Goal: Task Accomplishment & Management: Manage account settings

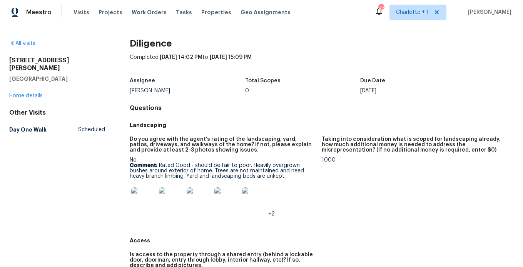
drag, startPoint x: 433, startPoint y: 85, endPoint x: 451, endPoint y: 60, distance: 30.9
click at [433, 85] on div "Due Date" at bounding box center [417, 83] width 115 height 10
click at [232, 70] on div "Completed: 10/8/2025, 14:02 PM to 10/8/2025, 15:09 PM" at bounding box center [322, 63] width 384 height 20
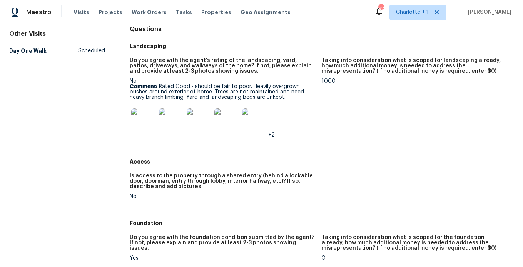
scroll to position [82, 0]
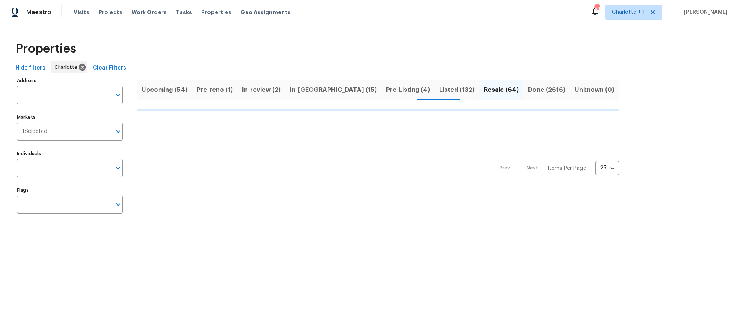
click at [291, 61] on div "Properties" at bounding box center [369, 49] width 714 height 25
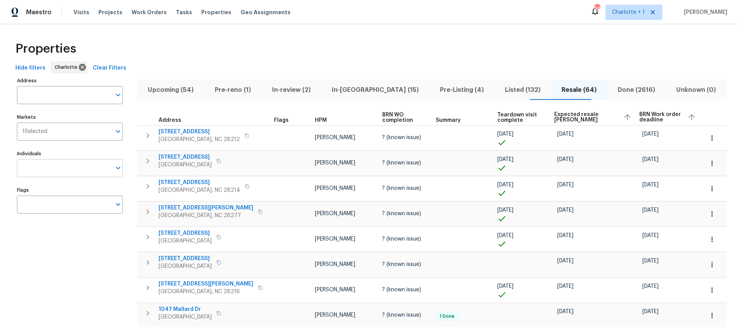
click at [52, 168] on input "Individuals" at bounding box center [64, 168] width 94 height 18
type input "chip hunter"
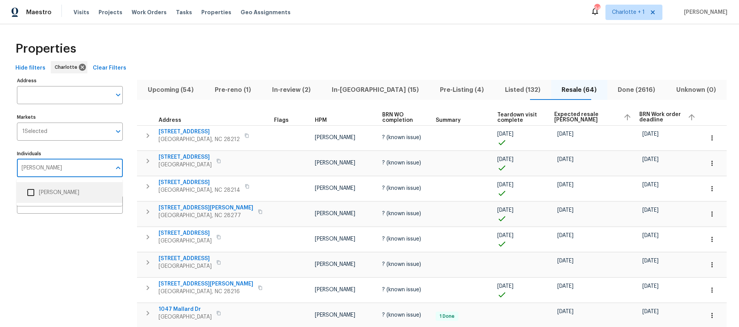
click at [57, 188] on li "Chip Hunter" at bounding box center [69, 193] width 93 height 16
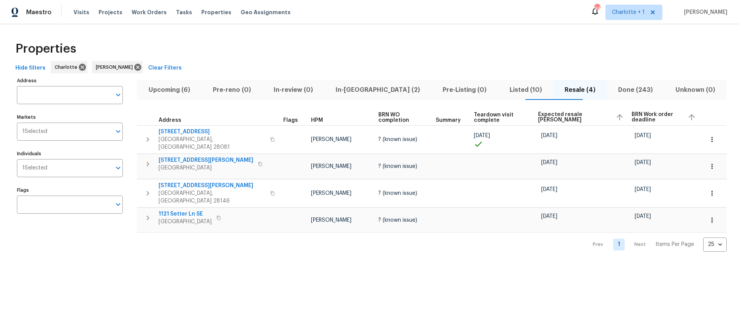
click at [258, 45] on div "Properties" at bounding box center [369, 49] width 714 height 25
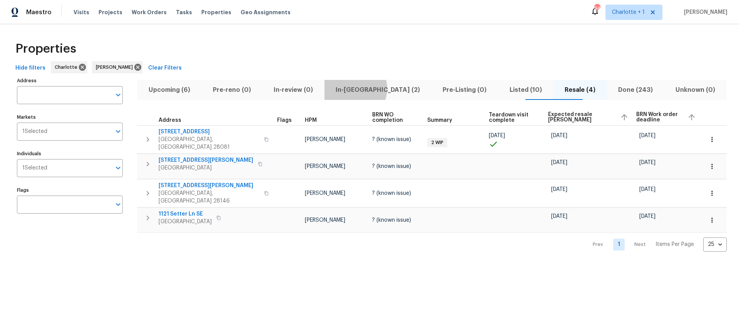
click at [368, 88] on span "In-reno (2)" at bounding box center [378, 90] width 98 height 11
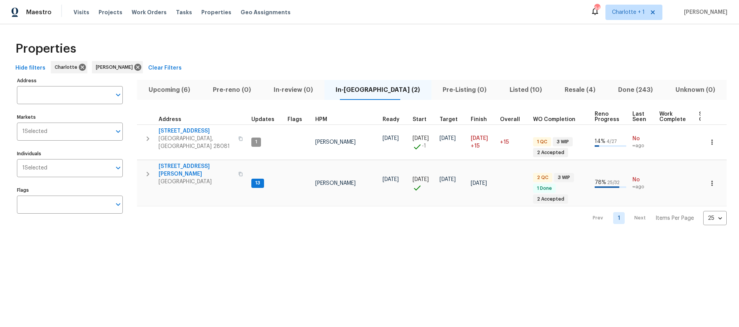
click at [567, 88] on span "Resale (4)" at bounding box center [579, 90] width 44 height 11
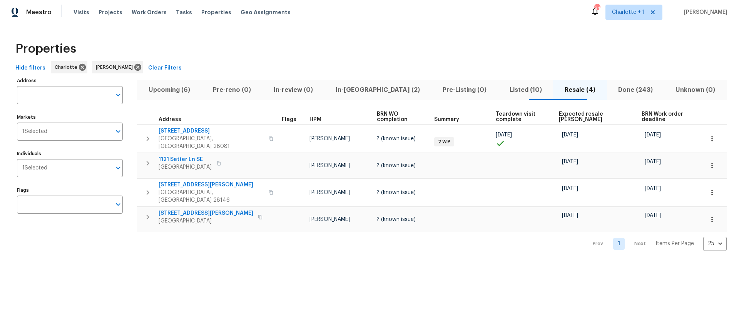
drag, startPoint x: 489, startPoint y: 65, endPoint x: 472, endPoint y: 87, distance: 28.5
click at [489, 65] on div "Hide filters Charlotte Chip Hunter Clear Filters" at bounding box center [369, 68] width 714 height 14
click at [506, 93] on span "Listed (10)" at bounding box center [525, 90] width 46 height 11
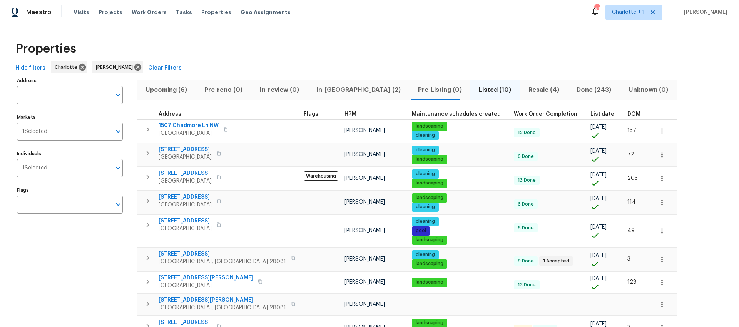
click at [336, 52] on div "Properties" at bounding box center [369, 49] width 714 height 25
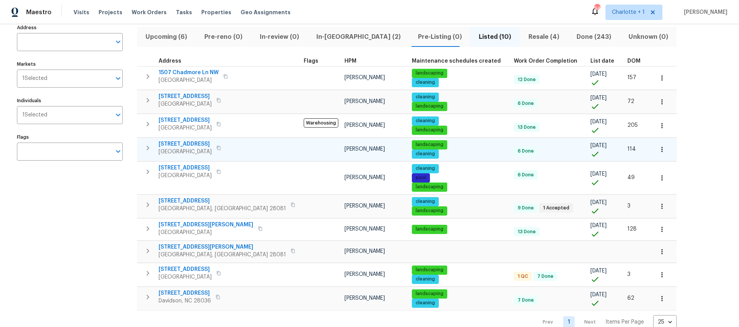
scroll to position [73, 0]
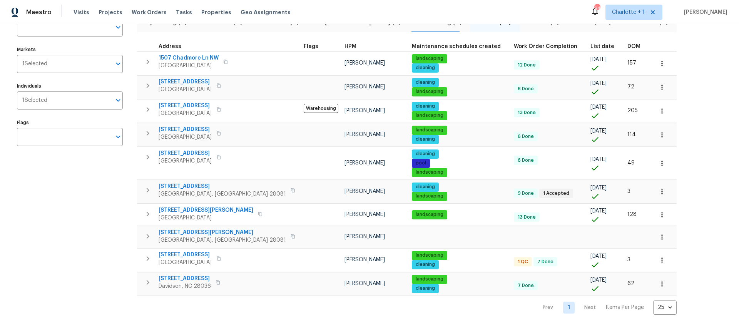
click at [627, 44] on div "DOM" at bounding box center [637, 46] width 20 height 5
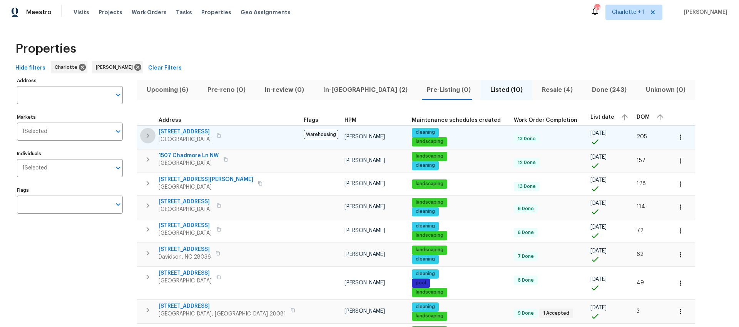
click at [149, 133] on icon "button" at bounding box center [147, 135] width 9 height 9
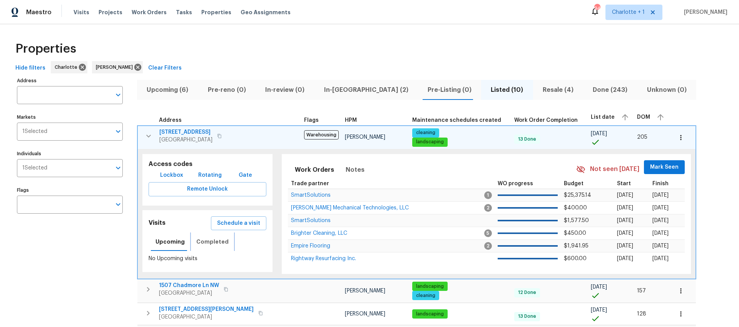
click at [206, 245] on span "Completed" at bounding box center [212, 242] width 32 height 10
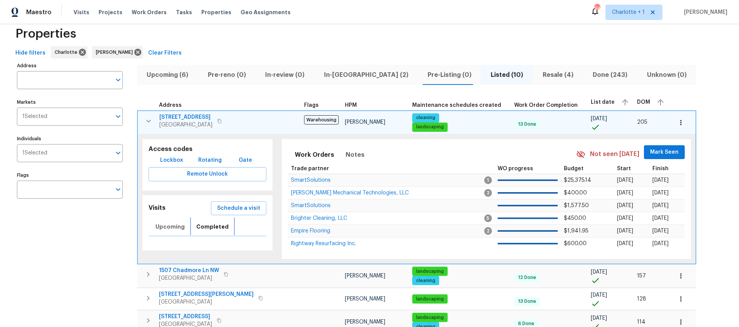
scroll to position [24, 0]
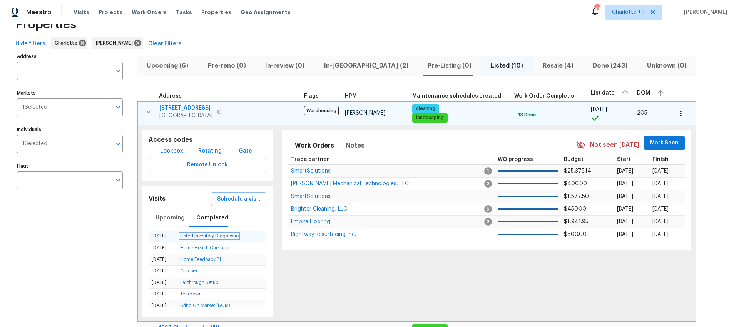
click at [222, 235] on link "Listed Inventory Diagnostic" at bounding box center [209, 236] width 58 height 5
click at [144, 108] on icon "button" at bounding box center [148, 111] width 9 height 9
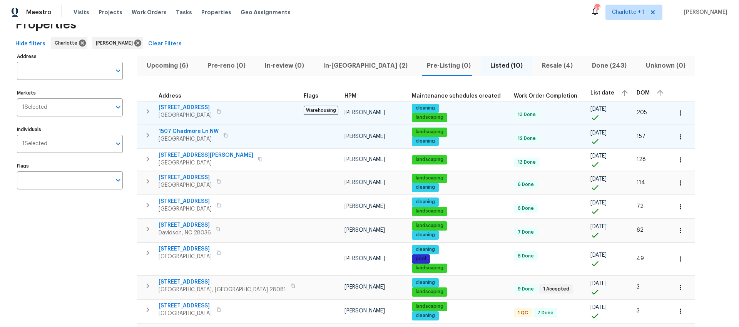
click at [147, 137] on icon "button" at bounding box center [148, 135] width 3 height 5
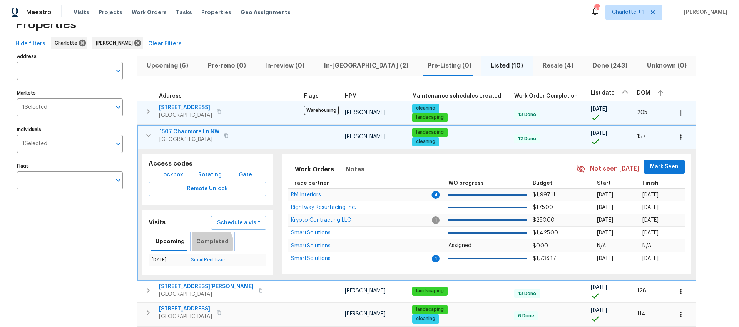
click at [208, 244] on span "Completed" at bounding box center [212, 242] width 32 height 10
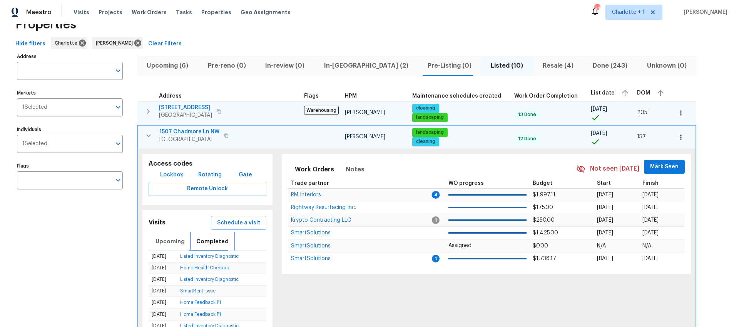
scroll to position [0, 0]
click at [649, 147] on div "Address Address Markets 1 Selected Markets Individuals 1 Selected Individuals F…" at bounding box center [369, 306] width 714 height 511
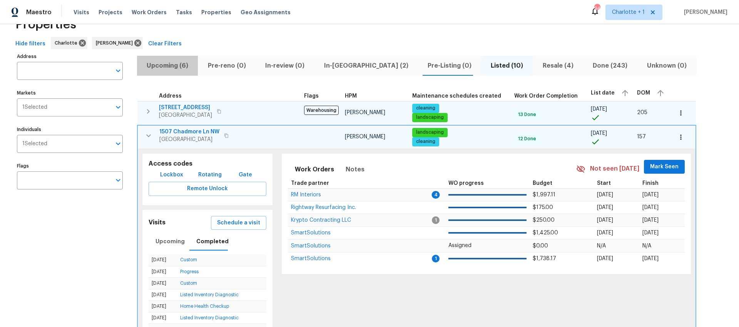
click at [195, 70] on button "Upcoming (6)" at bounding box center [167, 66] width 61 height 20
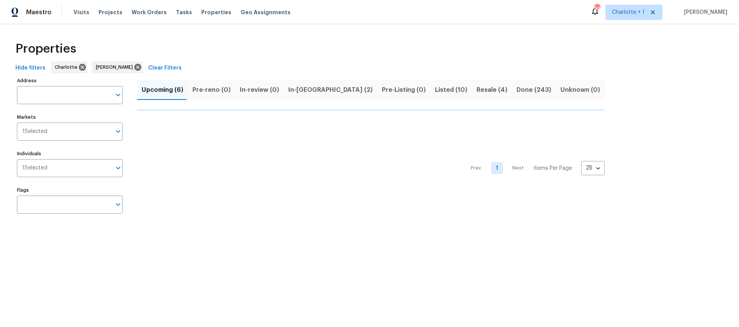
click at [182, 66] on div "Hide filters Charlotte Chip Hunter Clear Filters" at bounding box center [369, 68] width 714 height 14
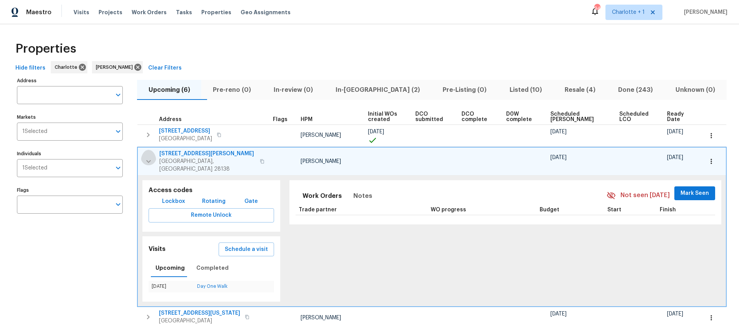
click at [148, 159] on icon "button" at bounding box center [148, 161] width 9 height 9
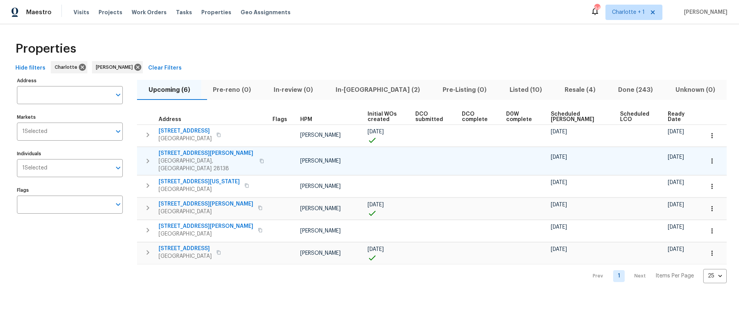
click at [561, 110] on th "Scheduled COE" at bounding box center [581, 117] width 69 height 16
click at [562, 113] on span "Scheduled COE" at bounding box center [578, 117] width 56 height 11
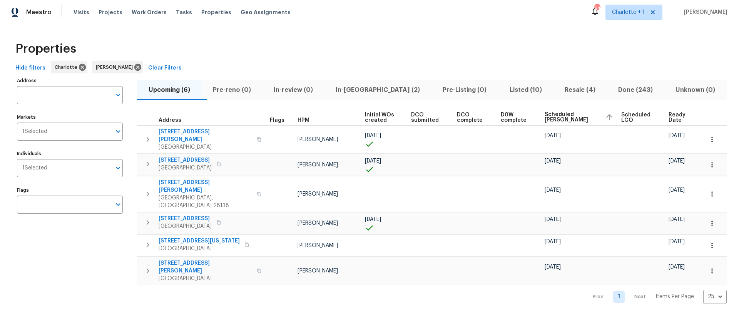
click at [559, 116] on span "Scheduled COE" at bounding box center [571, 117] width 55 height 11
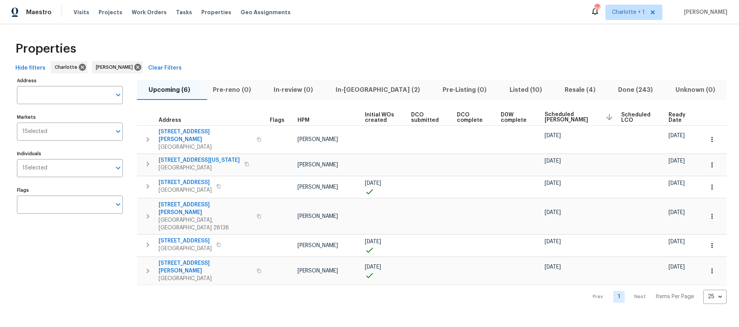
click at [229, 54] on div "Properties" at bounding box center [369, 49] width 714 height 25
click at [376, 89] on span "In-reno (2)" at bounding box center [378, 90] width 98 height 11
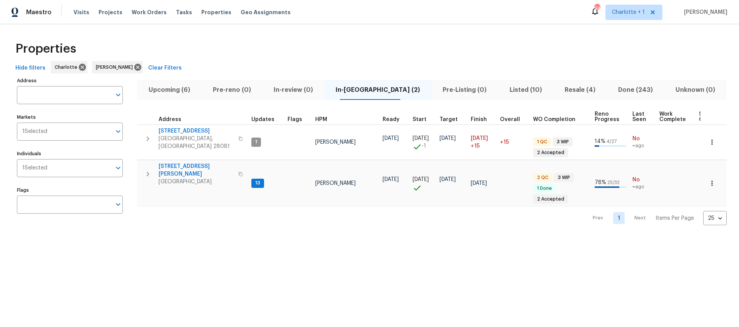
click at [175, 88] on span "Upcoming (6)" at bounding box center [169, 90] width 55 height 11
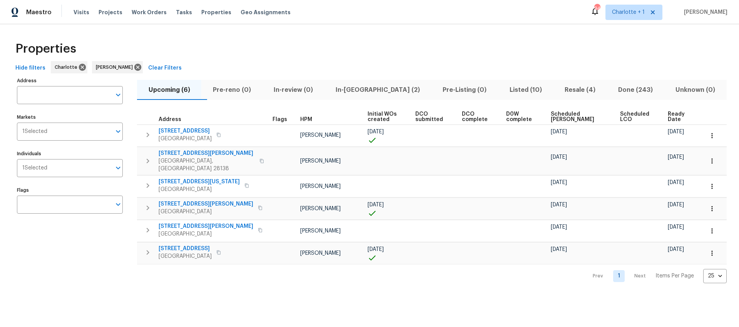
click at [572, 114] on span "Scheduled COE" at bounding box center [578, 117] width 56 height 11
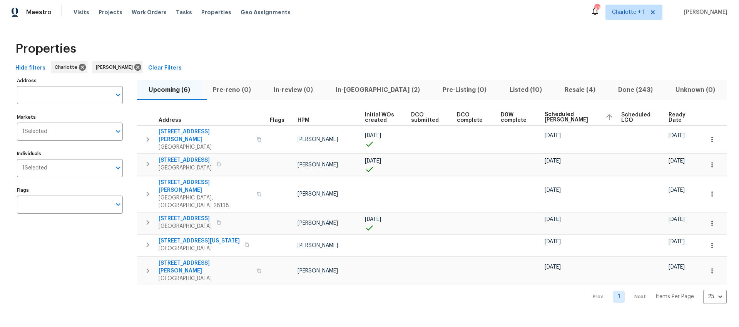
click at [261, 38] on div "Properties" at bounding box center [369, 49] width 714 height 25
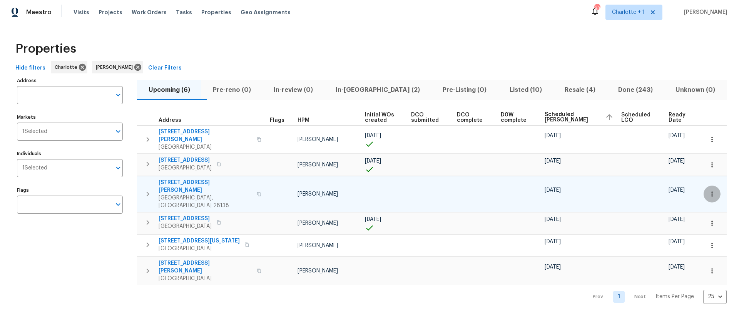
click at [708, 190] on icon "button" at bounding box center [712, 194] width 8 height 8
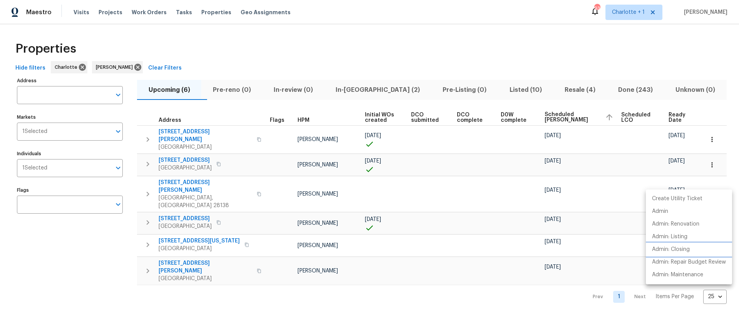
click at [670, 252] on p "Admin: Closing" at bounding box center [671, 250] width 38 height 8
drag, startPoint x: 267, startPoint y: 38, endPoint x: 253, endPoint y: 93, distance: 57.3
click at [267, 38] on div at bounding box center [369, 163] width 739 height 327
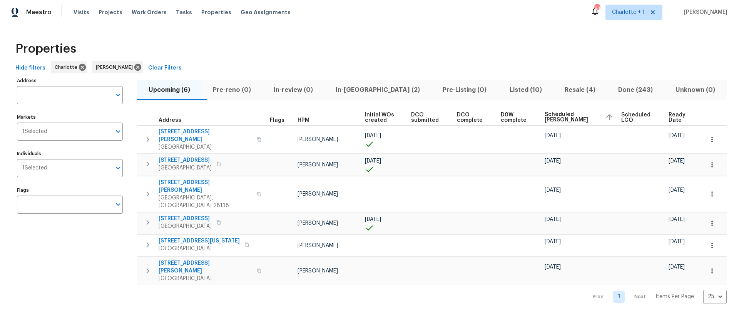
click at [329, 49] on div "Properties" at bounding box center [369, 49] width 714 height 25
click at [357, 88] on span "In-reno (2)" at bounding box center [378, 90] width 98 height 11
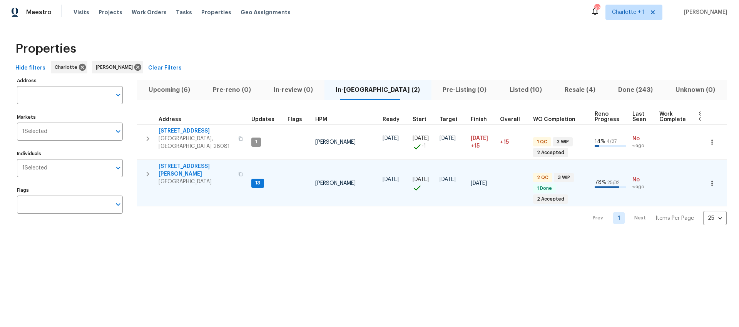
click at [177, 165] on span "621 N Craige St" at bounding box center [195, 170] width 75 height 15
drag, startPoint x: 310, startPoint y: 72, endPoint x: 286, endPoint y: 102, distance: 38.6
click at [309, 72] on div "Hide filters Charlotte Chip Hunter Clear Filters" at bounding box center [369, 68] width 714 height 14
click at [145, 170] on icon "button" at bounding box center [147, 174] width 9 height 9
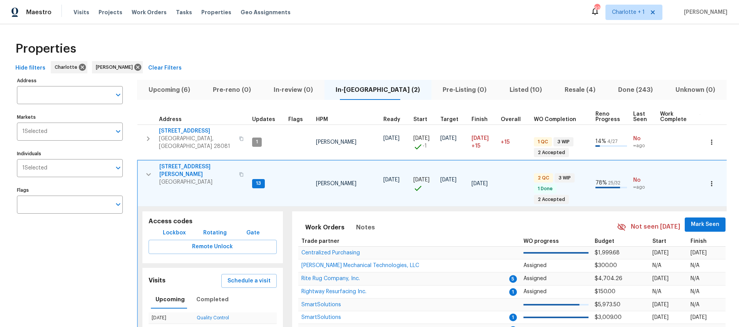
scroll to position [71, 0]
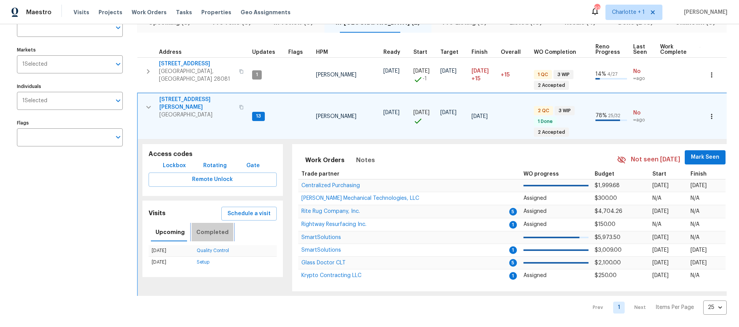
click at [210, 228] on span "Completed" at bounding box center [212, 233] width 32 height 10
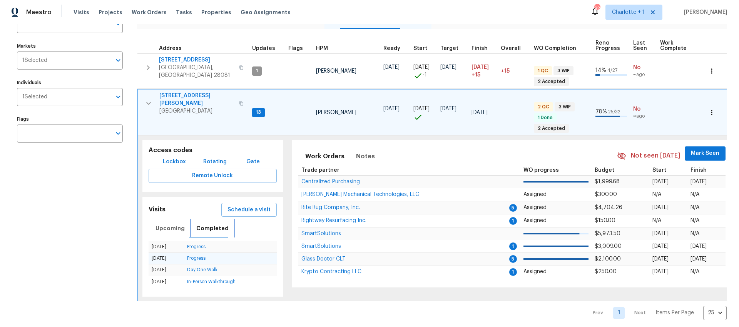
scroll to position [80, 0]
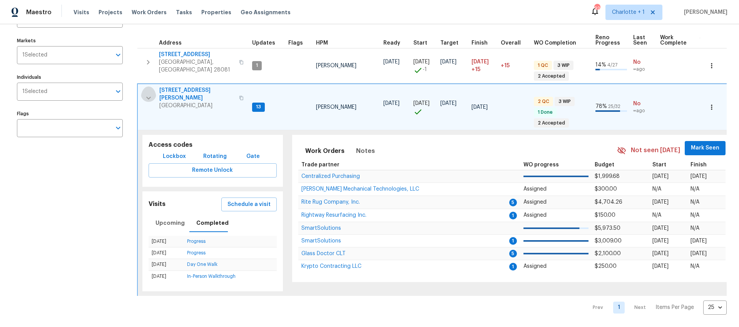
drag, startPoint x: 151, startPoint y: 90, endPoint x: 158, endPoint y: 94, distance: 8.1
click at [151, 93] on icon "button" at bounding box center [148, 97] width 9 height 9
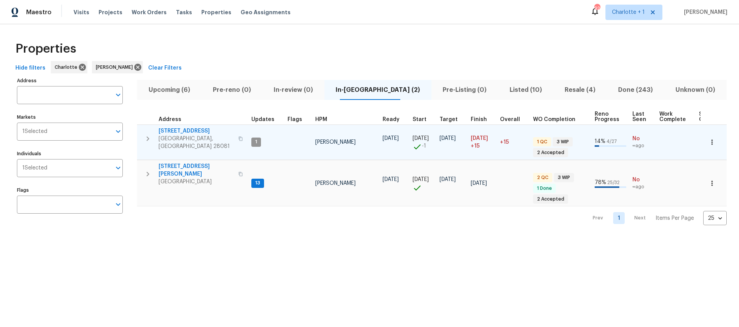
scroll to position [0, 0]
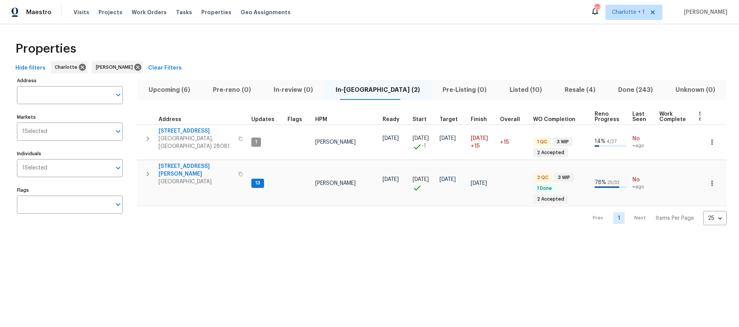
click at [294, 68] on div "Hide filters Charlotte Chip Hunter Clear Filters" at bounding box center [369, 68] width 714 height 14
click at [502, 91] on span "Listed (10)" at bounding box center [525, 90] width 46 height 11
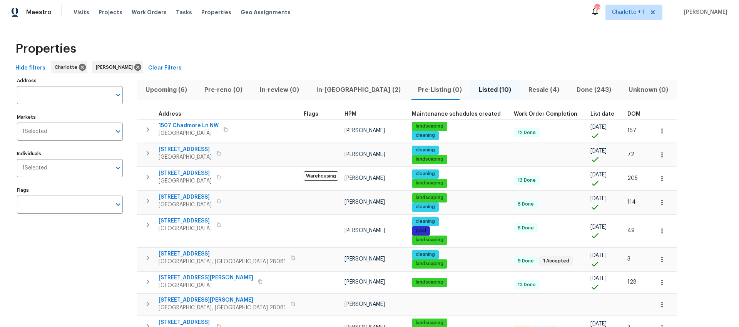
click at [627, 116] on div "DOM" at bounding box center [637, 114] width 20 height 5
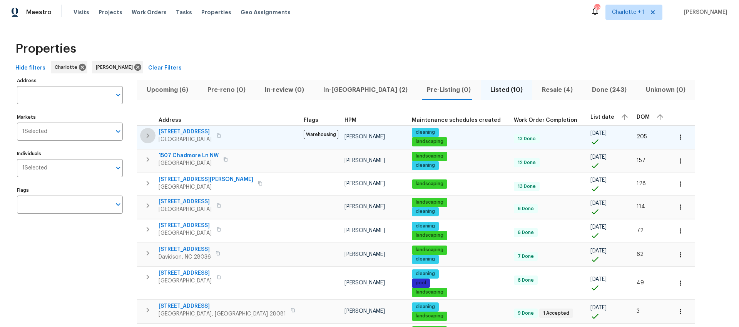
click at [147, 136] on icon "button" at bounding box center [147, 135] width 9 height 9
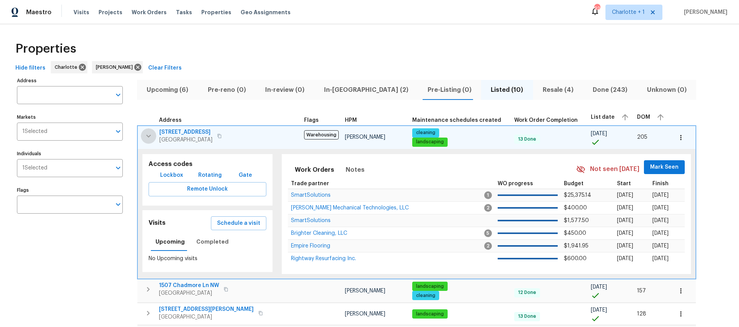
drag, startPoint x: 147, startPoint y: 136, endPoint x: 147, endPoint y: 147, distance: 10.4
click at [147, 136] on icon "button" at bounding box center [148, 136] width 9 height 9
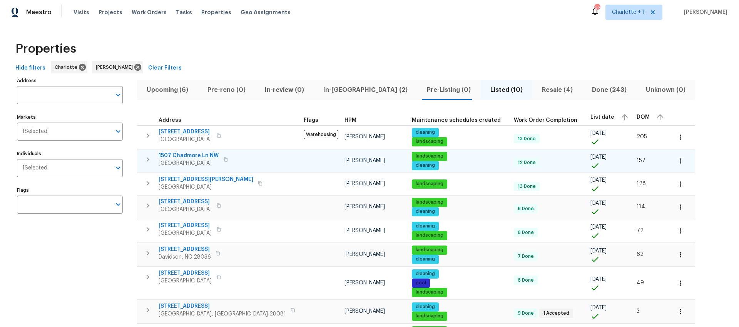
click at [148, 160] on icon "button" at bounding box center [148, 159] width 3 height 5
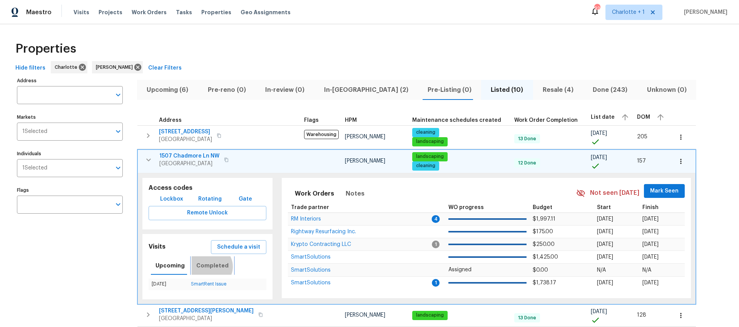
click at [207, 267] on span "Completed" at bounding box center [212, 266] width 32 height 10
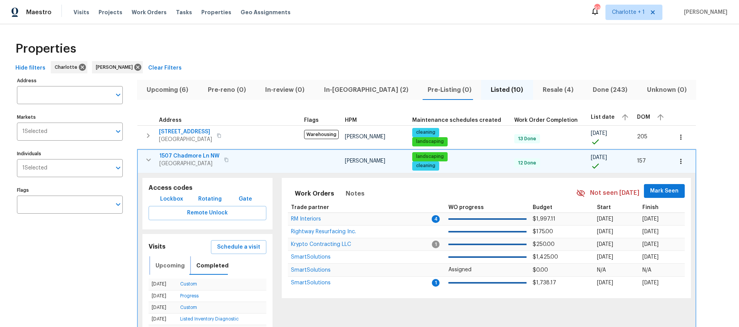
click at [164, 273] on button "Upcoming" at bounding box center [170, 266] width 38 height 18
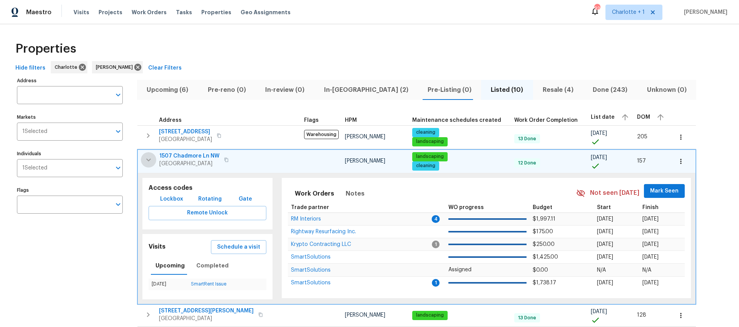
click at [147, 157] on icon "button" at bounding box center [148, 159] width 9 height 9
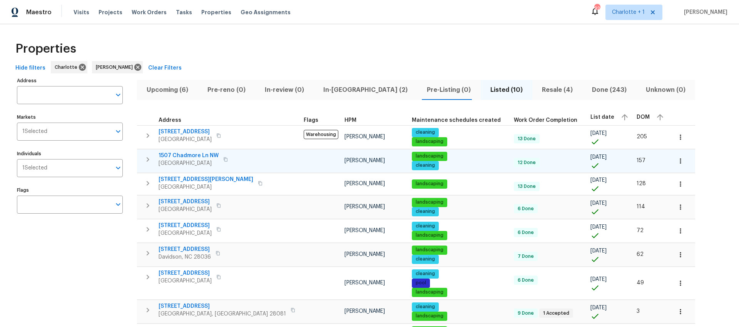
click at [195, 156] on span "1507 Chadmore Ln NW" at bounding box center [188, 156] width 60 height 8
click at [312, 52] on div "Properties" at bounding box center [369, 49] width 714 height 25
click at [272, 35] on div "Properties Hide filters Charlotte Chip Hunter Clear Filters Address Address Mar…" at bounding box center [369, 212] width 739 height 377
click at [150, 205] on icon "button" at bounding box center [147, 205] width 9 height 9
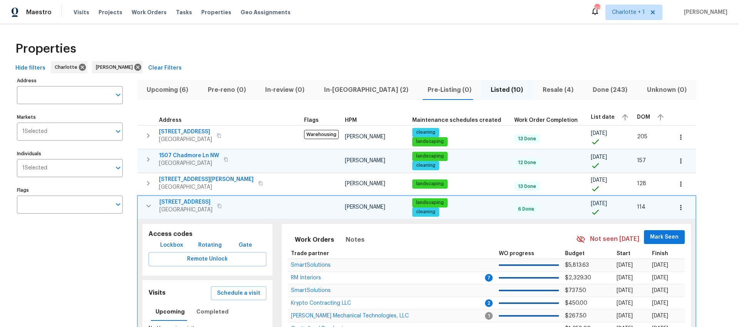
click at [149, 167] on td "1507 Chadmore Ln NW Concord, NC 28027" at bounding box center [218, 160] width 163 height 20
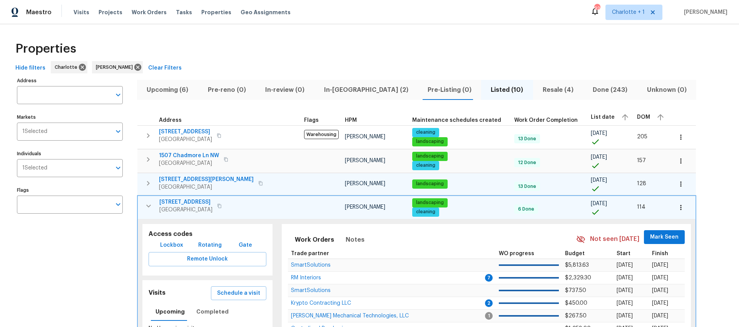
click at [147, 181] on icon "button" at bounding box center [148, 183] width 3 height 5
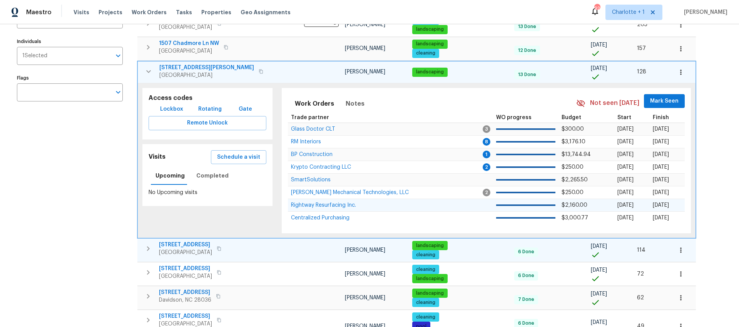
scroll to position [116, 0]
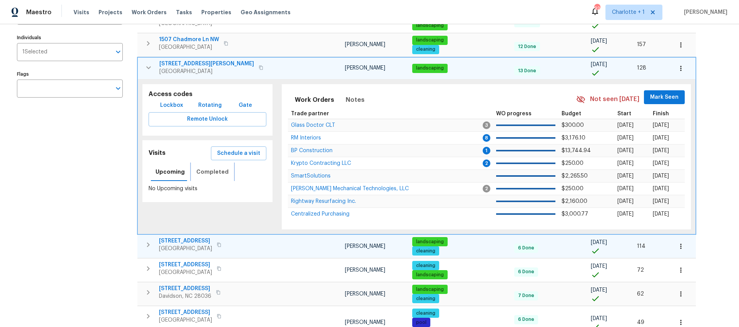
click at [225, 175] on button "Completed" at bounding box center [213, 172] width 42 height 18
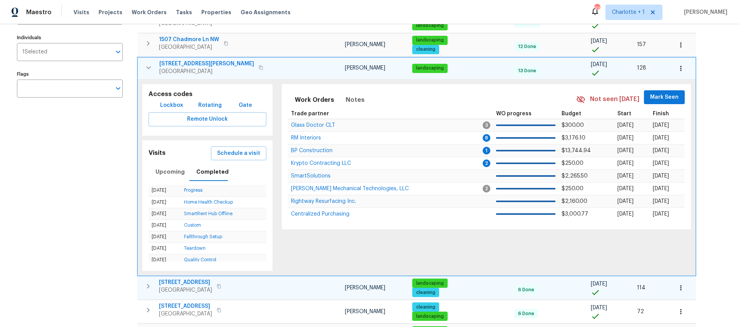
click at [149, 70] on icon "button" at bounding box center [148, 67] width 9 height 9
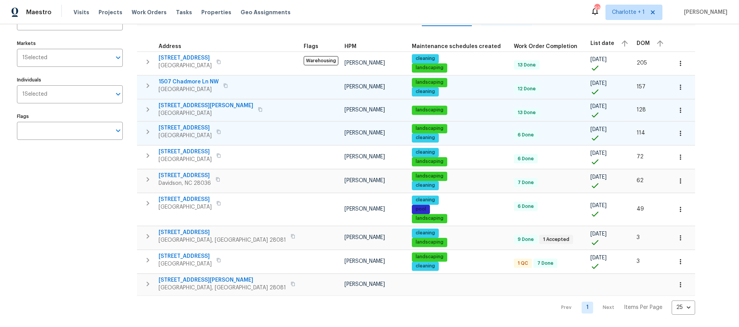
scroll to position [79, 0]
click at [148, 105] on icon "button" at bounding box center [147, 109] width 9 height 9
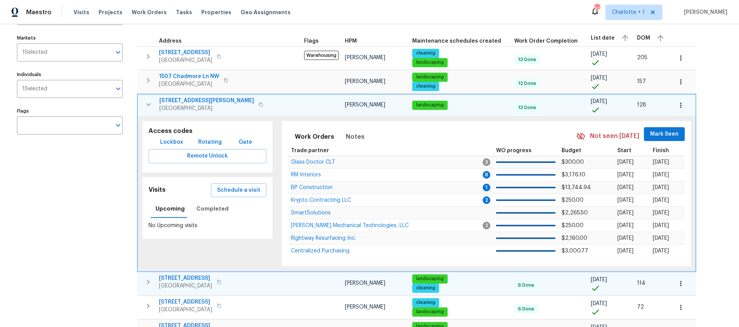
scroll to position [116, 0]
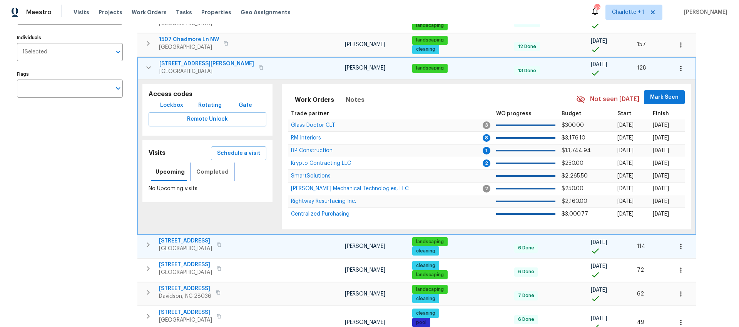
click at [213, 177] on button "Completed" at bounding box center [213, 172] width 42 height 18
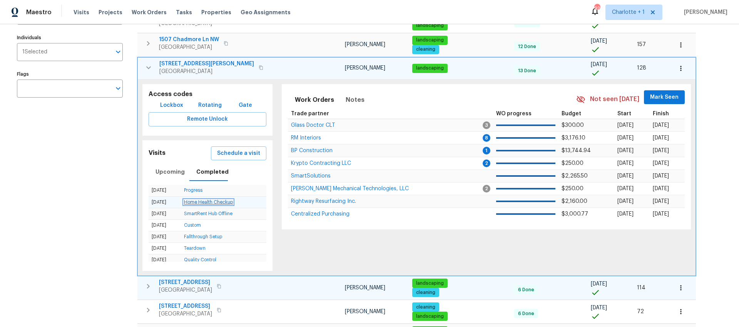
click at [196, 202] on link "Home Health Checkup" at bounding box center [208, 202] width 49 height 5
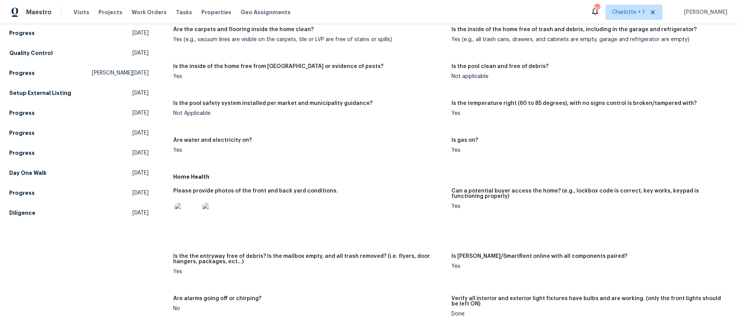
scroll to position [206, 0]
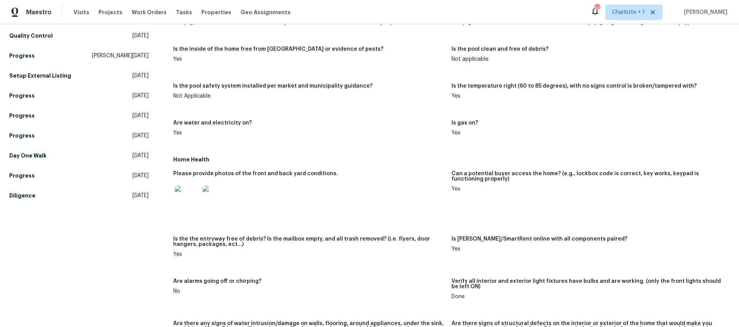
click at [199, 193] on div at bounding box center [187, 198] width 28 height 34
drag, startPoint x: 198, startPoint y: 194, endPoint x: 224, endPoint y: 193, distance: 26.2
click at [198, 194] on div at bounding box center [187, 198] width 28 height 34
click at [191, 197] on img at bounding box center [187, 198] width 25 height 25
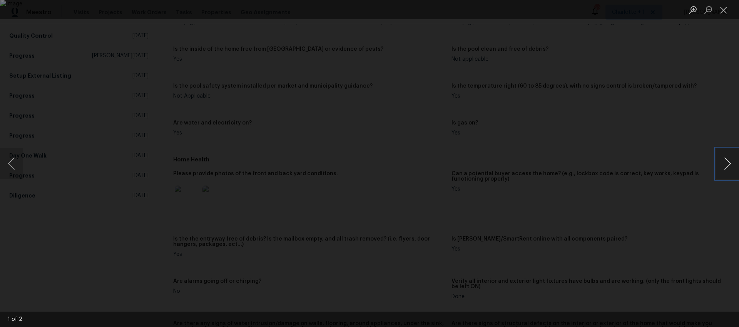
click at [737, 167] on button "Next image" at bounding box center [726, 163] width 23 height 31
click at [653, 122] on div "Lightbox" at bounding box center [369, 163] width 739 height 327
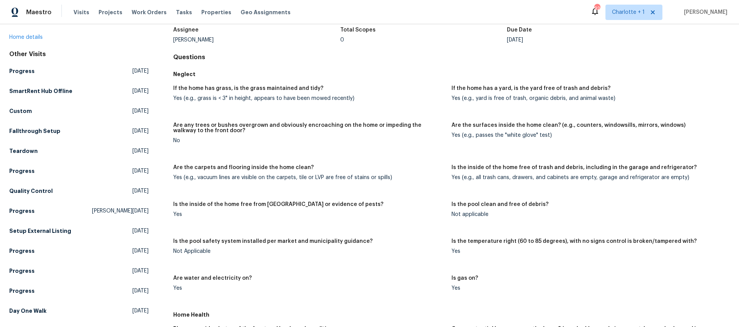
scroll to position [0, 0]
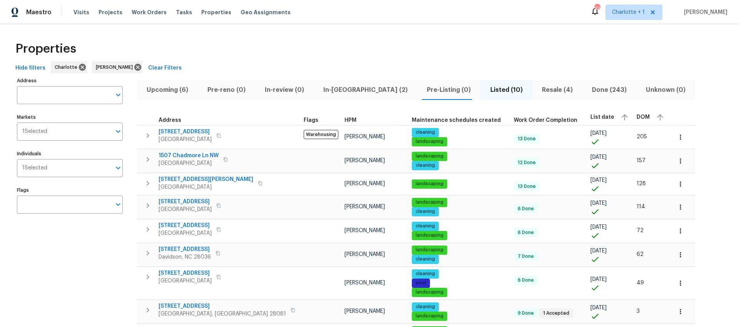
click at [363, 34] on div "Properties Hide filters Charlotte Chip Hunter Clear Filters Address Address Mar…" at bounding box center [369, 212] width 739 height 377
click at [142, 211] on td "2382 Drake Mill Ln SW Concord, NC 28025" at bounding box center [218, 206] width 163 height 20
click at [142, 208] on button "button" at bounding box center [147, 205] width 15 height 15
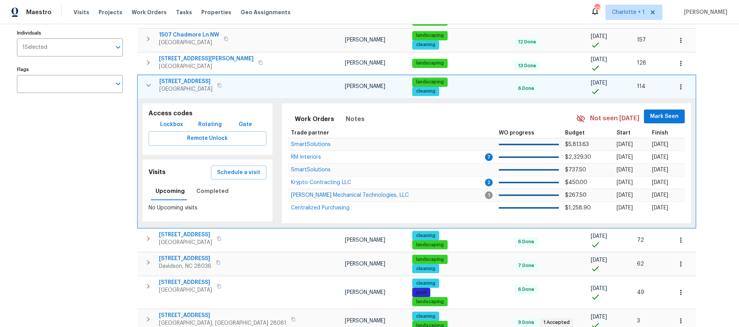
scroll to position [128, 0]
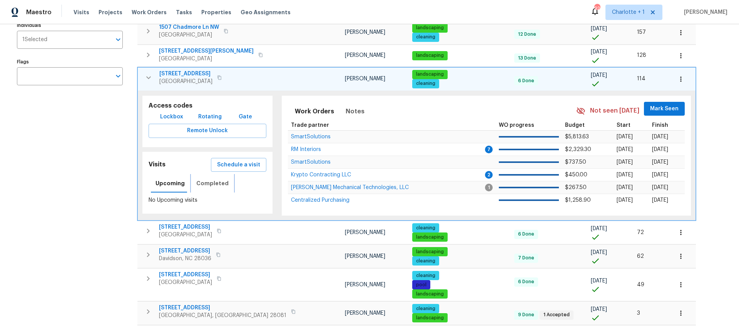
click at [211, 183] on span "Completed" at bounding box center [212, 184] width 32 height 10
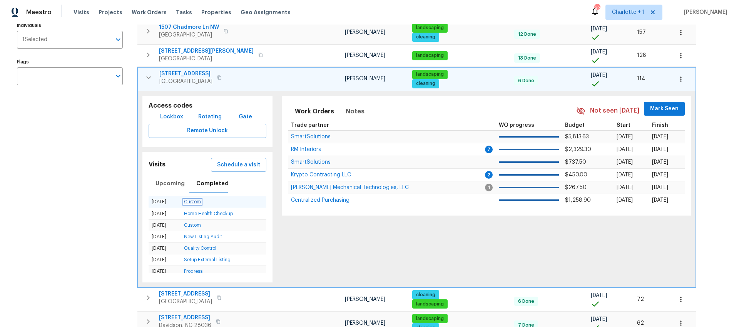
click at [190, 202] on link "Custom" at bounding box center [192, 202] width 17 height 5
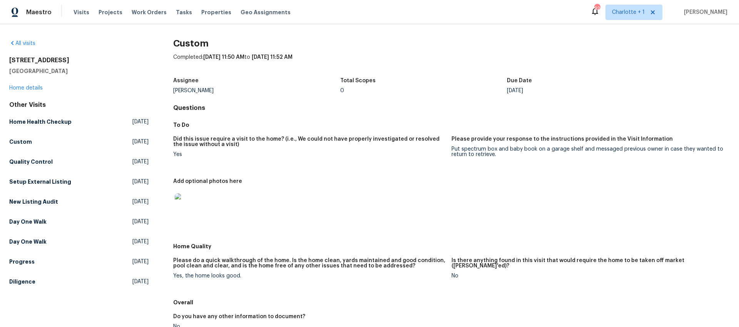
click at [183, 208] on img at bounding box center [187, 205] width 25 height 25
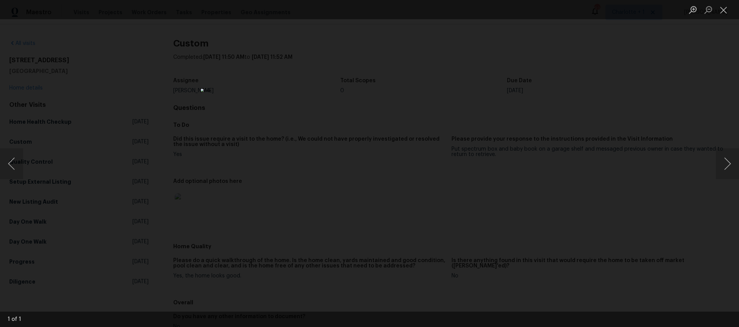
click at [627, 186] on div "Lightbox" at bounding box center [369, 163] width 739 height 327
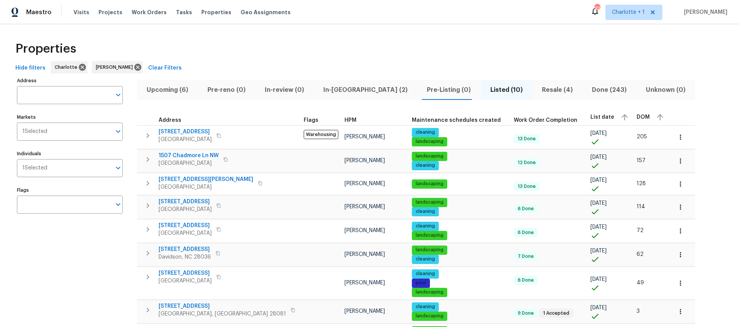
click at [346, 39] on div "Properties" at bounding box center [369, 49] width 714 height 25
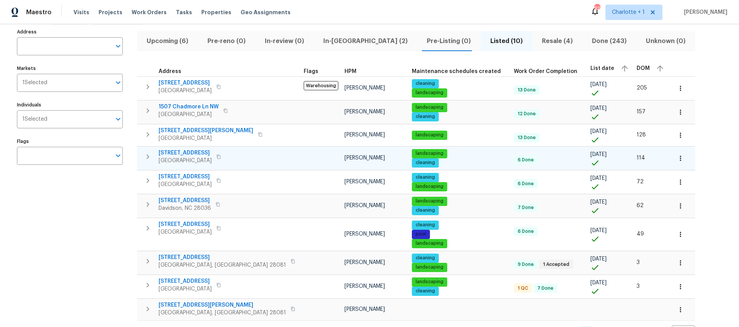
scroll to position [40, 0]
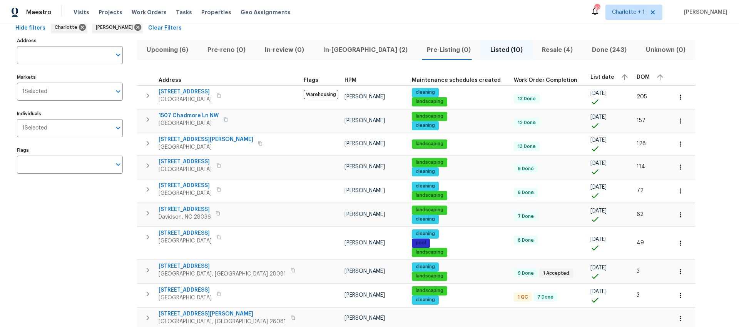
click at [83, 227] on div "Address Address Markets 1 Selected Markets Individuals 1 Selected Individuals F…" at bounding box center [74, 191] width 115 height 313
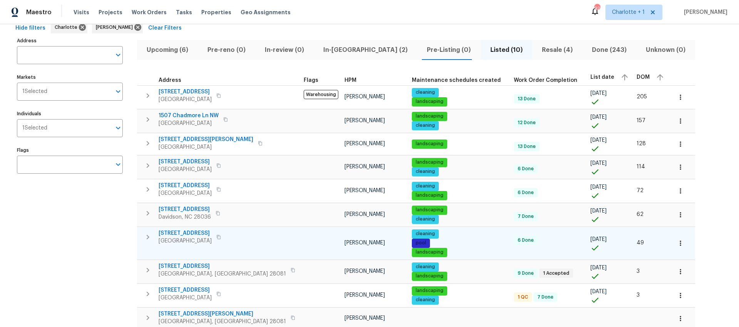
scroll to position [79, 0]
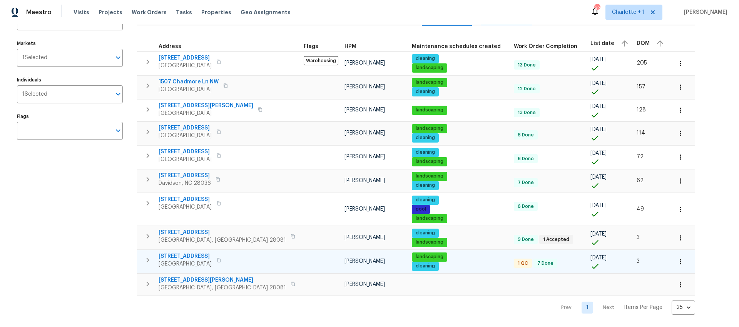
click at [200, 253] on span "8 Meadowview Ave SW" at bounding box center [184, 257] width 53 height 8
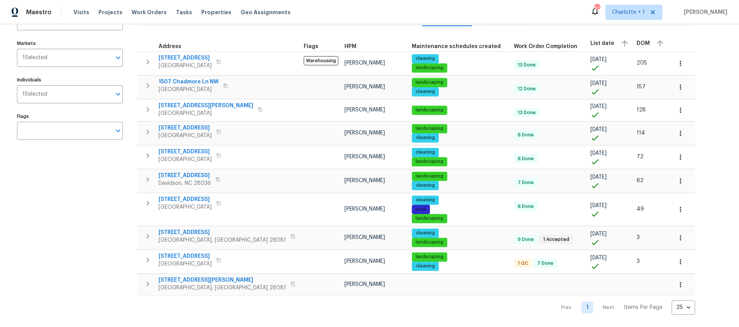
click at [118, 187] on div "Address Address Markets 1 Selected Markets Individuals 1 Selected Individuals F…" at bounding box center [74, 158] width 115 height 313
click at [60, 190] on div "Address Address Markets 1 Selected Markets Individuals 1 Selected Individuals F…" at bounding box center [74, 158] width 115 height 313
click at [66, 191] on div "Address Address Markets 1 Selected Markets Individuals 1 Selected Individuals F…" at bounding box center [74, 158] width 115 height 313
drag, startPoint x: 96, startPoint y: 181, endPoint x: 109, endPoint y: 181, distance: 13.5
click at [95, 181] on div "Address Address Markets 1 Selected Markets Individuals 1 Selected Individuals F…" at bounding box center [74, 158] width 115 height 313
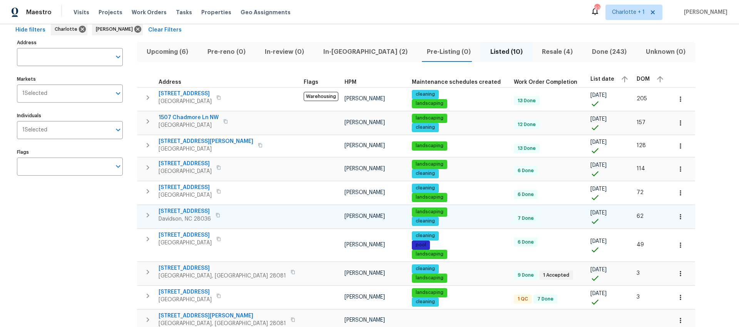
scroll to position [0, 0]
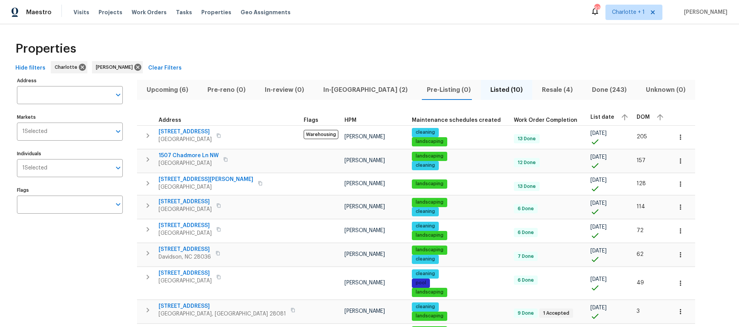
click at [308, 62] on div "Hide filters Charlotte Chip Hunter Clear Filters" at bounding box center [369, 68] width 714 height 14
click at [537, 87] on span "Resale (4)" at bounding box center [557, 89] width 41 height 11
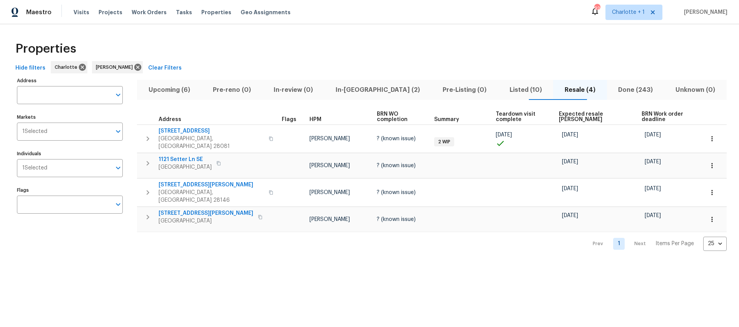
click at [369, 44] on div "Properties" at bounding box center [369, 49] width 714 height 25
click at [208, 58] on div "Properties" at bounding box center [369, 49] width 714 height 25
click at [353, 87] on span "In-reno (2)" at bounding box center [378, 90] width 98 height 11
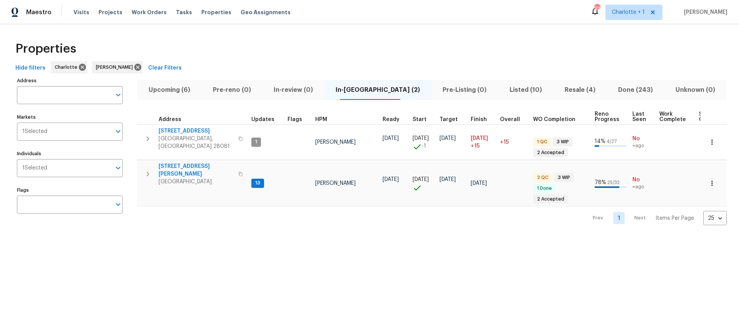
click at [152, 27] on div "Properties Hide filters Charlotte Chip Hunter Clear Filters Address Address Mar…" at bounding box center [369, 130] width 739 height 213
click at [207, 238] on html "Maestro Visits Projects Work Orders Tasks Properties Geo Assignments 92 Charlot…" at bounding box center [369, 119] width 739 height 238
click at [473, 43] on div "Properties" at bounding box center [369, 49] width 714 height 25
click at [133, 63] on icon at bounding box center [137, 67] width 8 height 8
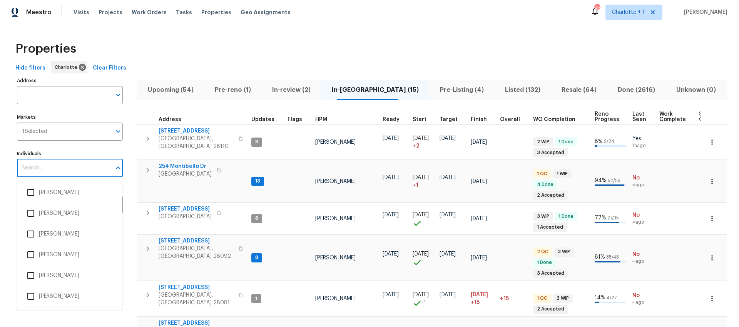
click at [60, 170] on input "Individuals" at bounding box center [64, 168] width 94 height 18
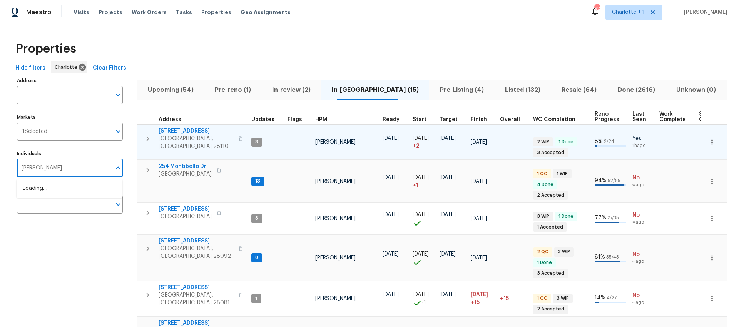
type input "ryan carder"
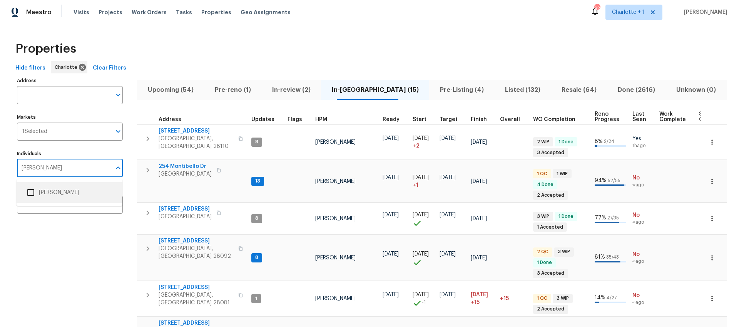
click at [49, 191] on li "Ryan Carder" at bounding box center [69, 193] width 93 height 16
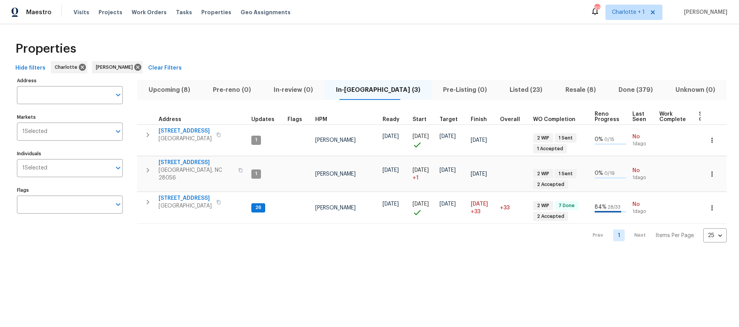
click at [284, 41] on div "Properties" at bounding box center [369, 49] width 714 height 25
drag, startPoint x: 473, startPoint y: 72, endPoint x: 515, endPoint y: 38, distance: 53.3
click at [473, 72] on div "Hide filters Charlotte Ryan Carder Clear Filters" at bounding box center [369, 68] width 714 height 14
click at [186, 88] on span "Upcoming (8)" at bounding box center [169, 90] width 55 height 11
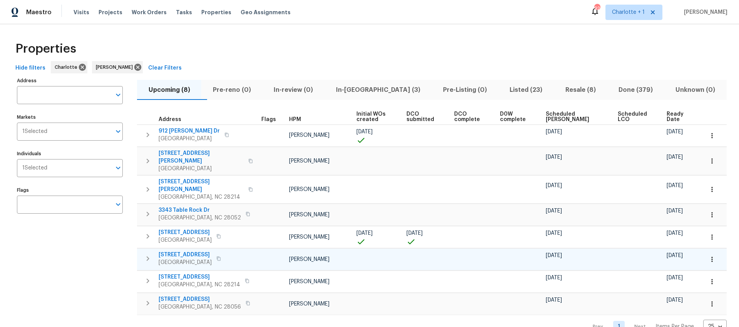
click at [708, 256] on icon "button" at bounding box center [712, 260] width 8 height 8
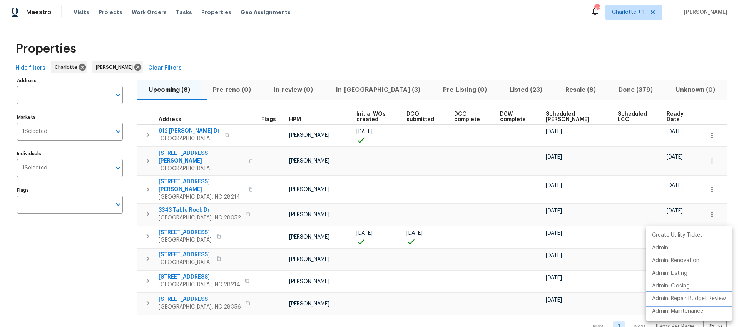
click at [676, 299] on p "Admin: Repair Budget Review" at bounding box center [689, 299] width 74 height 8
drag, startPoint x: 193, startPoint y: 237, endPoint x: 188, endPoint y: 240, distance: 5.2
click at [193, 237] on div at bounding box center [369, 163] width 739 height 327
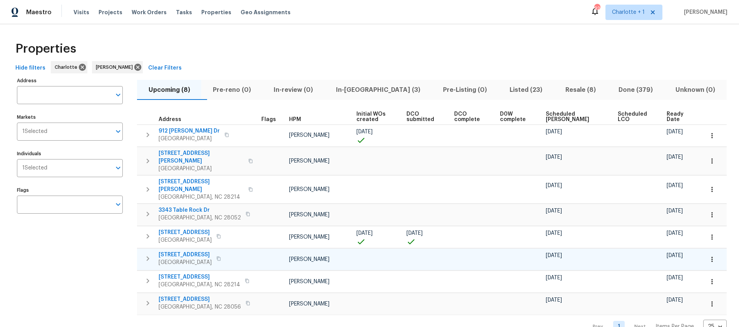
click at [184, 251] on span "2400 Amity Ave" at bounding box center [184, 255] width 53 height 8
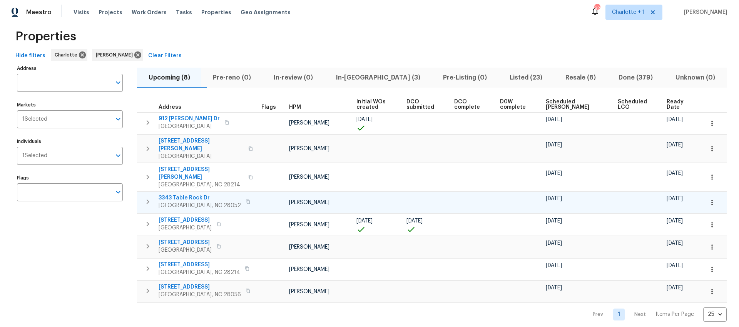
click at [708, 199] on icon "button" at bounding box center [712, 203] width 8 height 8
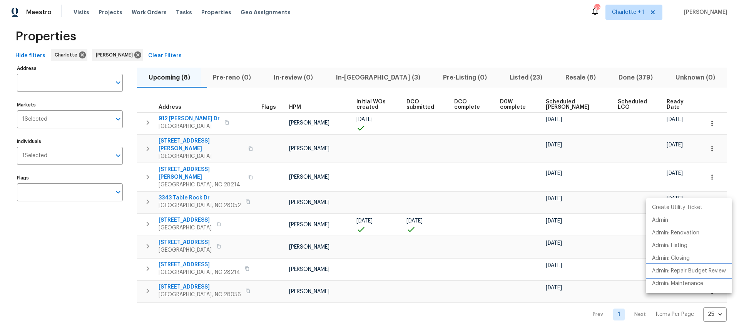
click at [676, 269] on p "Admin: Repair Budget Review" at bounding box center [689, 271] width 74 height 8
click at [363, 43] on div at bounding box center [369, 163] width 739 height 327
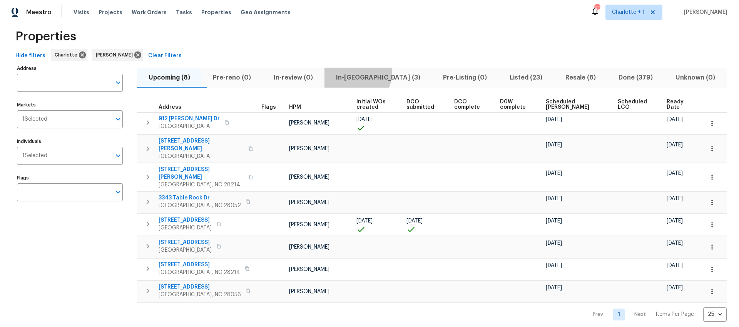
click at [371, 73] on span "In-reno (3)" at bounding box center [378, 77] width 98 height 11
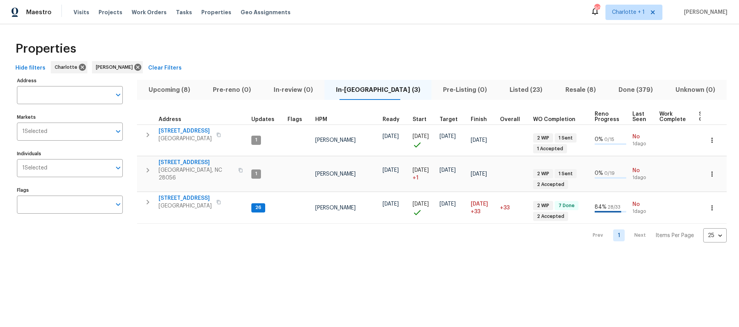
click at [258, 45] on div "Properties" at bounding box center [369, 49] width 714 height 25
click at [185, 95] on span "Upcoming (8)" at bounding box center [169, 90] width 55 height 11
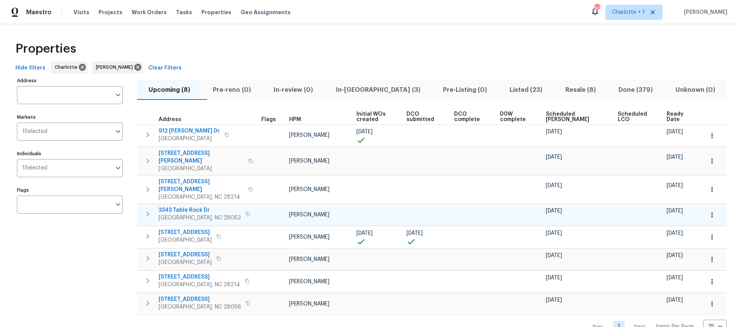
click at [145, 210] on icon "button" at bounding box center [147, 214] width 9 height 9
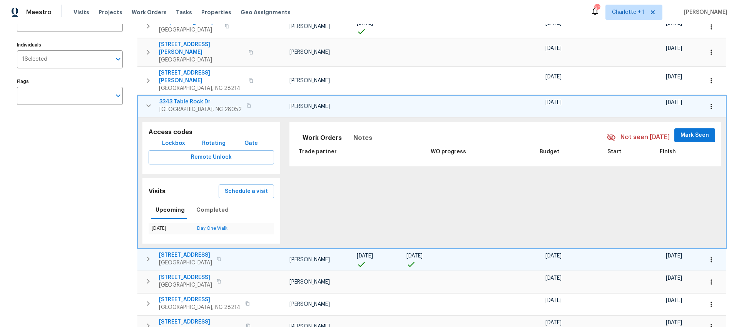
scroll to position [111, 0]
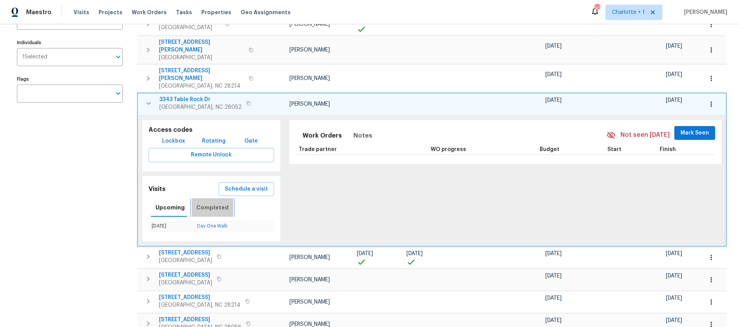
click at [213, 203] on span "Completed" at bounding box center [212, 208] width 32 height 10
click at [222, 224] on link "Diligence" at bounding box center [216, 226] width 21 height 5
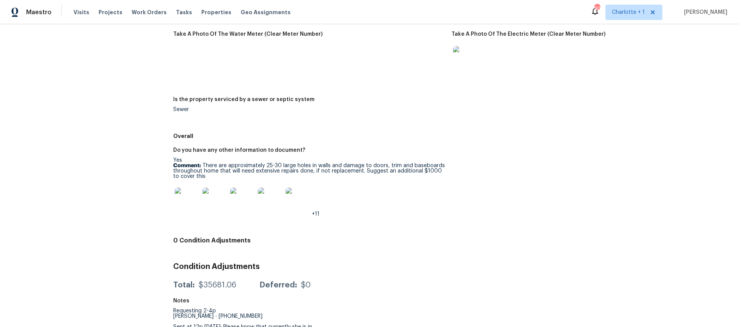
scroll to position [1045, 0]
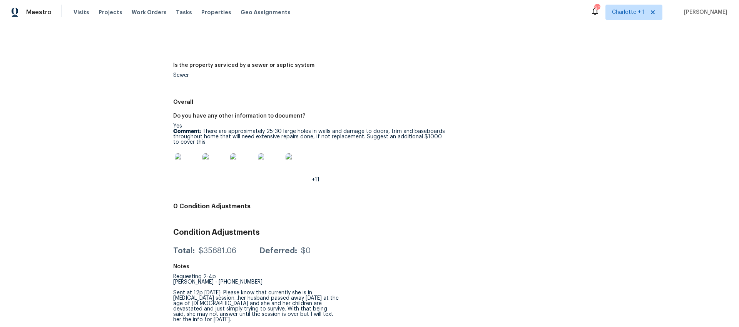
click at [185, 160] on img at bounding box center [187, 165] width 25 height 25
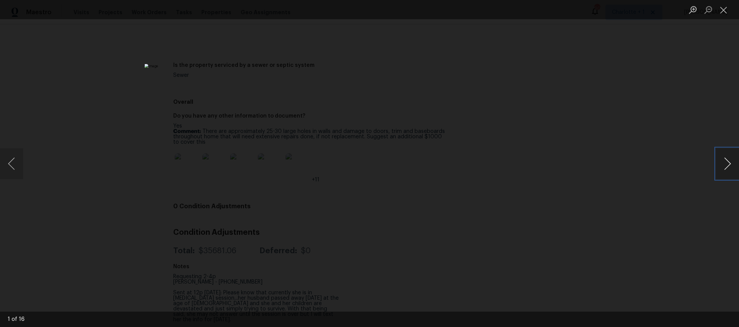
click at [726, 163] on button "Next image" at bounding box center [726, 163] width 23 height 31
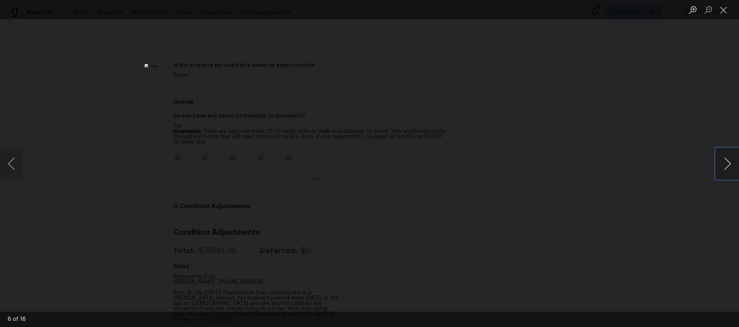
click at [726, 163] on button "Next image" at bounding box center [726, 163] width 23 height 31
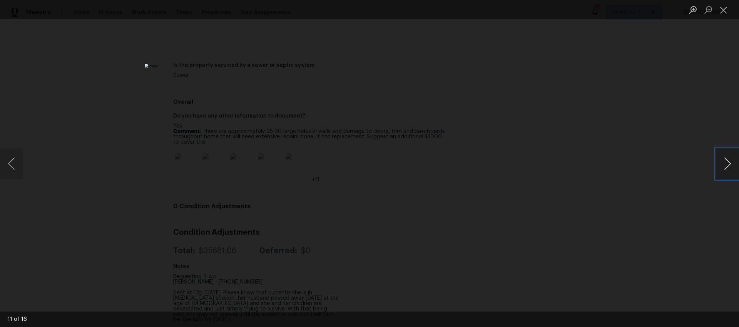
click at [726, 163] on button "Next image" at bounding box center [726, 163] width 23 height 31
click at [720, 164] on button "Next image" at bounding box center [726, 163] width 23 height 31
click at [609, 132] on div "Lightbox" at bounding box center [369, 163] width 739 height 327
click at [135, 72] on div "Lightbox" at bounding box center [369, 163] width 739 height 327
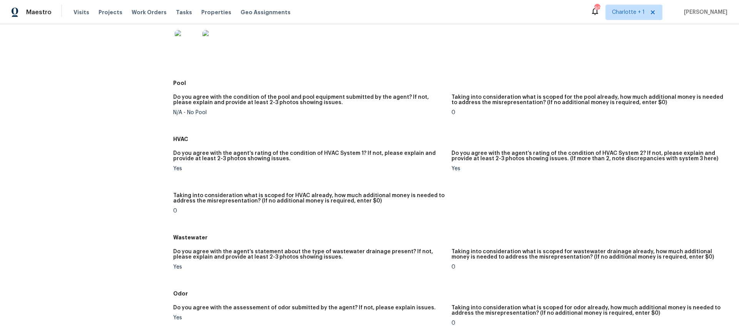
scroll to position [306, 0]
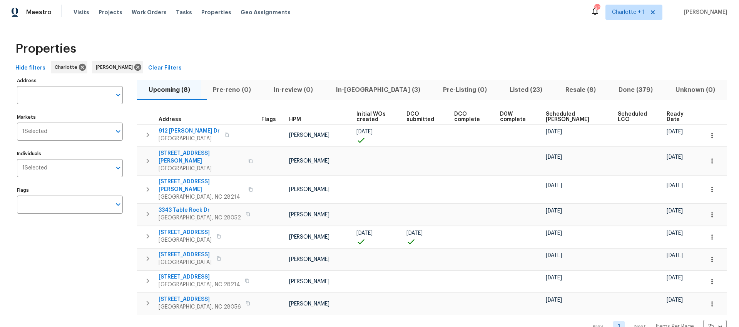
drag, startPoint x: 433, startPoint y: 44, endPoint x: 212, endPoint y: 67, distance: 222.3
click at [433, 44] on div "Properties" at bounding box center [369, 49] width 714 height 25
click at [244, 48] on div "Properties" at bounding box center [369, 49] width 714 height 25
click at [453, 47] on div "Properties" at bounding box center [369, 49] width 714 height 25
drag, startPoint x: 457, startPoint y: 43, endPoint x: 536, endPoint y: 70, distance: 83.1
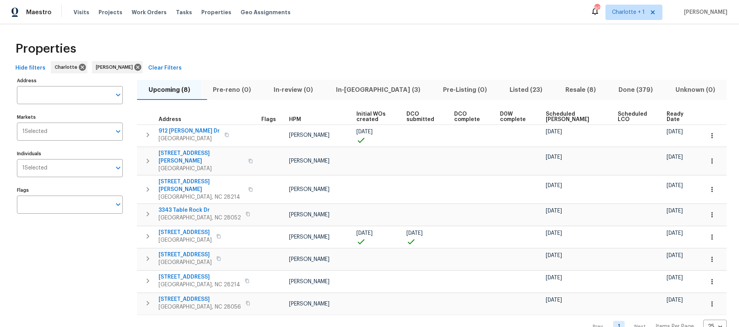
click at [457, 43] on div "Properties" at bounding box center [369, 49] width 714 height 25
click at [343, 91] on button "In-reno (3)" at bounding box center [377, 90] width 107 height 20
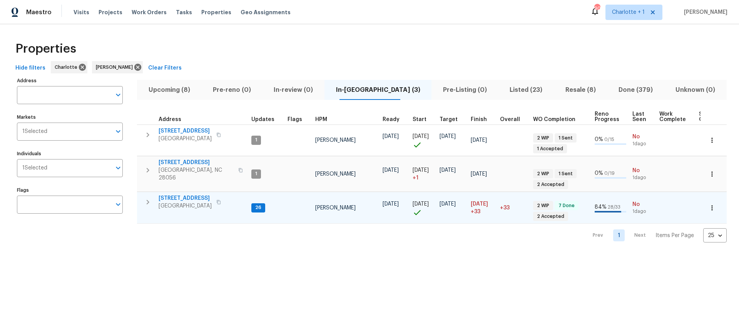
click at [191, 195] on span "107 Alberta Ave" at bounding box center [184, 199] width 53 height 8
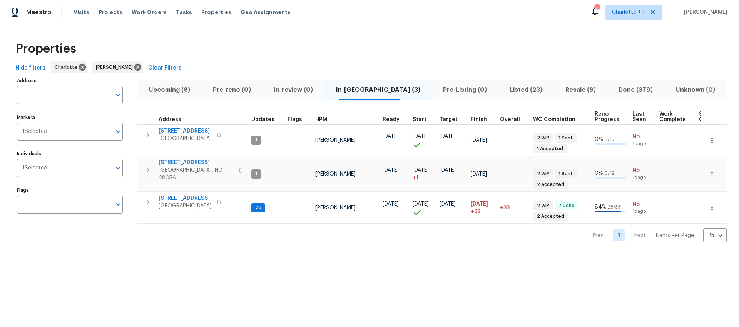
click at [308, 34] on div "Properties Hide filters Charlotte Ryan Carder Clear Filters Address Address Mar…" at bounding box center [369, 139] width 739 height 231
drag, startPoint x: 145, startPoint y: 165, endPoint x: 151, endPoint y: 173, distance: 10.2
click at [145, 166] on icon "button" at bounding box center [147, 170] width 9 height 9
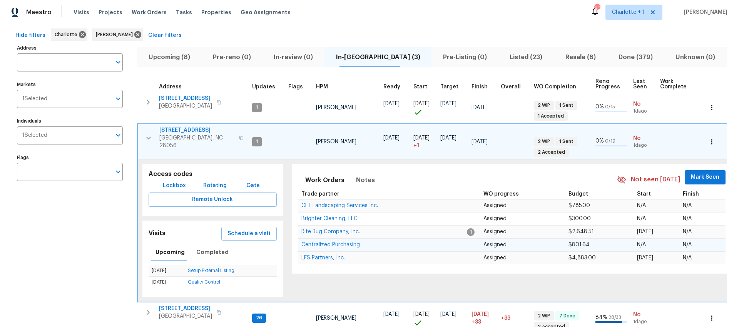
scroll to position [35, 0]
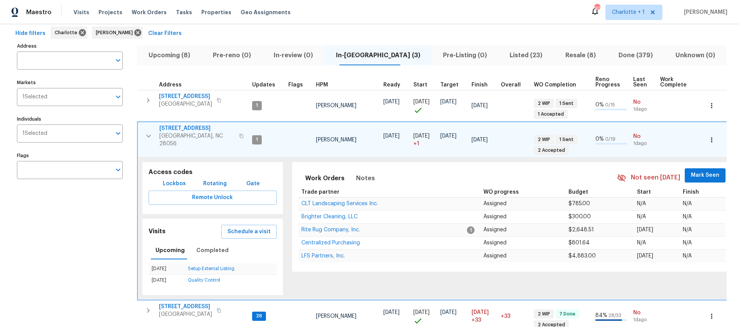
click at [150, 134] on icon "button" at bounding box center [148, 136] width 9 height 9
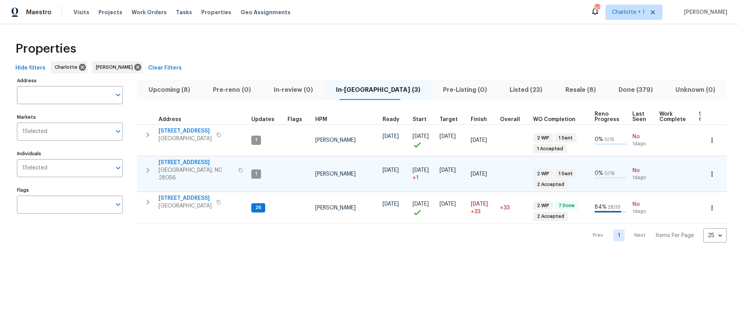
scroll to position [0, 0]
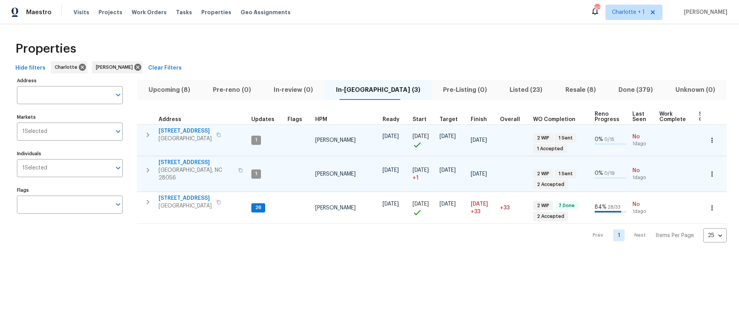
click at [143, 136] on button "button" at bounding box center [147, 134] width 15 height 15
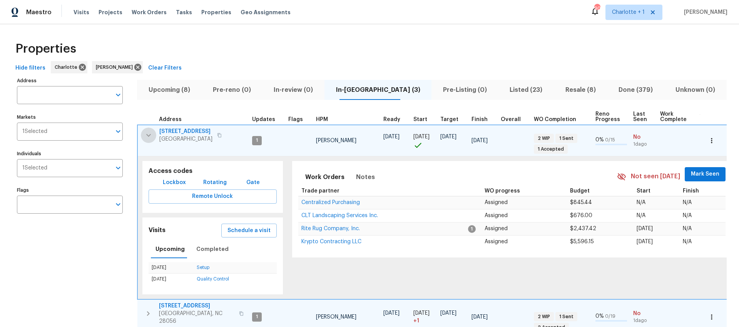
drag, startPoint x: 149, startPoint y: 134, endPoint x: 182, endPoint y: 118, distance: 36.1
click at [149, 134] on icon "button" at bounding box center [148, 135] width 9 height 9
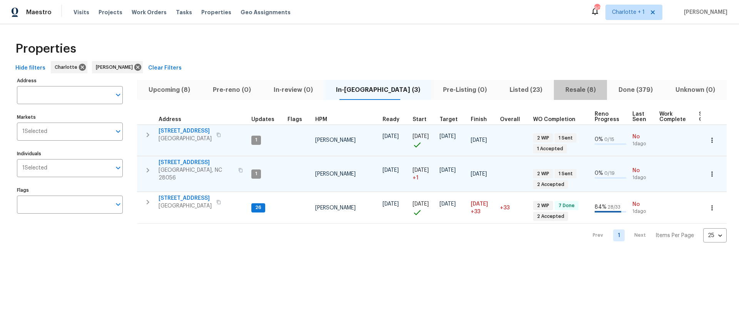
click at [563, 89] on span "Resale (8)" at bounding box center [580, 90] width 44 height 11
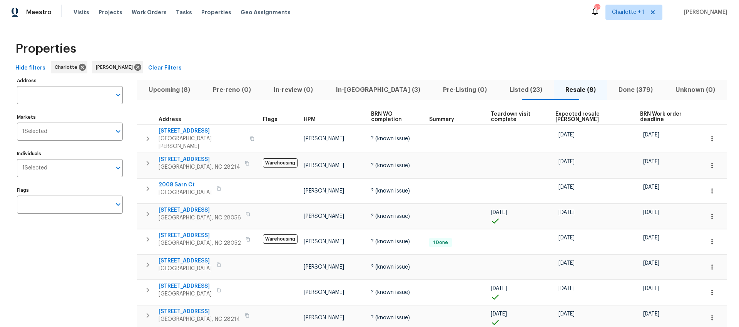
click at [567, 118] on span "Expected resale COE" at bounding box center [591, 117] width 72 height 11
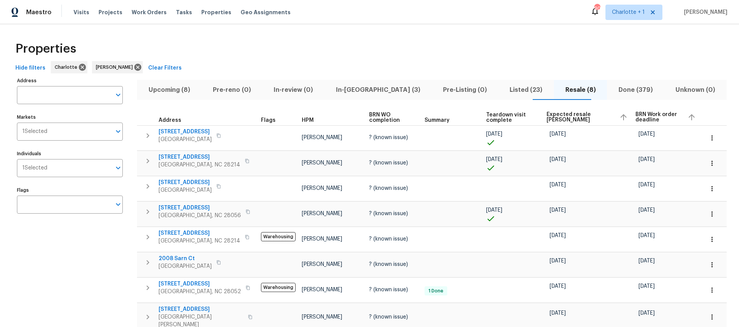
click at [559, 110] on th "Expected resale COE" at bounding box center [587, 117] width 89 height 17
click at [559, 115] on span "Expected resale COE" at bounding box center [579, 117] width 67 height 11
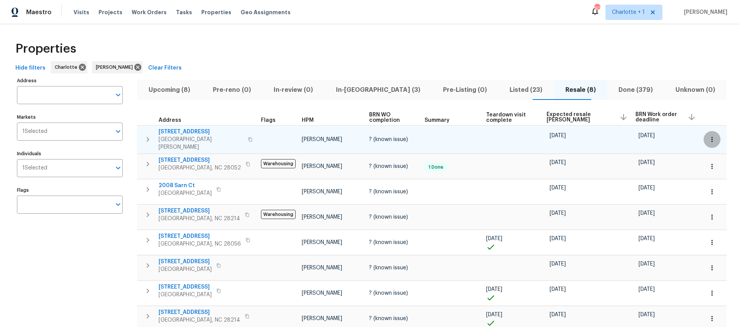
click at [711, 138] on button "button" at bounding box center [711, 139] width 17 height 17
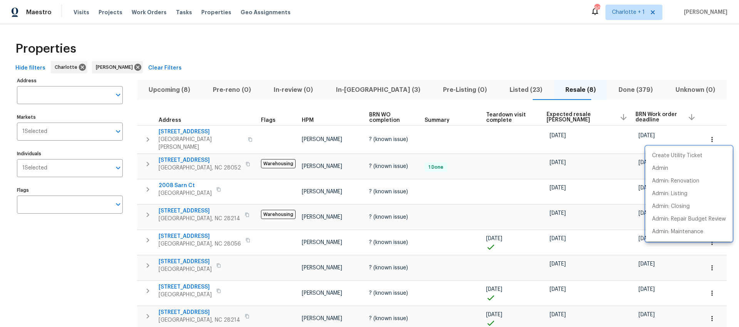
click at [197, 133] on div at bounding box center [369, 163] width 739 height 327
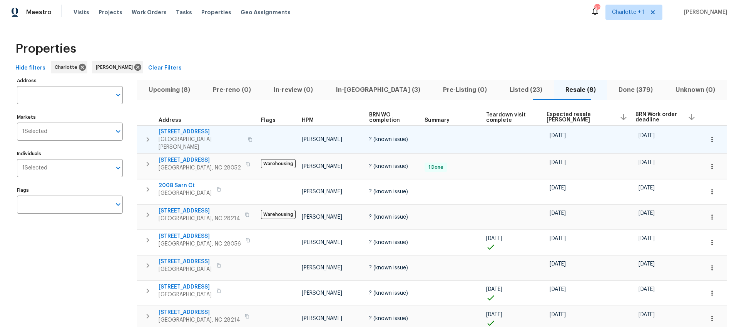
click at [192, 132] on span "108 Mistywood Dr" at bounding box center [200, 132] width 85 height 8
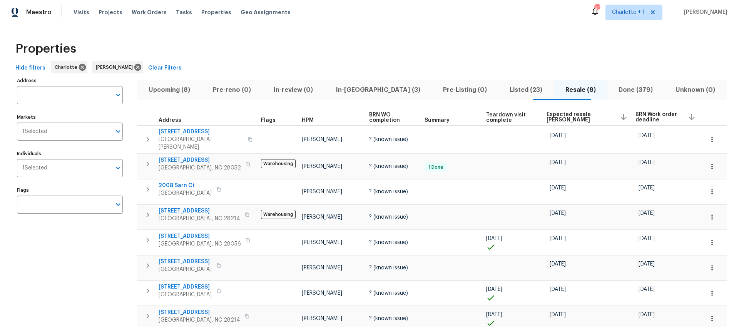
drag, startPoint x: 464, startPoint y: 53, endPoint x: 551, endPoint y: 67, distance: 88.5
click at [464, 53] on div "Properties" at bounding box center [369, 49] width 714 height 25
click at [511, 80] on button "Listed (23)" at bounding box center [525, 90] width 55 height 20
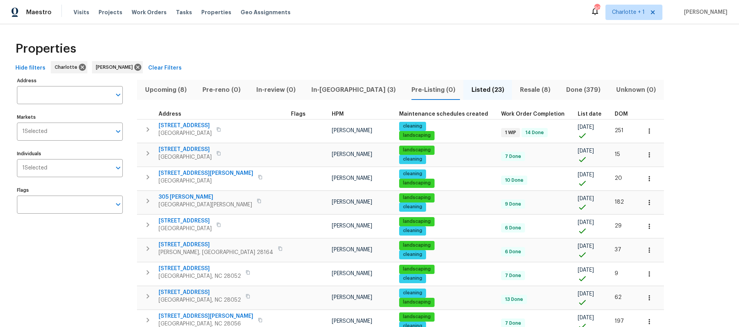
click at [614, 113] on span "DOM" at bounding box center [620, 114] width 13 height 5
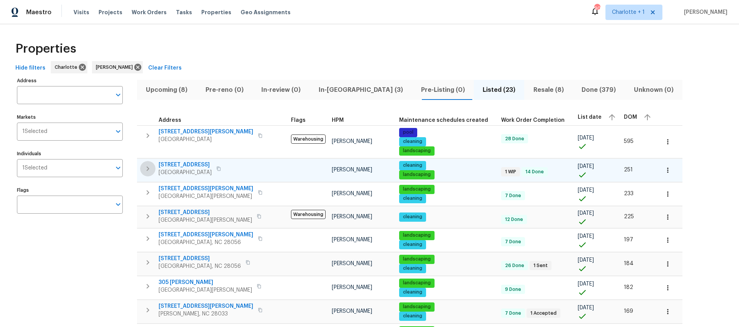
click at [151, 168] on icon "button" at bounding box center [147, 168] width 9 height 9
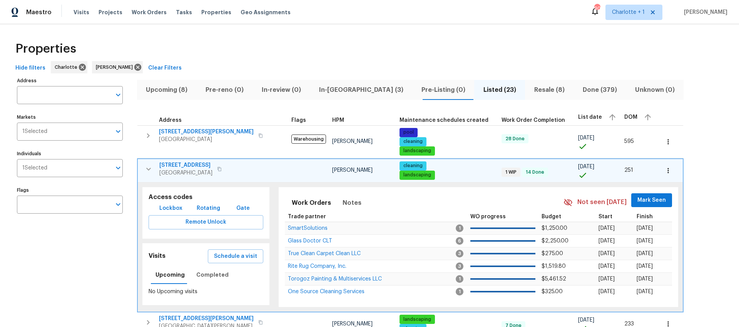
click at [152, 169] on icon "button" at bounding box center [148, 169] width 9 height 9
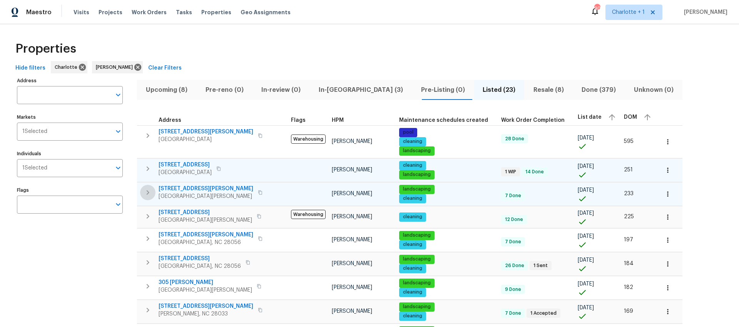
click at [150, 193] on icon "button" at bounding box center [147, 192] width 9 height 9
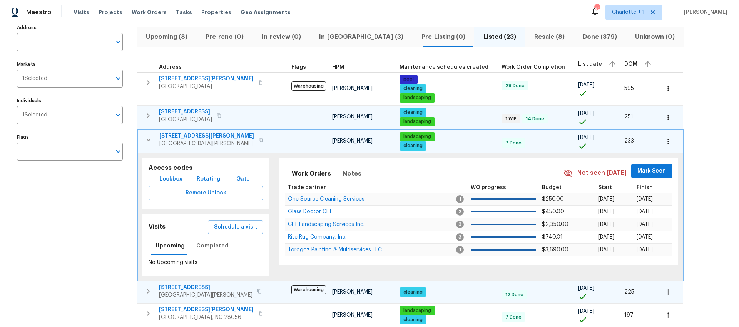
scroll to position [54, 0]
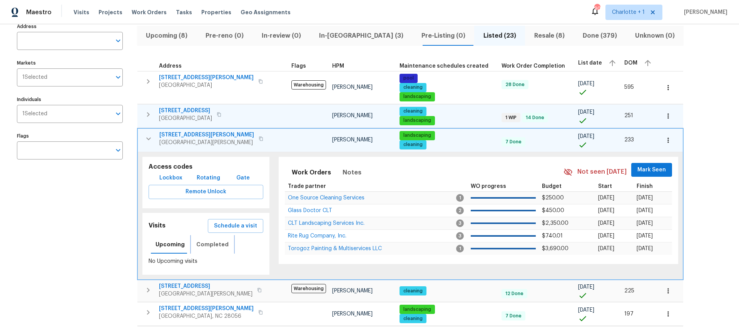
click at [215, 240] on span "Completed" at bounding box center [212, 245] width 32 height 10
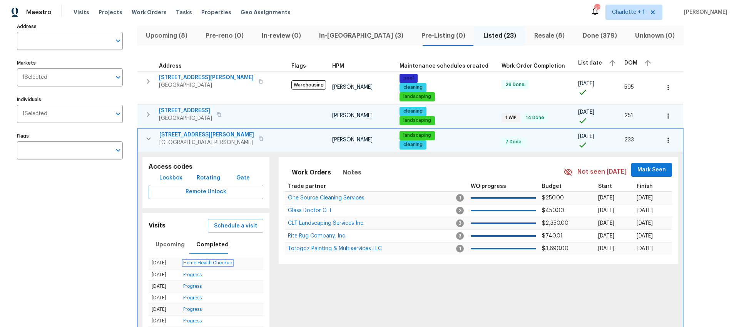
click at [202, 264] on link "Home Health Checkup" at bounding box center [207, 263] width 49 height 5
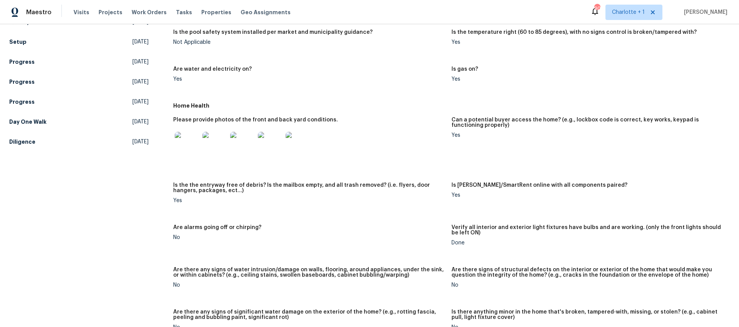
scroll to position [262, 0]
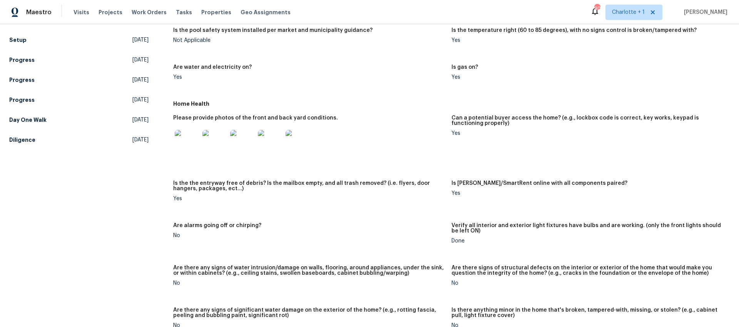
click at [182, 142] on img at bounding box center [187, 142] width 25 height 25
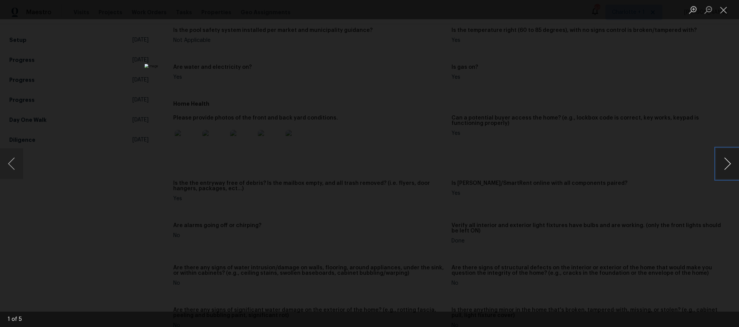
click at [728, 163] on button "Next image" at bounding box center [726, 163] width 23 height 31
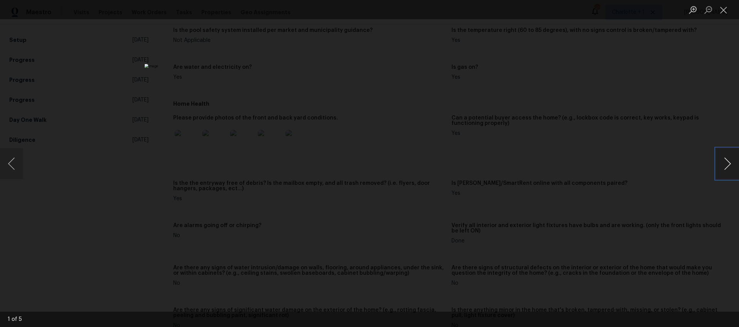
click at [728, 163] on button "Next image" at bounding box center [726, 163] width 23 height 31
drag, startPoint x: 674, startPoint y: 122, endPoint x: 666, endPoint y: 123, distance: 8.1
click at [674, 122] on div "Lightbox" at bounding box center [369, 163] width 739 height 327
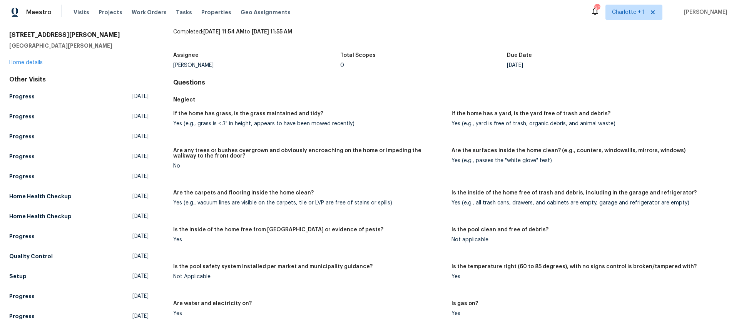
scroll to position [0, 0]
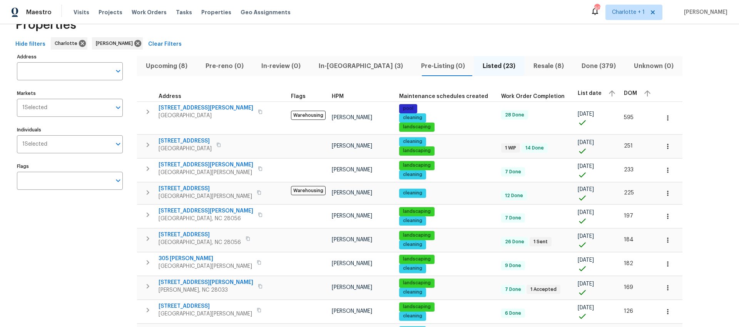
click at [143, 195] on button "button" at bounding box center [147, 192] width 15 height 15
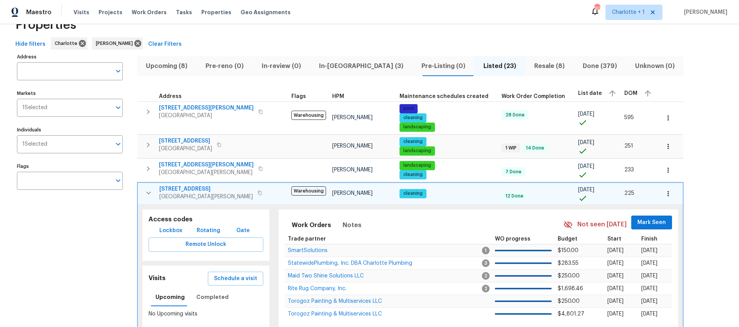
scroll to position [73, 0]
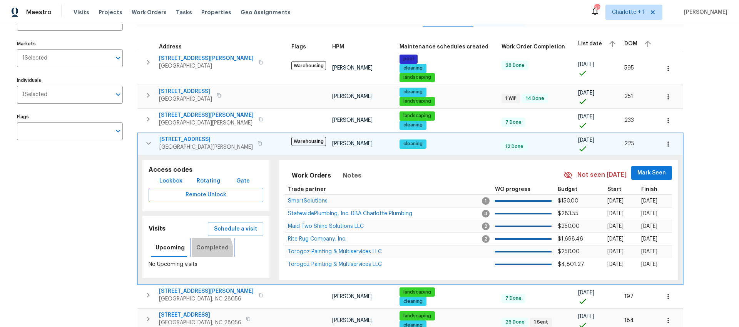
click at [203, 251] on span "Completed" at bounding box center [212, 248] width 32 height 10
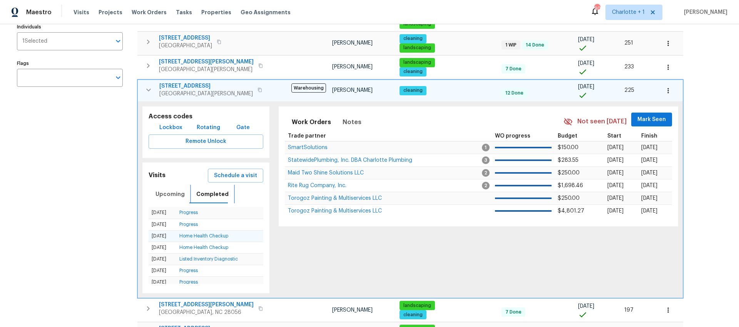
scroll to position [127, 0]
click at [193, 215] on link "Progress" at bounding box center [188, 212] width 18 height 5
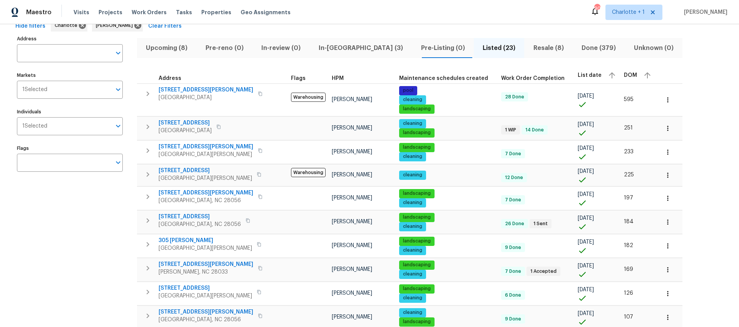
scroll to position [42, 0]
click at [148, 176] on icon "button" at bounding box center [147, 174] width 9 height 9
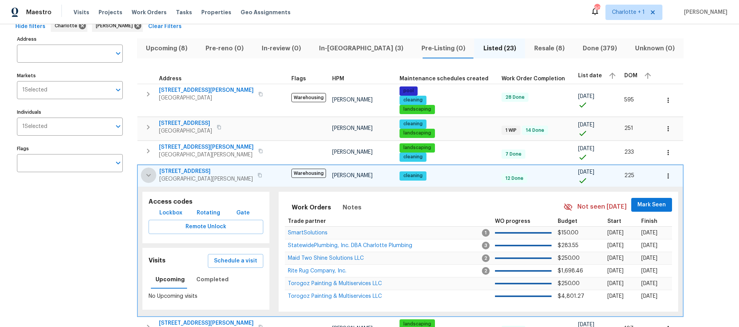
click at [149, 180] on icon "button" at bounding box center [148, 175] width 9 height 9
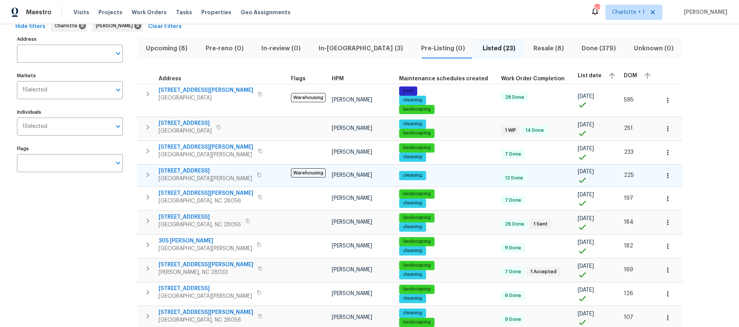
click at [190, 171] on span "121 Woodbridge Cir" at bounding box center [204, 171] width 93 height 8
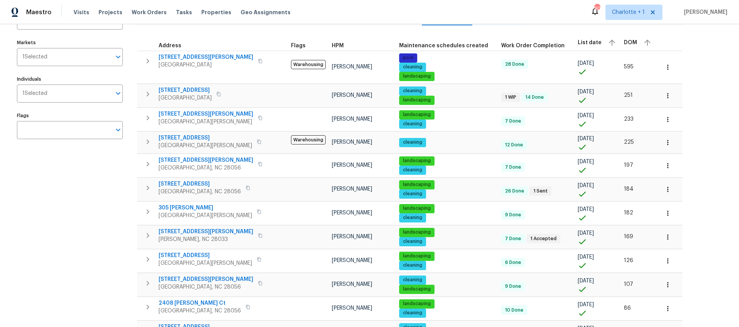
scroll to position [81, 0]
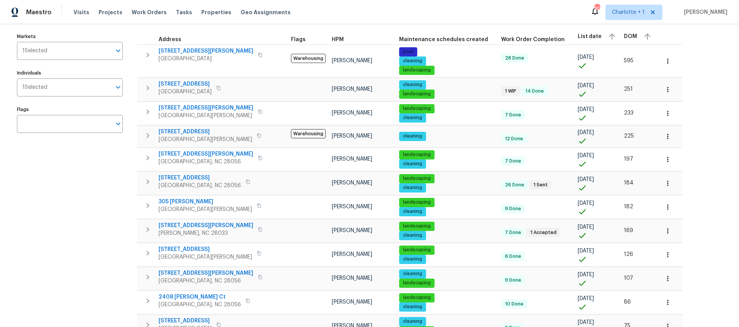
click at [56, 200] on div "Address Address Markets 1 Selected Markets Individuals 1 Selected Individuals F…" at bounding box center [74, 307] width 115 height 624
click at [102, 159] on div "Address Address Markets 1 Selected Markets Individuals 1 Selected Individuals F…" at bounding box center [74, 307] width 115 height 624
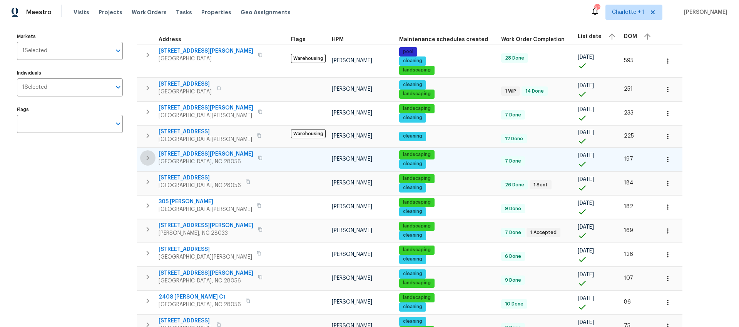
click at [145, 157] on icon "button" at bounding box center [147, 157] width 9 height 9
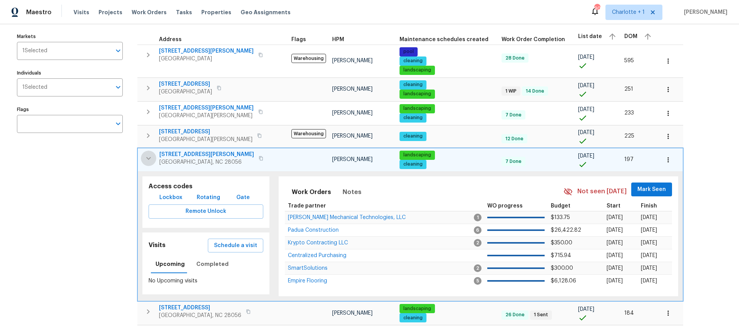
click at [147, 158] on icon "button" at bounding box center [148, 158] width 5 height 3
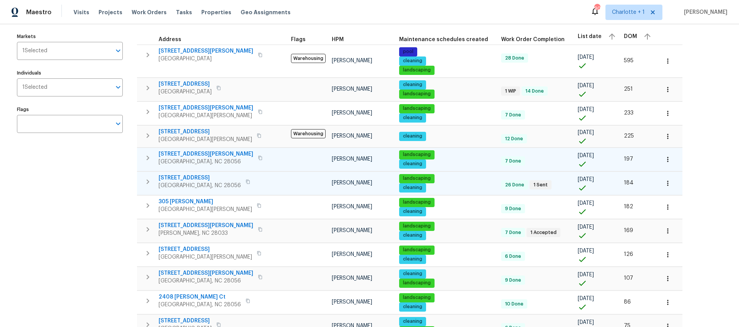
click at [181, 177] on span "6204 River Birch Dr" at bounding box center [199, 178] width 82 height 8
click at [664, 183] on icon "button" at bounding box center [668, 184] width 8 height 8
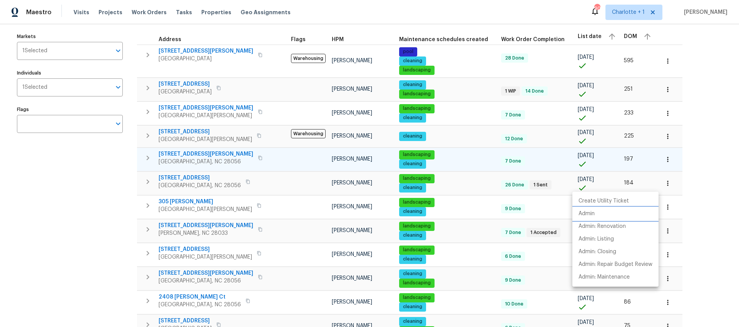
click at [600, 211] on li "Admin" at bounding box center [615, 214] width 86 height 13
click at [82, 195] on div at bounding box center [369, 163] width 739 height 327
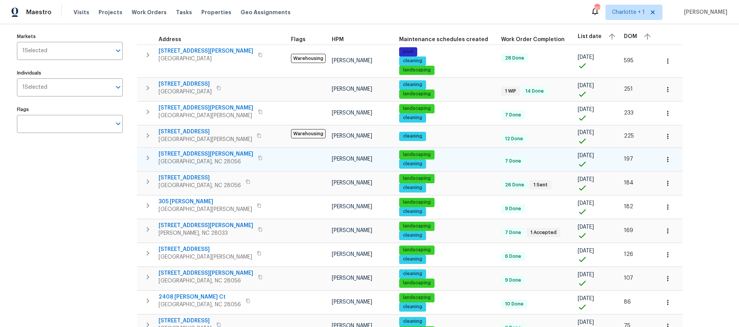
scroll to position [76, 0]
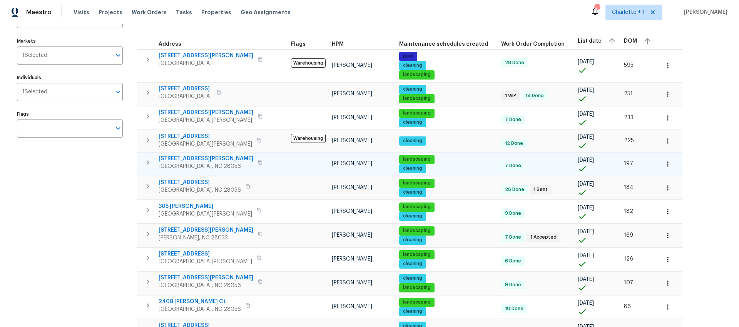
click at [97, 226] on div "Address Address Markets 1 Selected Markets Individuals 1 Selected Individuals F…" at bounding box center [74, 311] width 115 height 624
click at [673, 137] on div "Address Address Markets 1 Selected Markets Individuals 1 Selected Individuals F…" at bounding box center [369, 311] width 714 height 624
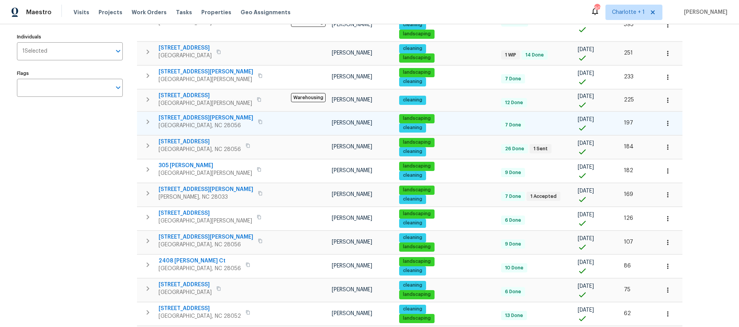
scroll to position [117, 0]
click at [679, 144] on div "Address Address Markets 1 Selected Markets Individuals 1 Selected Individuals F…" at bounding box center [369, 271] width 714 height 624
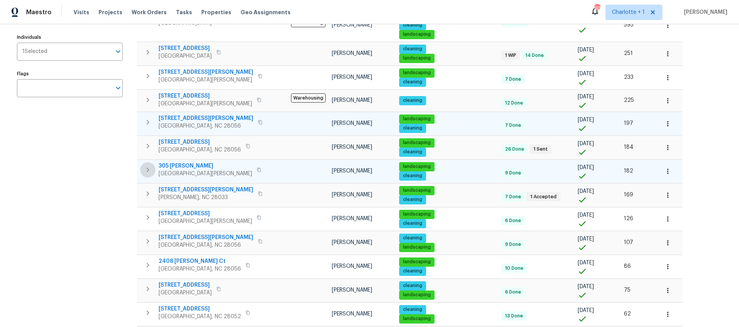
click at [151, 170] on icon "button" at bounding box center [147, 169] width 9 height 9
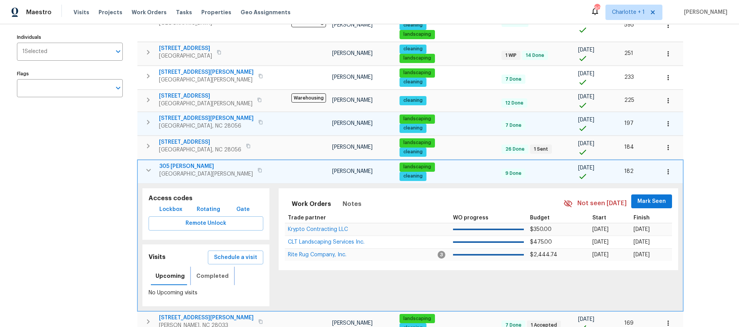
click at [214, 275] on span "Completed" at bounding box center [212, 277] width 32 height 10
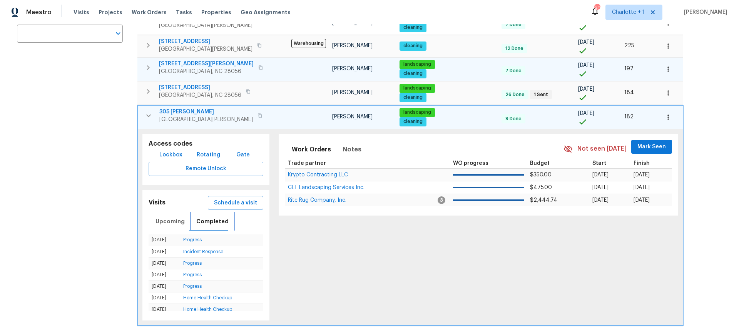
scroll to position [172, 0]
click at [200, 253] on link "Incident Response" at bounding box center [203, 251] width 40 height 5
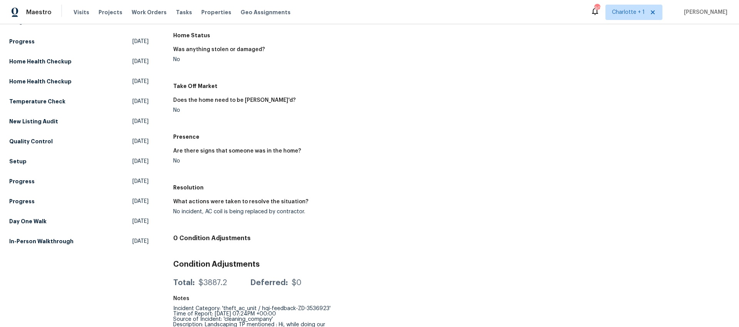
scroll to position [173, 0]
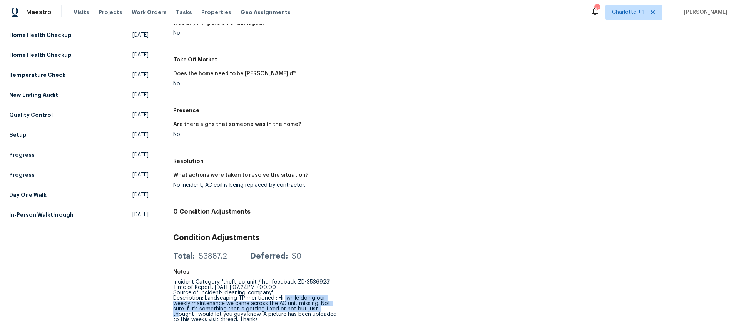
drag, startPoint x: 271, startPoint y: 295, endPoint x: 300, endPoint y: 303, distance: 30.3
click at [302, 305] on div "Incident Category: 'theft_ac_unit / hqi-feedback-ZD-3536923' Time of Report: 10…" at bounding box center [256, 301] width 167 height 43
drag, startPoint x: 236, startPoint y: 217, endPoint x: 215, endPoint y: 195, distance: 29.7
click at [236, 217] on div "Incident Response Completed: 10/5/2025, 11:28 AM to 10/5/2025, 11:29 AM Assigne…" at bounding box center [451, 100] width 556 height 455
drag, startPoint x: 237, startPoint y: 302, endPoint x: 252, endPoint y: 305, distance: 16.0
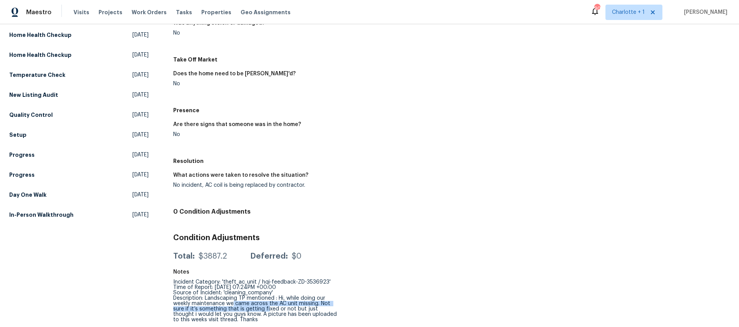
click at [251, 305] on div "Incident Category: 'theft_ac_unit / hqi-feedback-ZD-3536923' Time of Report: 10…" at bounding box center [256, 301] width 167 height 43
click at [215, 303] on div "Incident Category: 'theft_ac_unit / hqi-feedback-ZD-3536923' Time of Report: 10…" at bounding box center [256, 301] width 167 height 43
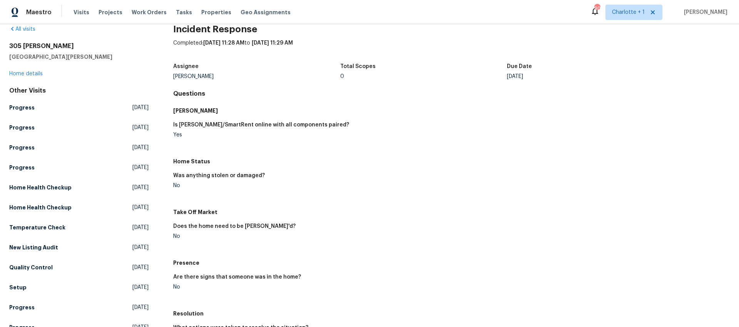
scroll to position [0, 0]
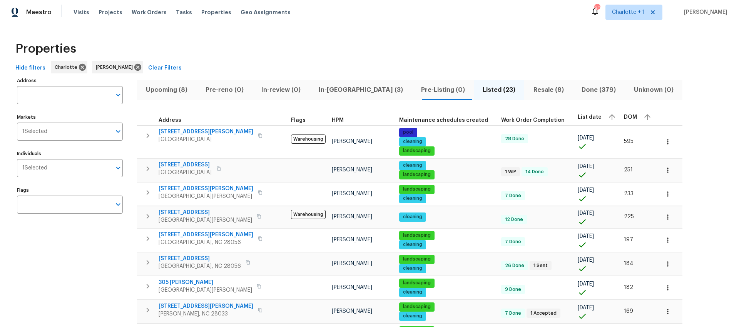
scroll to position [2, 0]
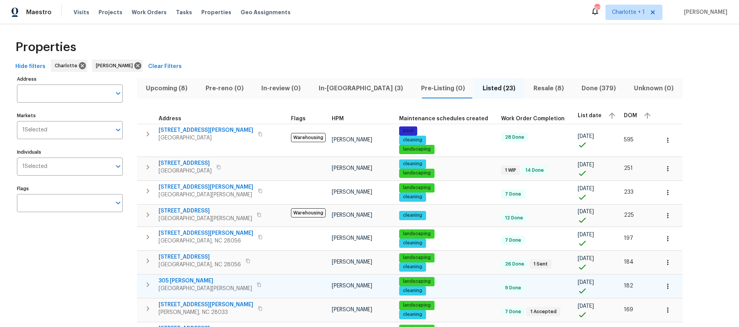
click at [164, 283] on span "305 Augustus Ln" at bounding box center [204, 281] width 93 height 8
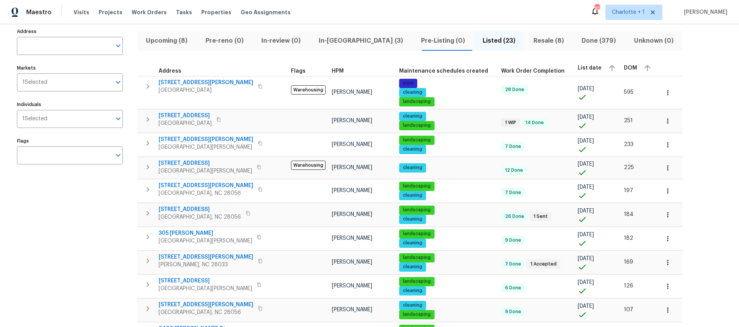
scroll to position [58, 0]
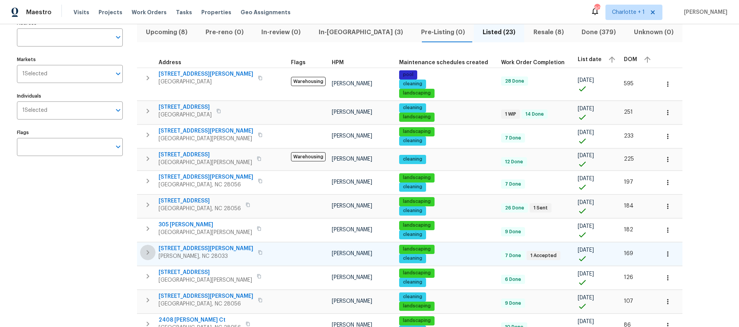
click at [147, 253] on icon "button" at bounding box center [148, 252] width 3 height 5
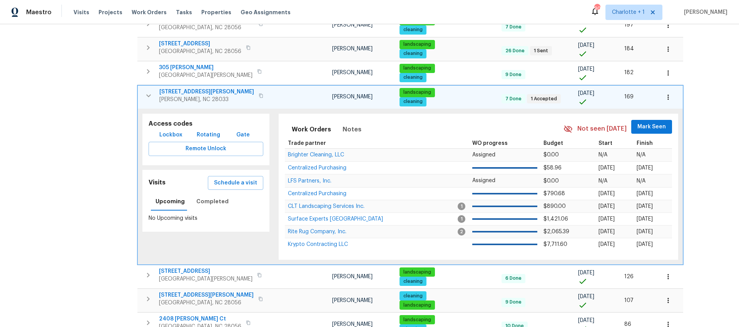
scroll to position [215, 0]
click at [209, 208] on button "Completed" at bounding box center [213, 201] width 42 height 18
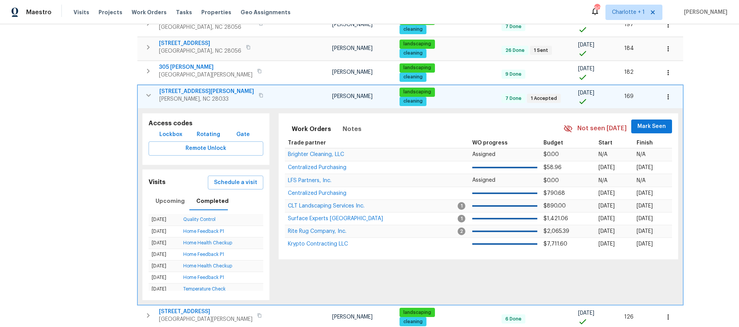
click at [144, 101] on button "button" at bounding box center [148, 95] width 15 height 15
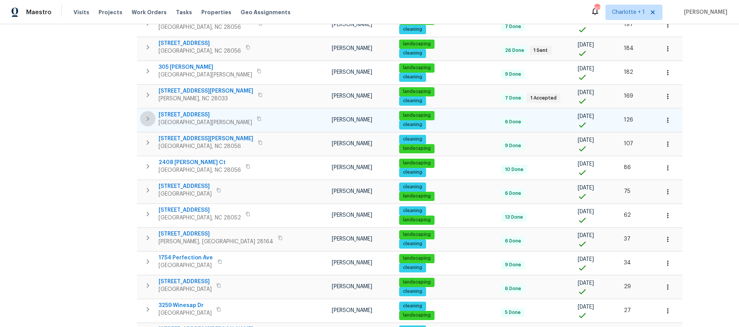
click at [147, 117] on icon "button" at bounding box center [147, 118] width 9 height 9
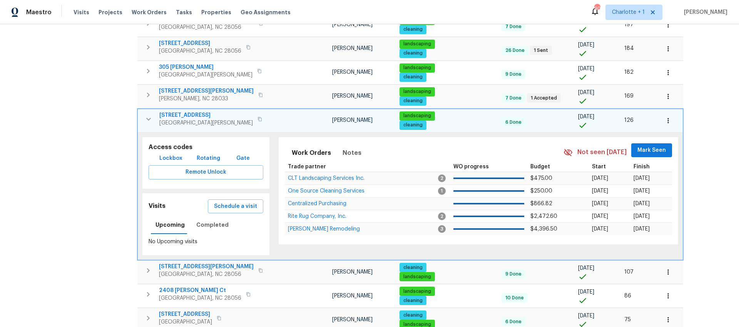
click at [212, 236] on div "No Upcoming visits" at bounding box center [205, 239] width 115 height 13
click at [211, 227] on span "Completed" at bounding box center [212, 225] width 32 height 10
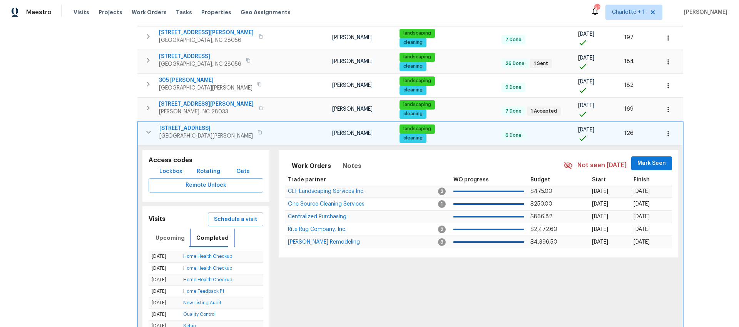
scroll to position [195, 0]
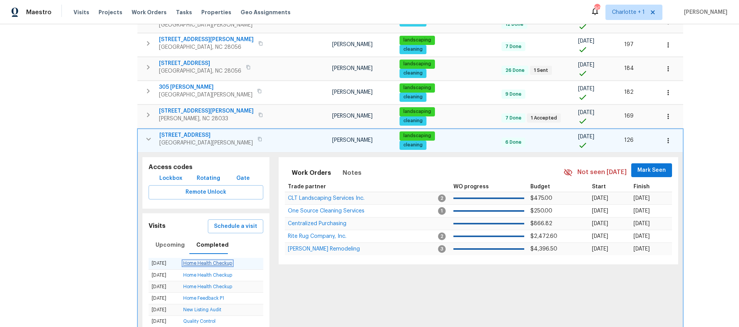
click at [203, 262] on link "Home Health Checkup" at bounding box center [207, 263] width 49 height 5
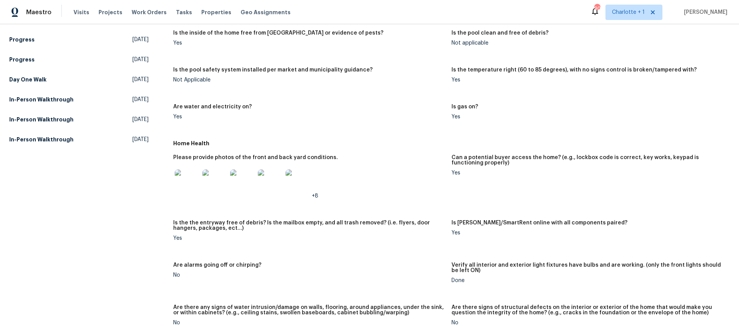
scroll to position [223, 0]
click at [193, 175] on img at bounding box center [187, 181] width 25 height 25
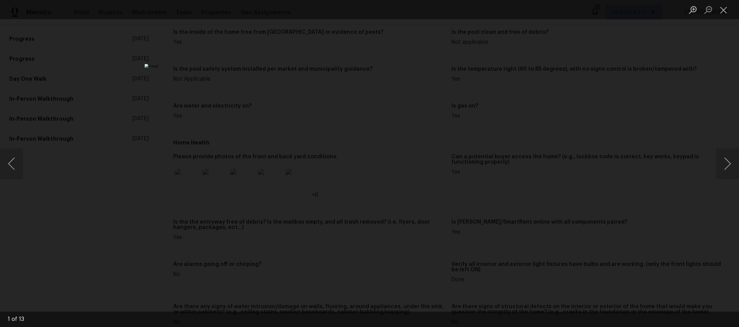
click at [705, 164] on div "Lightbox" at bounding box center [369, 163] width 739 height 327
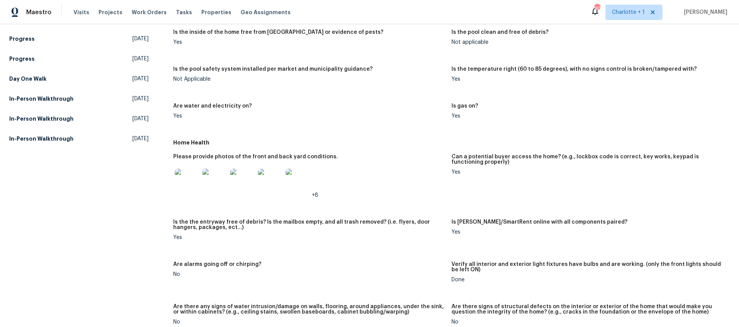
click at [177, 183] on img at bounding box center [187, 181] width 25 height 25
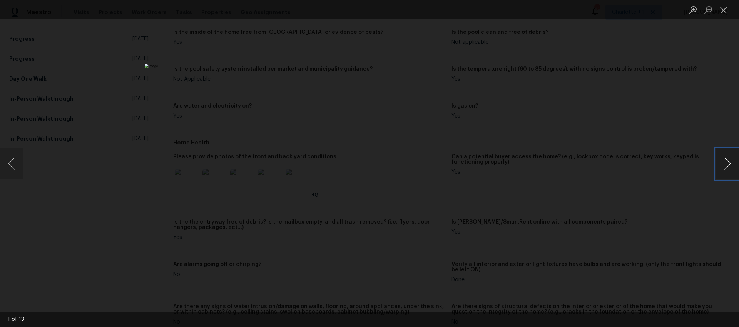
click at [724, 160] on button "Next image" at bounding box center [726, 163] width 23 height 31
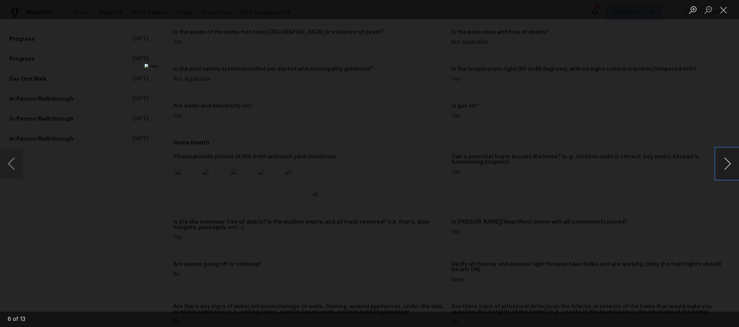
click at [724, 160] on button "Next image" at bounding box center [726, 163] width 23 height 31
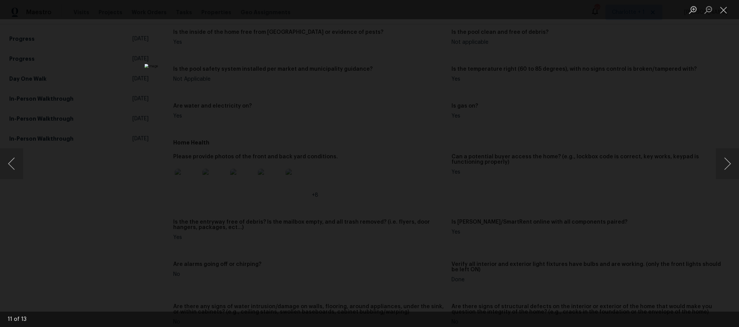
drag, startPoint x: 662, startPoint y: 115, endPoint x: 629, endPoint y: 118, distance: 33.2
click at [662, 115] on div "Lightbox" at bounding box center [369, 163] width 739 height 327
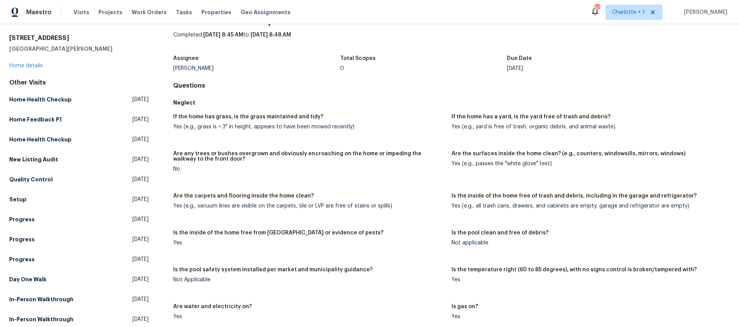
scroll to position [1, 0]
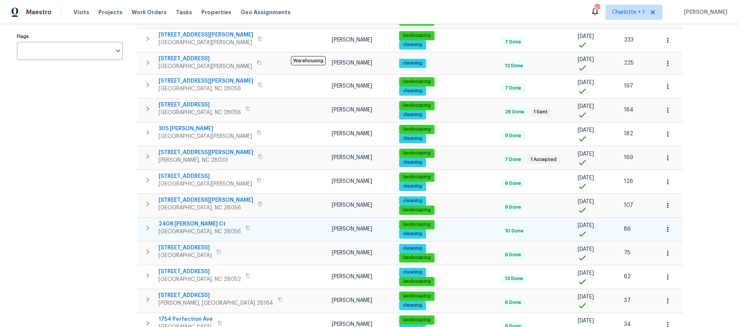
scroll to position [156, 0]
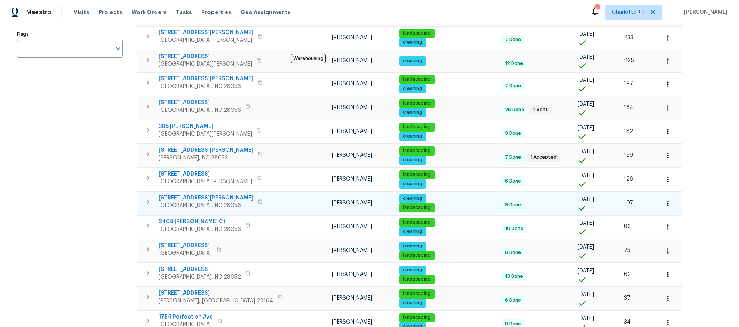
click at [141, 200] on button "button" at bounding box center [147, 201] width 15 height 15
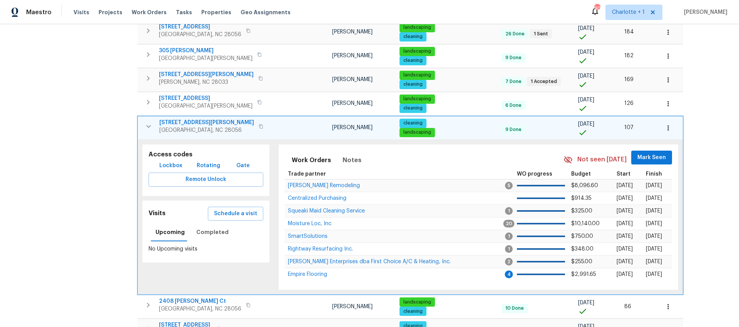
scroll to position [236, 0]
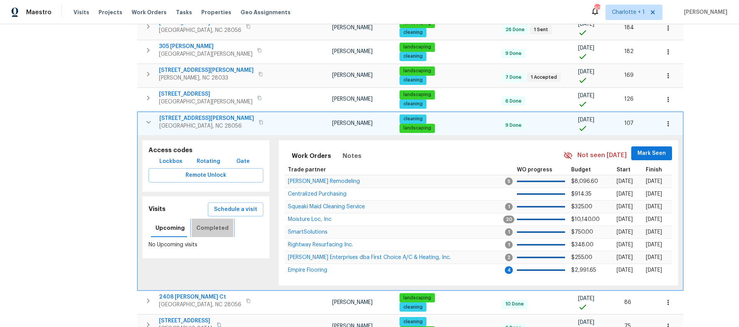
click at [218, 234] on button "Completed" at bounding box center [213, 228] width 42 height 18
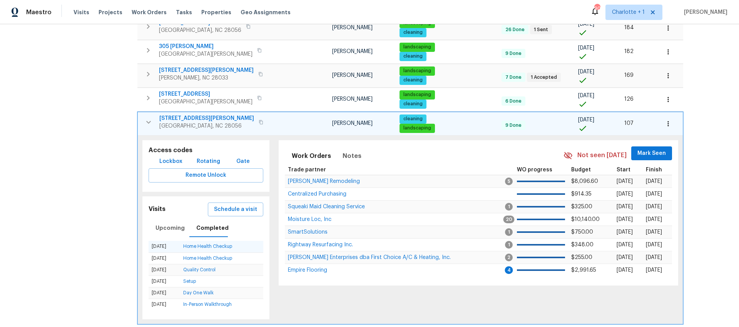
click at [205, 250] on td "Home Health Checkup" at bounding box center [221, 247] width 83 height 12
click at [206, 247] on link "Home Health Checkup" at bounding box center [207, 246] width 49 height 5
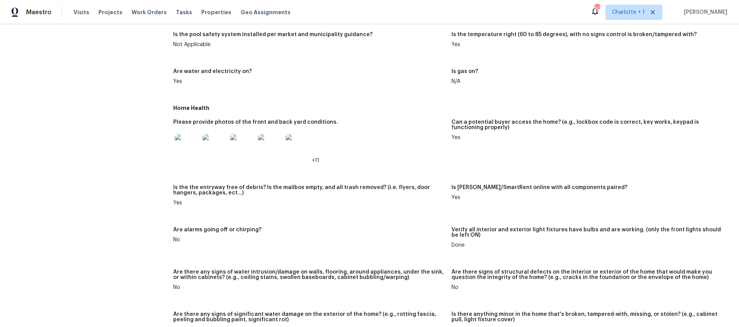
scroll to position [256, 0]
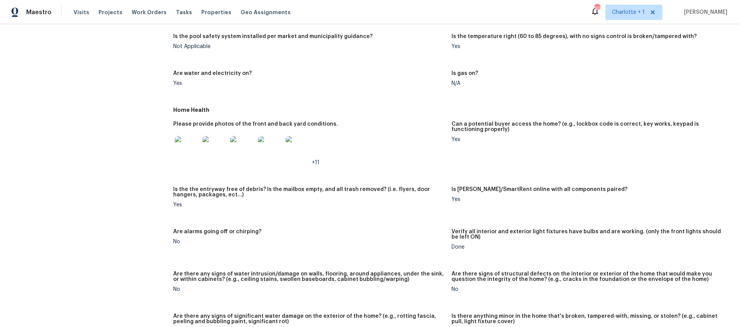
click at [188, 153] on img at bounding box center [187, 148] width 25 height 25
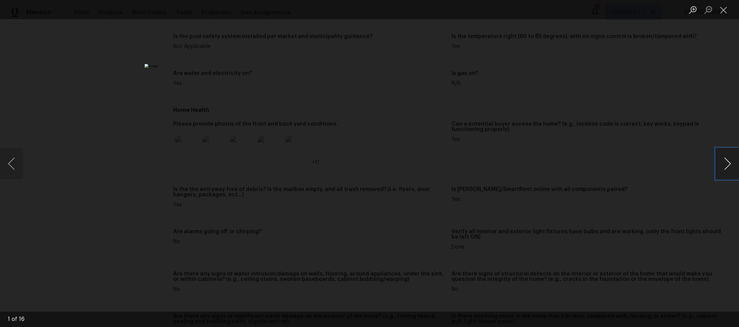
click at [727, 162] on button "Next image" at bounding box center [726, 163] width 23 height 31
click at [728, 162] on button "Next image" at bounding box center [726, 163] width 23 height 31
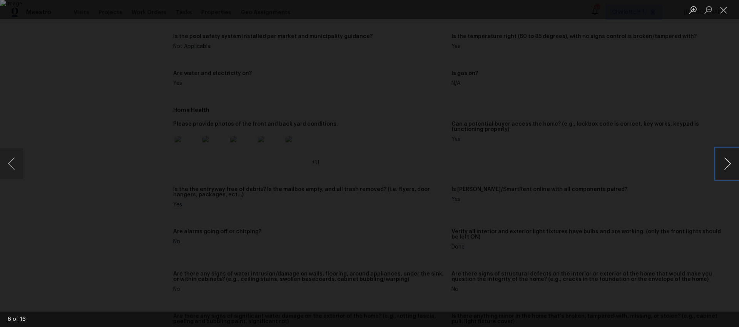
click at [728, 162] on button "Next image" at bounding box center [726, 163] width 23 height 31
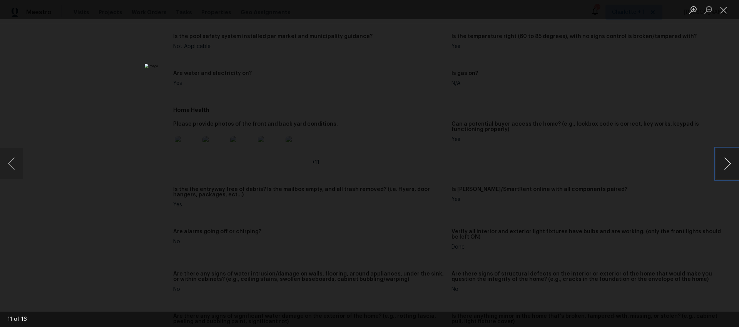
click at [729, 162] on button "Next image" at bounding box center [726, 163] width 23 height 31
click at [652, 97] on div "Lightbox" at bounding box center [369, 163] width 739 height 327
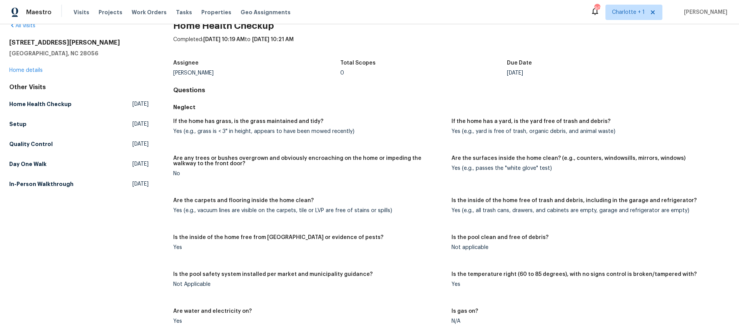
scroll to position [0, 0]
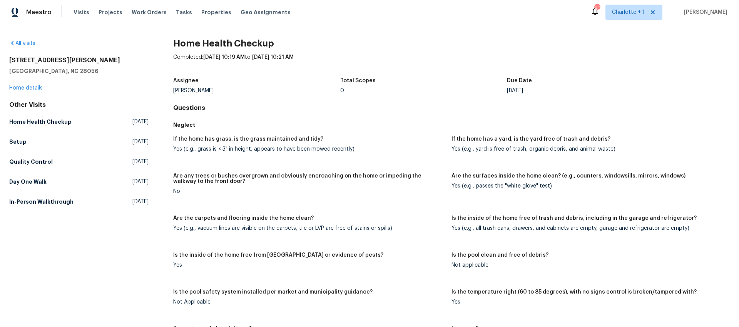
click at [23, 83] on div "4903 Jamee Dr Gastonia, NC 28056 Home details" at bounding box center [78, 74] width 139 height 35
click at [23, 87] on link "Home details" at bounding box center [25, 87] width 33 height 5
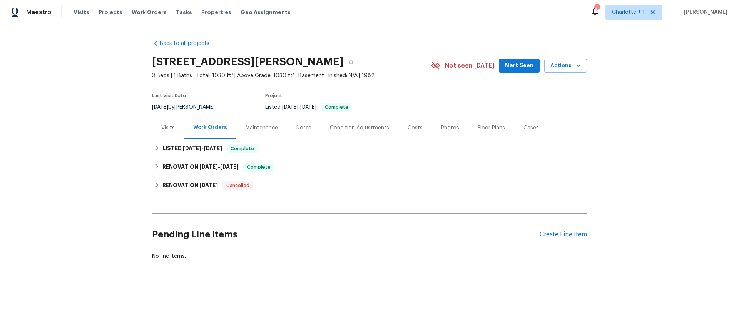
drag, startPoint x: 396, startPoint y: 127, endPoint x: 382, endPoint y: 128, distance: 14.7
click at [385, 128] on div "Visits Work Orders Maintenance Notes Condition Adjustments Costs Photos Floor P…" at bounding box center [369, 128] width 435 height 23
click at [382, 128] on div "Condition Adjustments" at bounding box center [359, 128] width 59 height 8
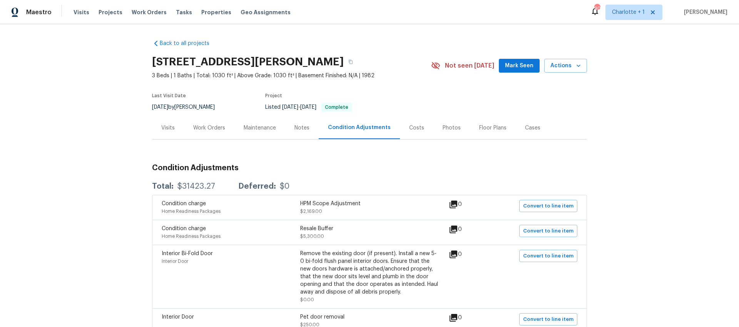
click at [409, 128] on div "Costs" at bounding box center [416, 128] width 15 height 8
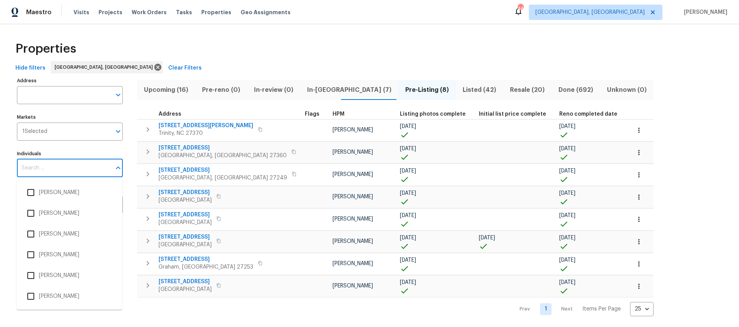
click at [54, 175] on input "Individuals" at bounding box center [64, 168] width 94 height 18
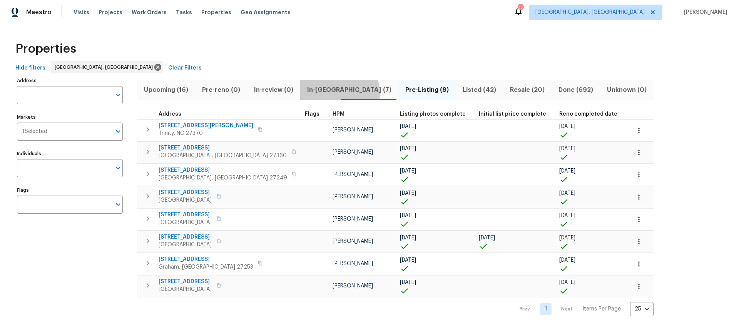
click at [334, 93] on span "In-reno (7)" at bounding box center [349, 90] width 89 height 11
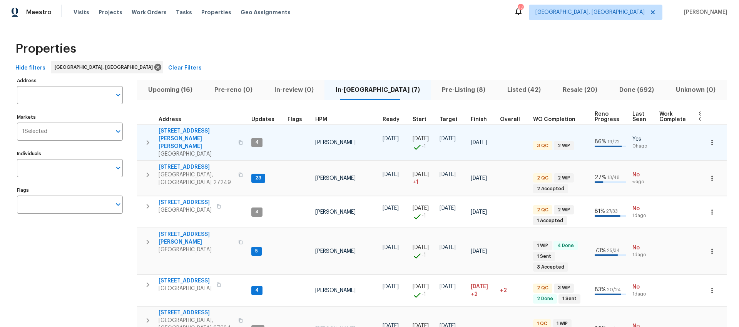
click at [322, 125] on td "Ken Romain" at bounding box center [345, 143] width 67 height 36
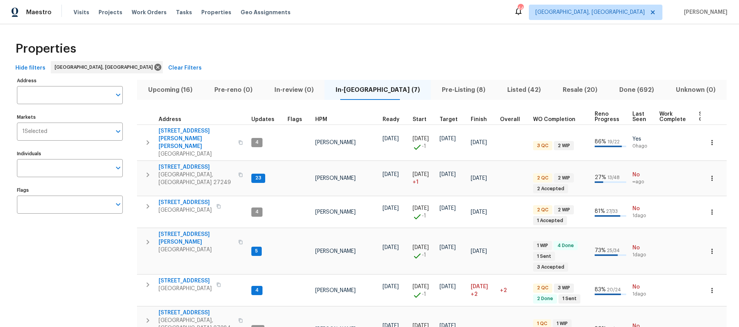
click at [322, 120] on span "HPM" at bounding box center [321, 119] width 12 height 5
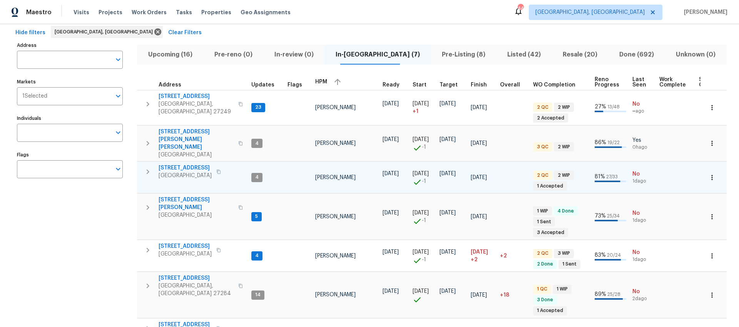
scroll to position [22, 0]
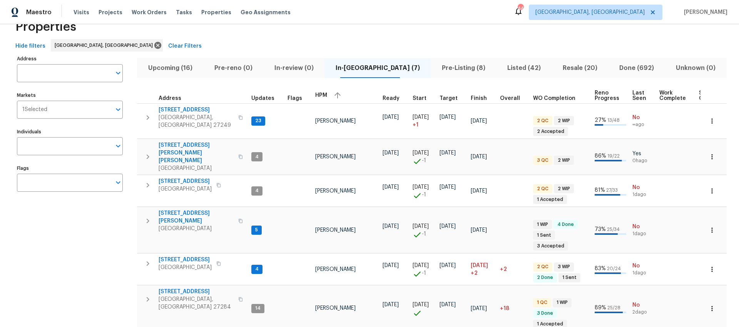
click at [435, 66] on span "Pre-Listing (8)" at bounding box center [463, 68] width 56 height 11
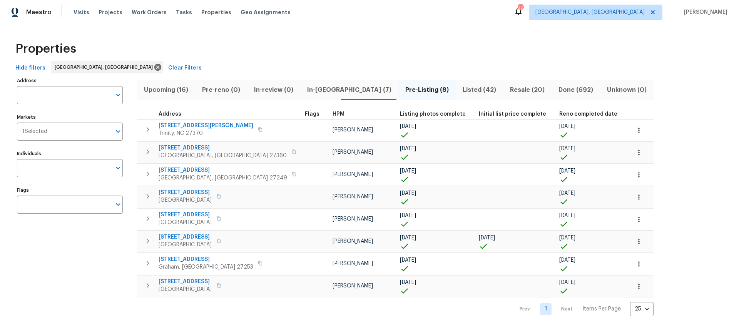
click at [355, 30] on div "Properties Hide filters Greensboro, NC Clear Filters Address Address Markets 1 …" at bounding box center [369, 176] width 739 height 305
click at [313, 94] on span "In-reno (7)" at bounding box center [349, 90] width 89 height 11
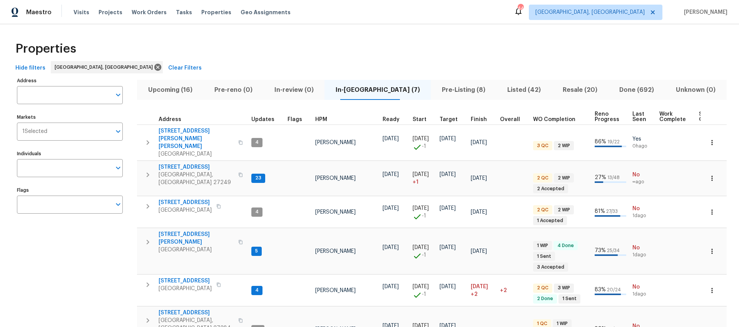
click at [407, 45] on div "Properties" at bounding box center [369, 49] width 714 height 25
click at [169, 85] on span "Upcoming (16)" at bounding box center [170, 90] width 57 height 11
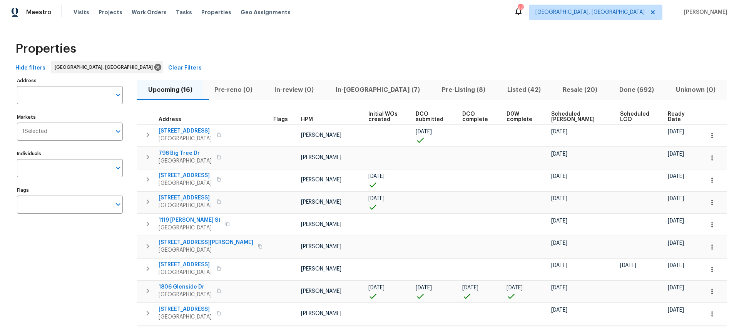
click at [578, 115] on span "Scheduled COE" at bounding box center [579, 117] width 56 height 11
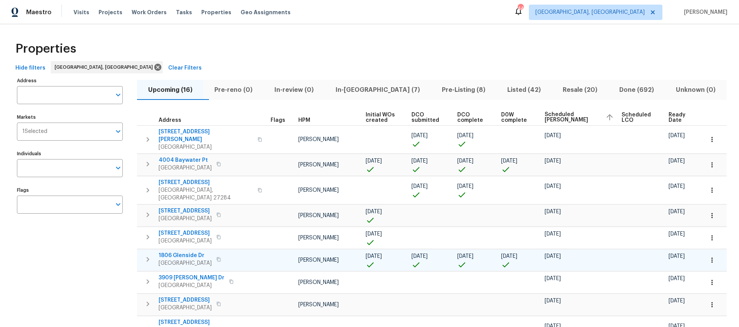
click at [708, 257] on icon "button" at bounding box center [712, 261] width 8 height 8
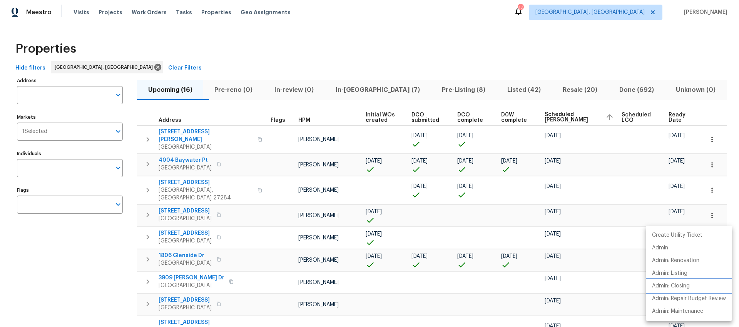
click at [679, 287] on p "Admin: Closing" at bounding box center [671, 286] width 38 height 8
click at [395, 56] on div at bounding box center [369, 163] width 739 height 327
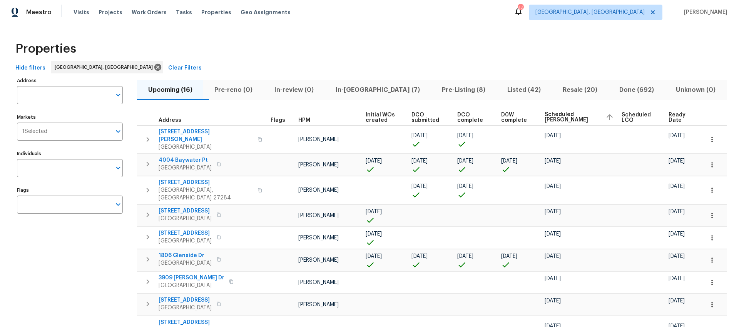
click at [457, 63] on div "Hide filters Greensboro, NC Clear Filters" at bounding box center [369, 68] width 714 height 14
click at [541, 46] on div "Properties" at bounding box center [369, 49] width 714 height 25
drag, startPoint x: 309, startPoint y: 60, endPoint x: 336, endPoint y: 85, distance: 37.0
click at [308, 60] on div "Properties" at bounding box center [369, 49] width 714 height 25
click at [465, 92] on span "Pre-Listing (8)" at bounding box center [463, 90] width 56 height 11
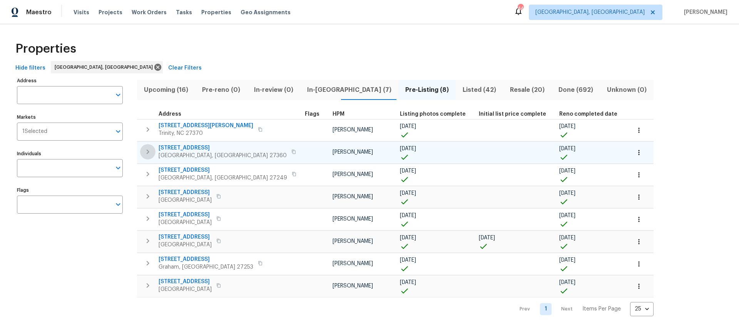
click at [148, 151] on icon "button" at bounding box center [148, 152] width 3 height 5
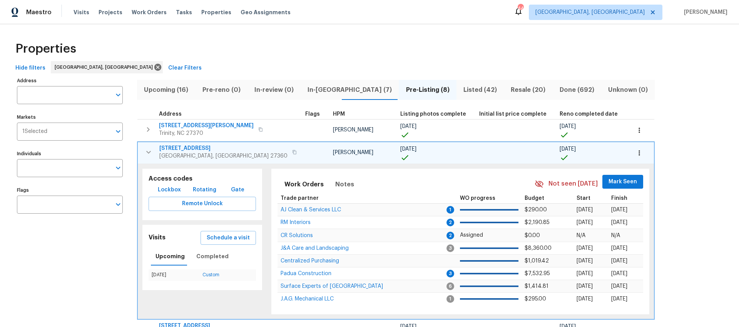
click at [152, 150] on icon "button" at bounding box center [148, 152] width 9 height 9
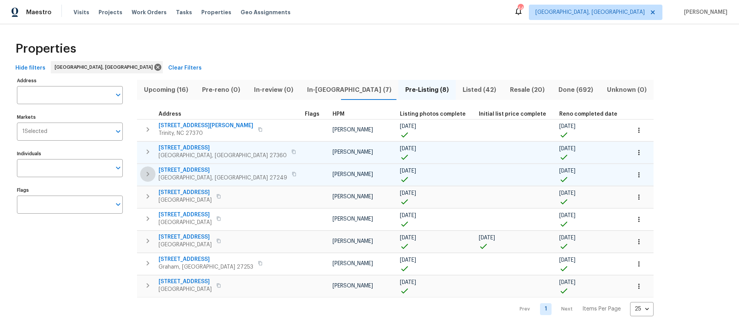
click at [150, 172] on icon "button" at bounding box center [147, 174] width 9 height 9
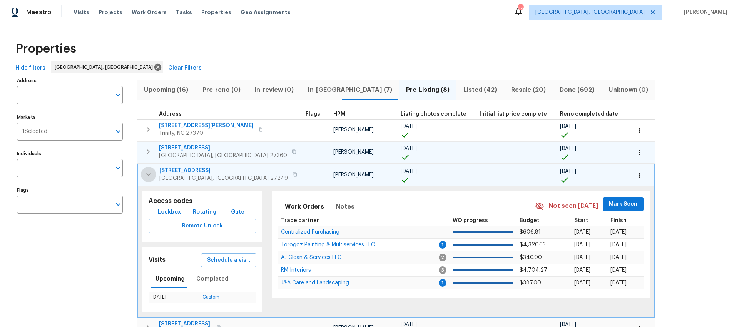
click at [151, 175] on icon "button" at bounding box center [148, 174] width 9 height 9
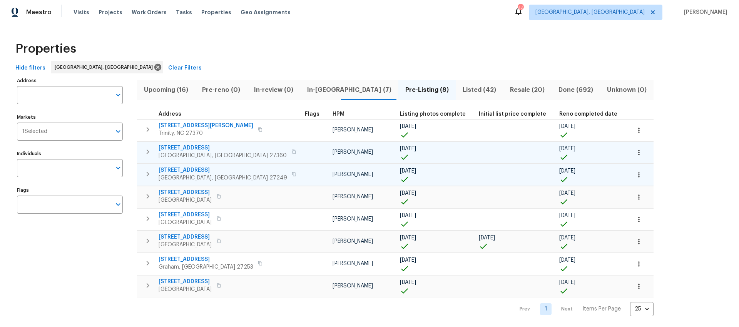
click at [113, 254] on div "Address Address Markets 1 Selected Markets Individuals Individuals Flags Flags" at bounding box center [74, 195] width 115 height 241
drag, startPoint x: 121, startPoint y: 263, endPoint x: 129, endPoint y: 242, distance: 22.6
click at [121, 263] on div "Address Address Markets 1 Selected Markets Individuals Individuals Flags Flags" at bounding box center [74, 195] width 115 height 241
click at [147, 200] on icon "button" at bounding box center [147, 196] width 9 height 9
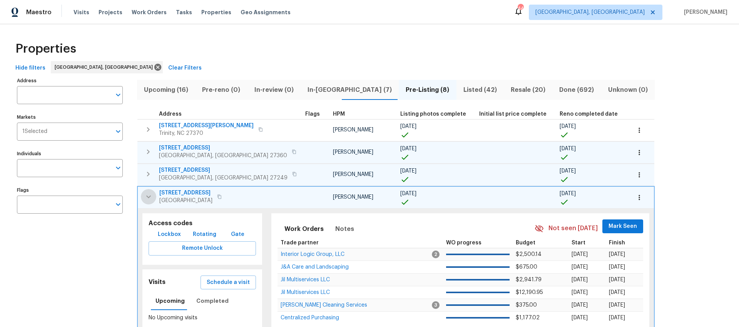
click at [147, 200] on icon "button" at bounding box center [148, 196] width 9 height 9
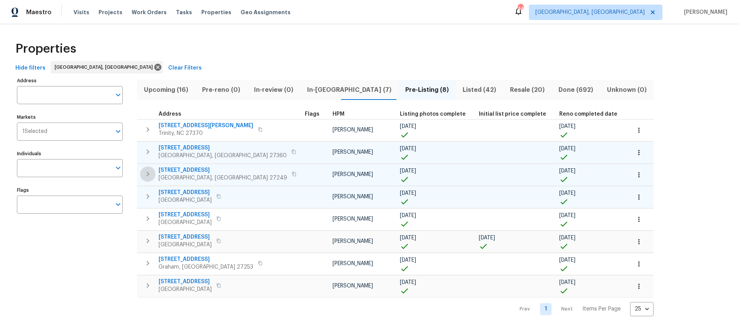
click at [150, 172] on icon "button" at bounding box center [147, 174] width 9 height 9
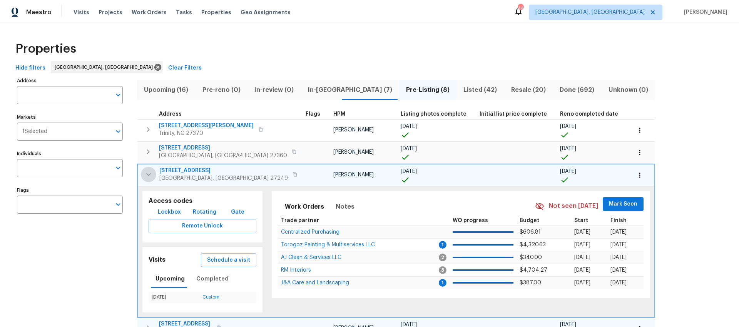
click at [150, 173] on icon "button" at bounding box center [148, 174] width 5 height 3
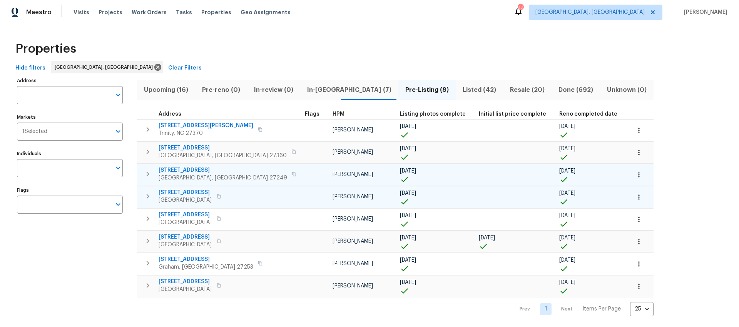
drag, startPoint x: 110, startPoint y: 254, endPoint x: 114, endPoint y: 258, distance: 6.0
click at [110, 254] on div "Address Address Markets 1 Selected Markets Individuals Individuals Flags Flags" at bounding box center [74, 195] width 115 height 241
click at [602, 132] on div "Address Address Markets 1 Selected Markets Individuals Individuals Flags Flags …" at bounding box center [369, 195] width 714 height 241
click at [313, 92] on span "In-reno (7)" at bounding box center [349, 90] width 89 height 11
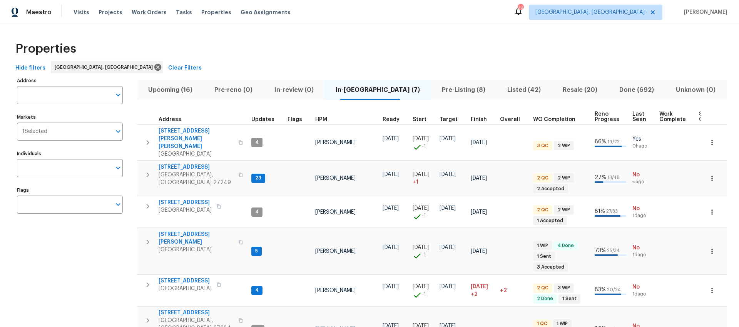
click at [187, 86] on span "Upcoming (16)" at bounding box center [170, 90] width 57 height 11
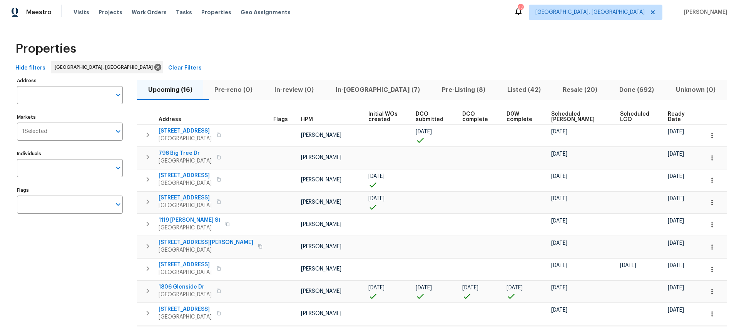
click at [569, 112] on span "Scheduled COE" at bounding box center [579, 117] width 56 height 11
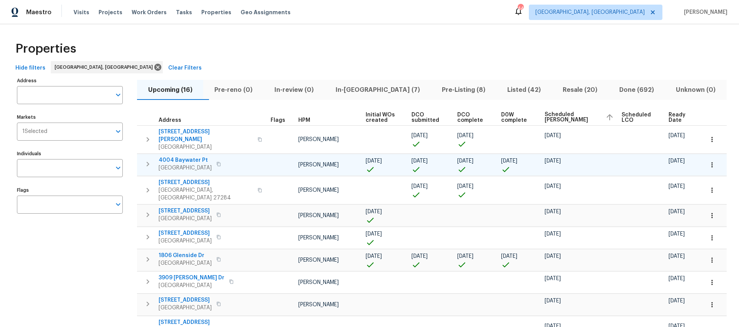
click at [146, 162] on icon "button" at bounding box center [147, 164] width 9 height 9
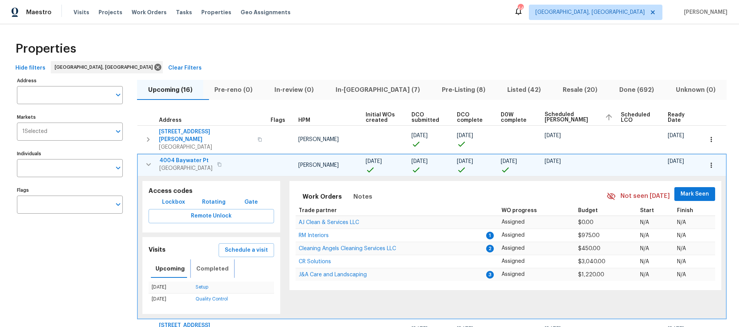
click at [206, 260] on button "Completed" at bounding box center [213, 269] width 42 height 18
click at [148, 160] on icon "button" at bounding box center [148, 164] width 9 height 9
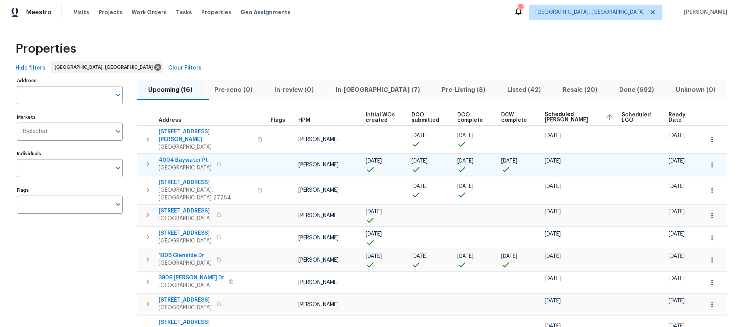
click at [336, 42] on div "Properties" at bounding box center [369, 49] width 714 height 25
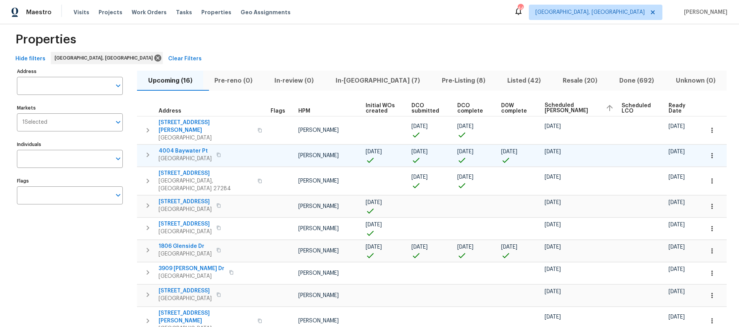
scroll to position [8, 0]
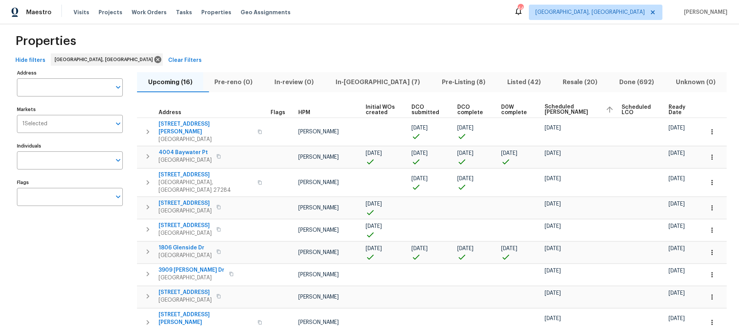
click at [289, 58] on div "Hide filters Greensboro, NC Clear Filters" at bounding box center [369, 60] width 714 height 14
click at [372, 83] on span "In-reno (7)" at bounding box center [377, 82] width 97 height 11
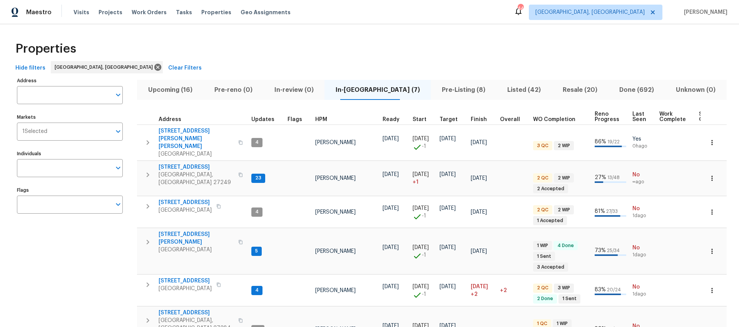
click at [243, 57] on div "Properties" at bounding box center [369, 49] width 714 height 25
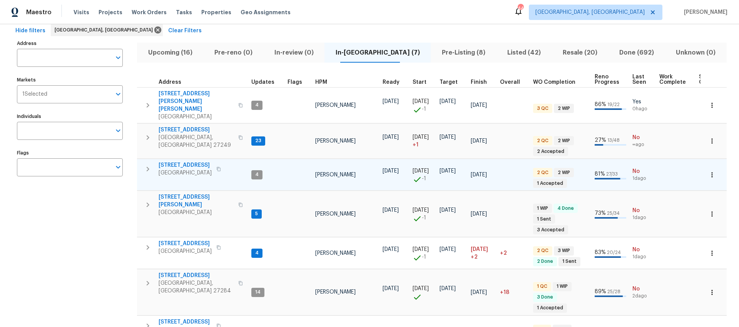
scroll to position [29, 0]
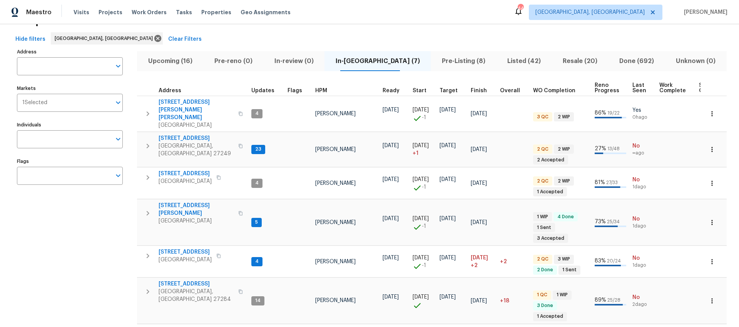
click at [513, 36] on div "Hide filters Greensboro, NC Clear Filters" at bounding box center [369, 39] width 714 height 14
click at [572, 58] on span "Resale (20)" at bounding box center [579, 61] width 47 height 11
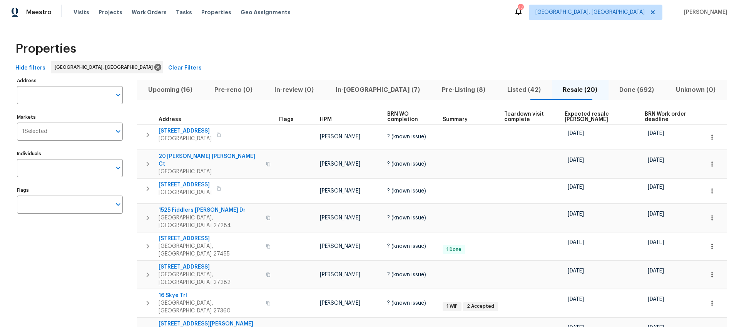
click at [574, 115] on span "Expected resale COE" at bounding box center [597, 117] width 67 height 11
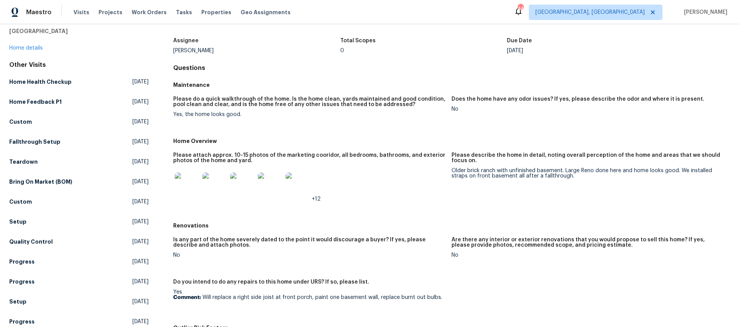
scroll to position [60, 0]
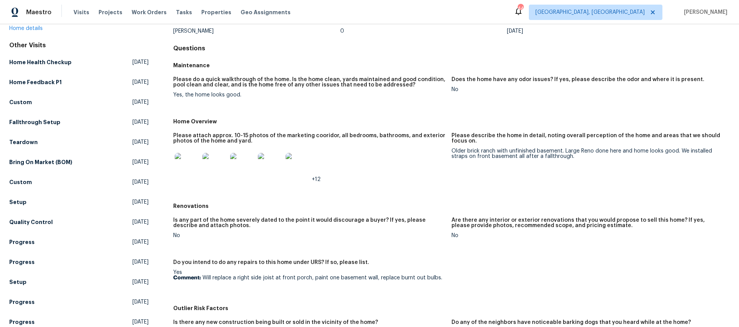
click at [195, 171] on img at bounding box center [187, 165] width 25 height 25
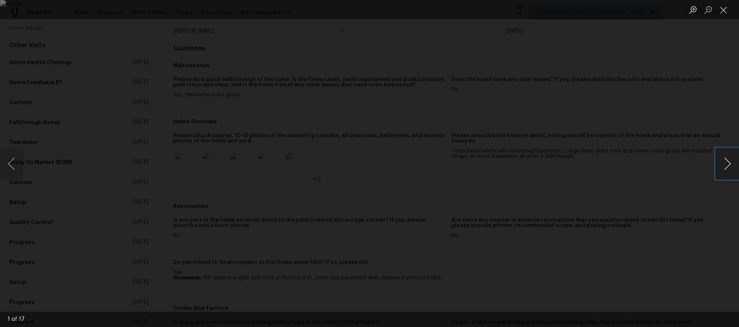
click at [724, 164] on button "Next image" at bounding box center [726, 163] width 23 height 31
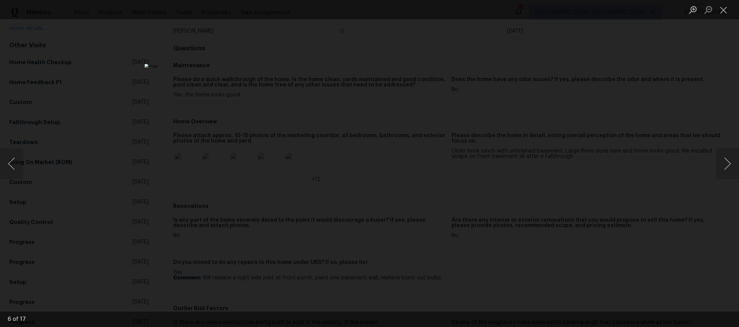
drag, startPoint x: 675, startPoint y: 98, endPoint x: 637, endPoint y: 97, distance: 37.7
click at [675, 98] on div "Lightbox" at bounding box center [369, 163] width 739 height 327
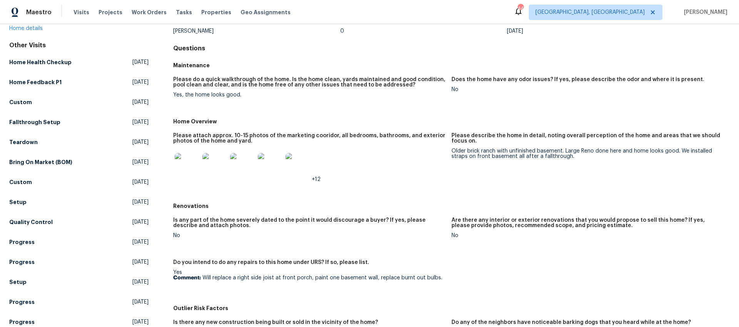
scroll to position [0, 0]
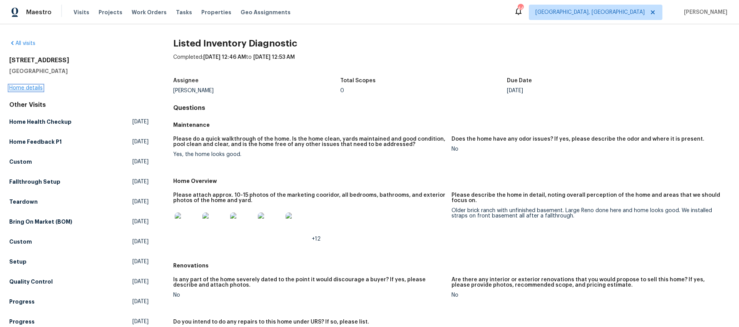
click at [32, 88] on link "Home details" at bounding box center [25, 87] width 33 height 5
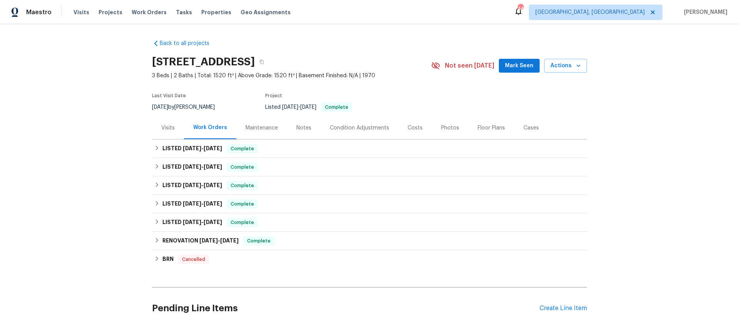
click at [398, 126] on div "Costs" at bounding box center [414, 128] width 33 height 23
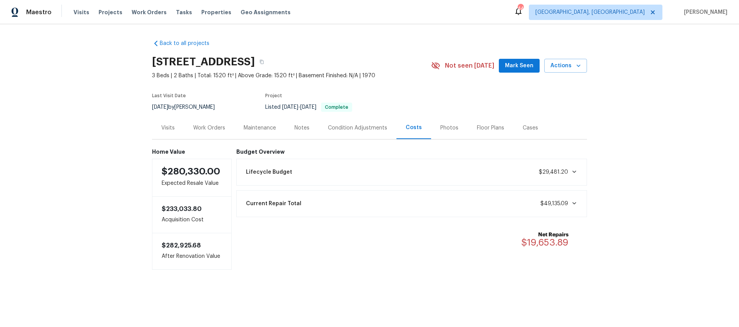
click at [692, 118] on div "Back to all projects 510 Newport Dr, Salisbury, NC 28144 3 Beds | 2 Baths | Tot…" at bounding box center [369, 170] width 739 height 292
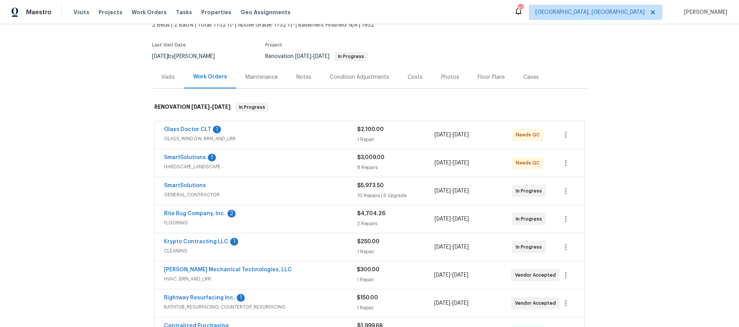
scroll to position [50, 0]
click at [302, 133] on div "Glass Doctor CLT 1" at bounding box center [260, 130] width 193 height 9
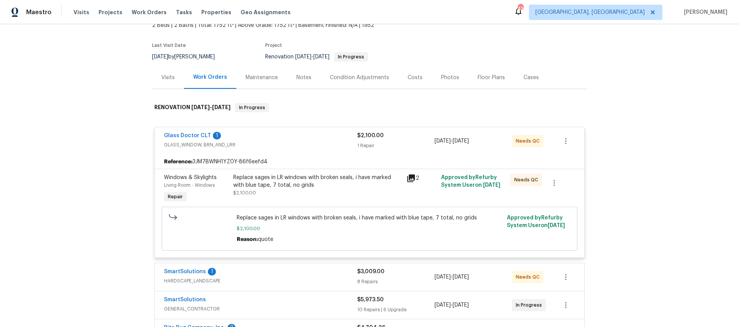
click at [293, 186] on div "Replace sages in LR windows with broken seals, i have marked with blue tape, 7 …" at bounding box center [317, 181] width 168 height 15
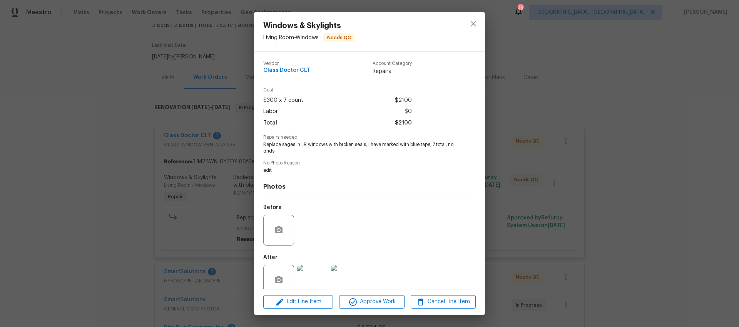
click at [315, 271] on img at bounding box center [312, 280] width 31 height 31
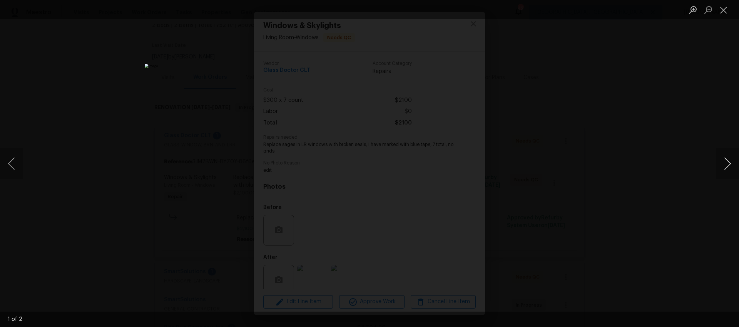
drag, startPoint x: 733, startPoint y: 162, endPoint x: 659, endPoint y: 139, distance: 77.5
click at [733, 162] on button "Next image" at bounding box center [726, 163] width 23 height 31
click at [646, 126] on div "Lightbox" at bounding box center [369, 163] width 739 height 327
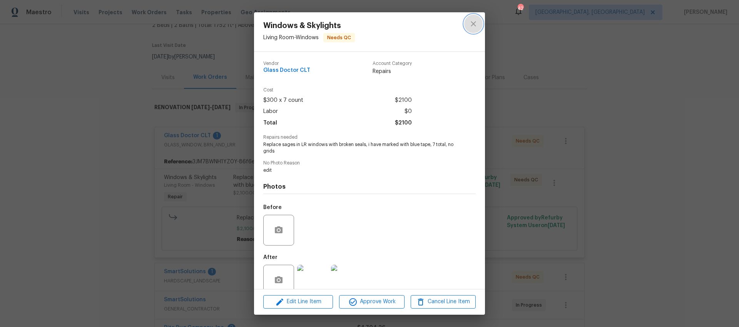
click at [472, 20] on icon "close" at bounding box center [472, 23] width 9 height 9
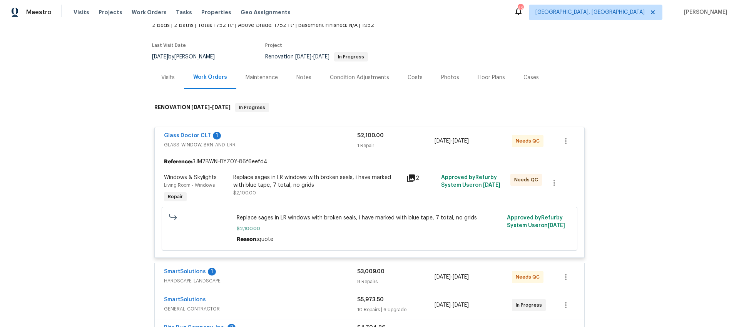
click at [342, 79] on div "Condition Adjustments" at bounding box center [359, 78] width 59 height 8
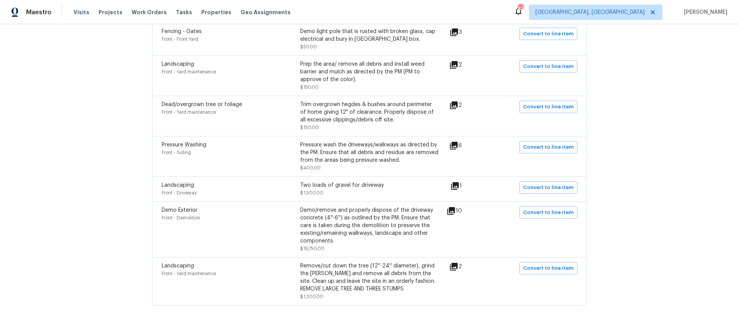
scroll to position [523, 0]
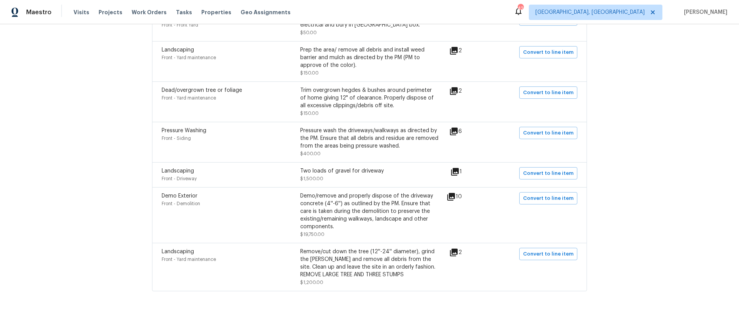
click at [457, 168] on icon at bounding box center [455, 172] width 8 height 8
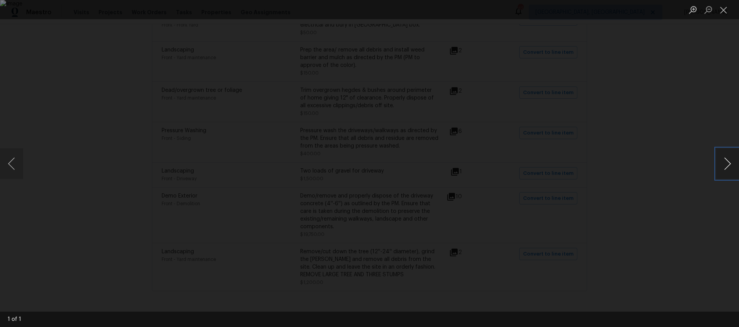
click at [728, 160] on button "Next image" at bounding box center [726, 163] width 23 height 31
click at [727, 161] on button "Next image" at bounding box center [726, 163] width 23 height 31
drag, startPoint x: 590, startPoint y: 33, endPoint x: 586, endPoint y: 32, distance: 4.3
click at [590, 33] on div "Lightbox" at bounding box center [369, 163] width 739 height 327
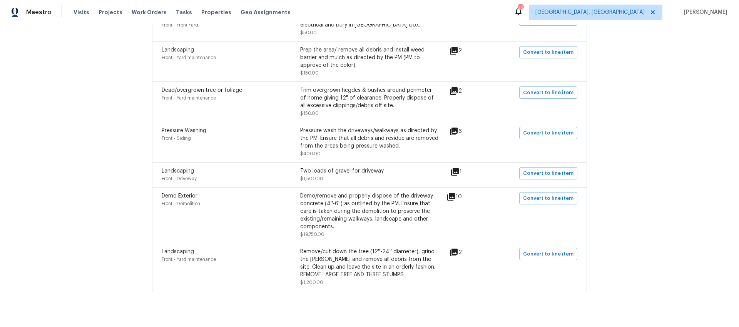
scroll to position [534, 0]
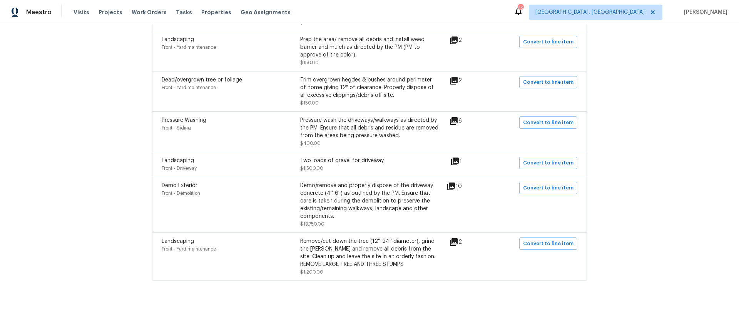
click at [314, 205] on div "Demo/remove and properly dispose of the driveway concrete (4''-6'') as outlined…" at bounding box center [369, 201] width 138 height 38
click at [452, 182] on icon at bounding box center [450, 186] width 9 height 9
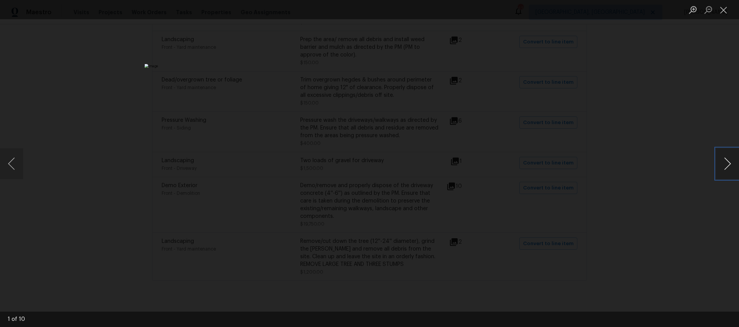
click at [732, 165] on button "Next image" at bounding box center [726, 163] width 23 height 31
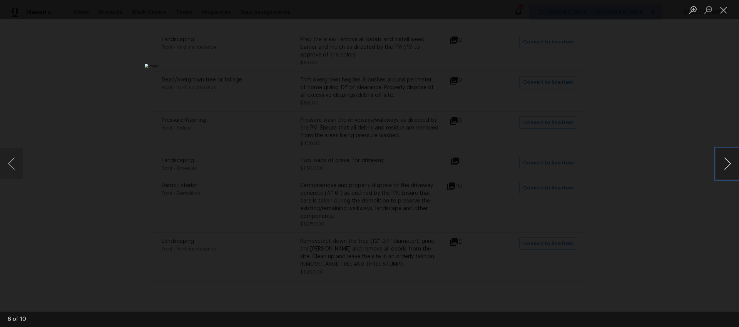
click at [732, 165] on button "Next image" at bounding box center [726, 163] width 23 height 31
click at [15, 168] on button "Previous image" at bounding box center [11, 163] width 23 height 31
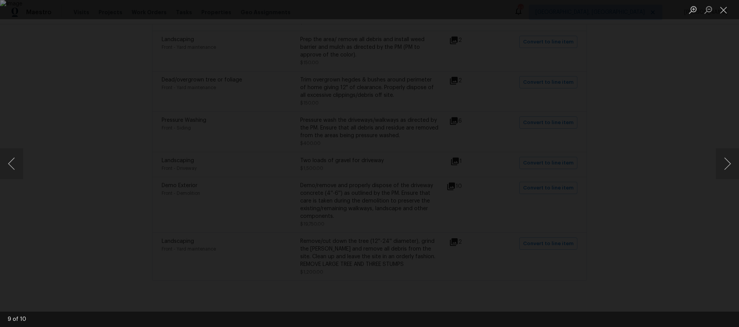
click at [615, 185] on div "Lightbox" at bounding box center [369, 163] width 739 height 327
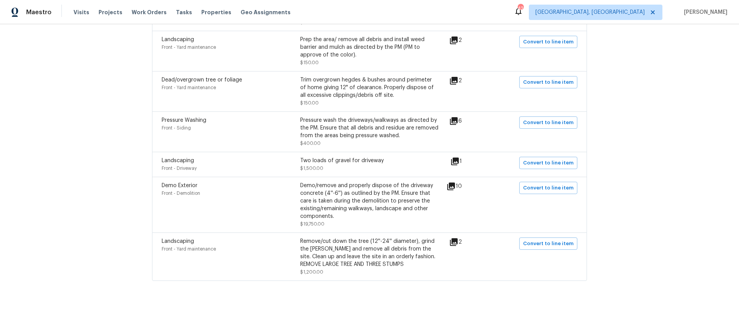
click at [455, 238] on icon at bounding box center [454, 242] width 8 height 8
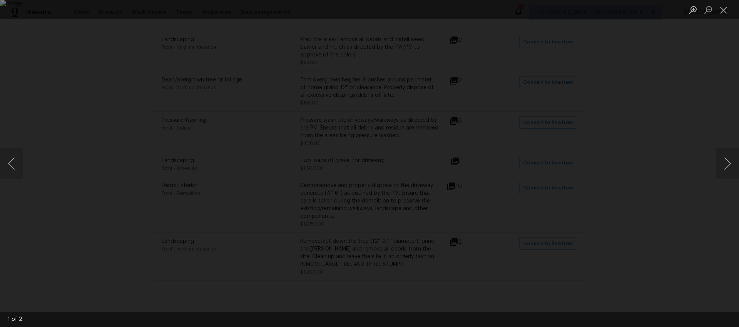
click at [712, 168] on div "Lightbox" at bounding box center [369, 163] width 739 height 327
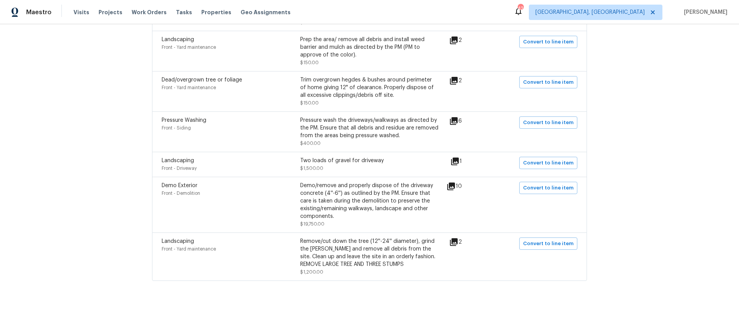
drag, startPoint x: 647, startPoint y: 112, endPoint x: 492, endPoint y: 96, distance: 156.6
click at [642, 111] on div "Back to all projects 621 N Craige St, Salisbury, NC 28144 2 Beds | 2 Baths | To…" at bounding box center [369, 175] width 739 height 303
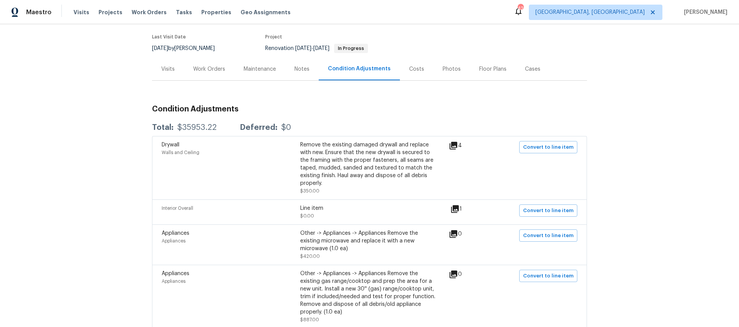
scroll to position [0, 0]
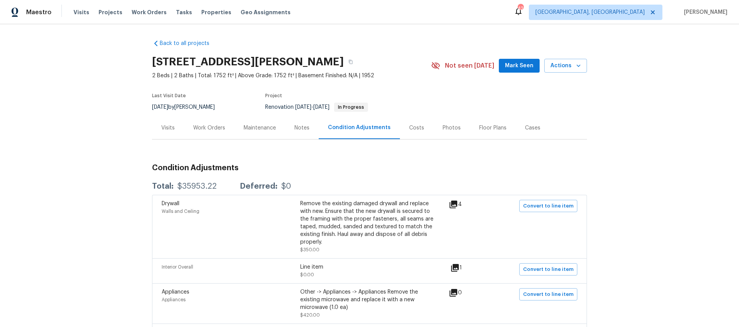
click at [420, 131] on div "Costs" at bounding box center [416, 128] width 33 height 23
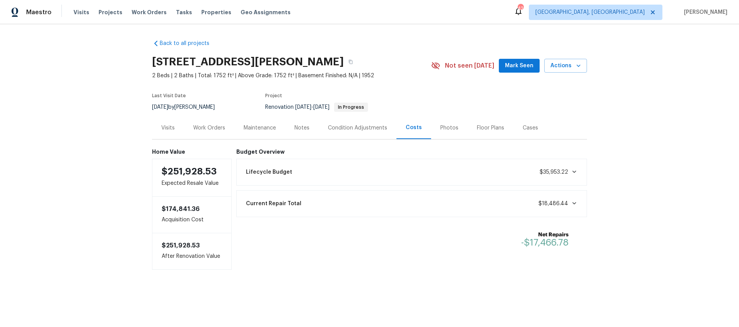
click at [95, 127] on div "Back to all projects 621 N Craige St, Salisbury, NC 28144 2 Beds | 2 Baths | To…" at bounding box center [369, 170] width 739 height 292
click at [223, 128] on div "Work Orders" at bounding box center [209, 128] width 50 height 23
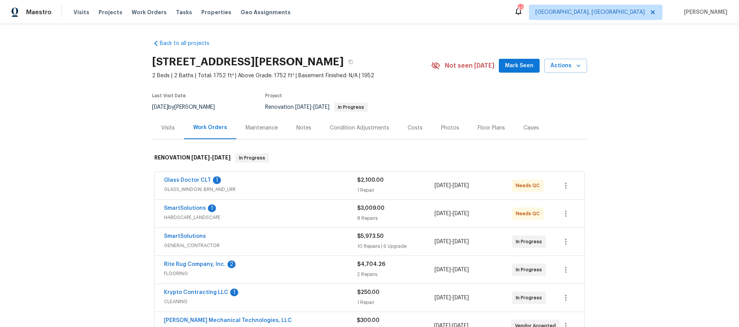
click at [258, 206] on div "SmartSolutions 1" at bounding box center [260, 209] width 193 height 9
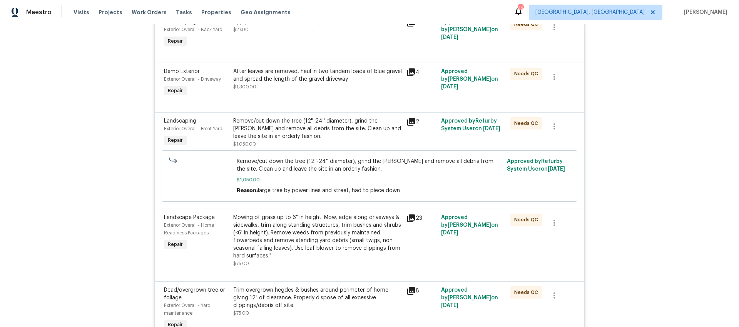
scroll to position [234, 0]
click at [311, 125] on div "Remove/cut down the tree (12''-24'' diameter), grind the stump and remove all d…" at bounding box center [317, 129] width 168 height 23
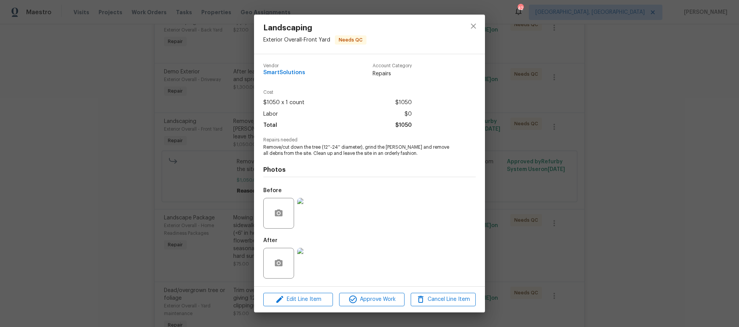
click at [310, 218] on img at bounding box center [312, 213] width 31 height 31
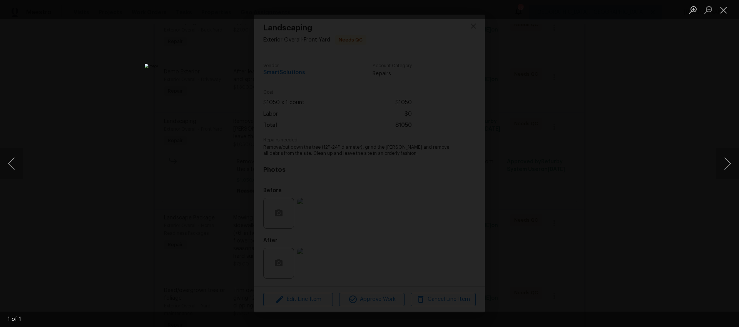
drag, startPoint x: 661, startPoint y: 148, endPoint x: 634, endPoint y: 167, distance: 33.4
click at [661, 148] on div "Lightbox" at bounding box center [369, 163] width 739 height 327
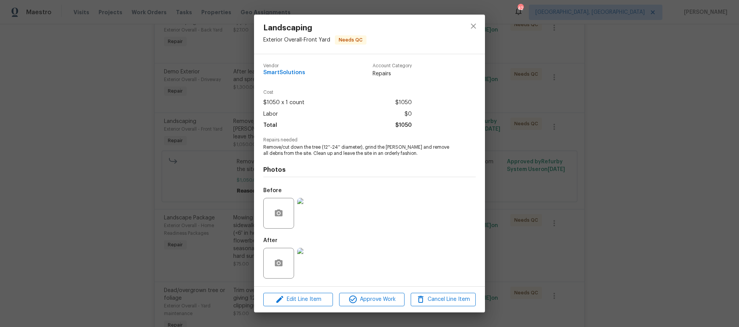
click at [309, 269] on img at bounding box center [312, 263] width 31 height 31
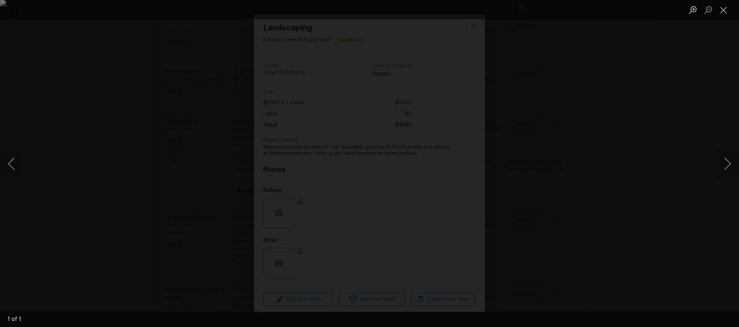
click at [658, 145] on div "Lightbox" at bounding box center [369, 163] width 739 height 327
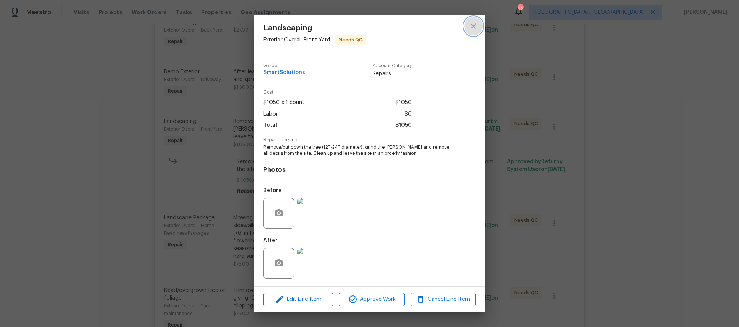
click at [482, 27] on button "close" at bounding box center [473, 26] width 18 height 18
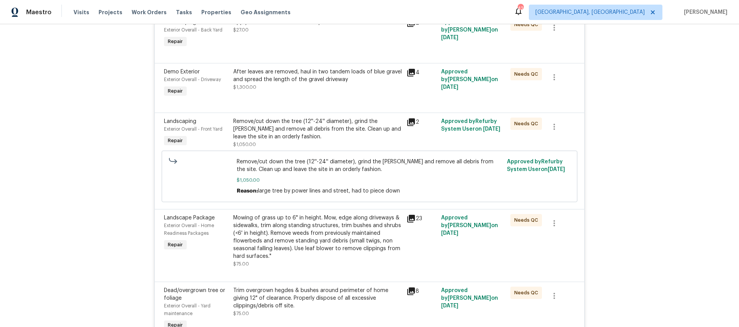
scroll to position [0, 0]
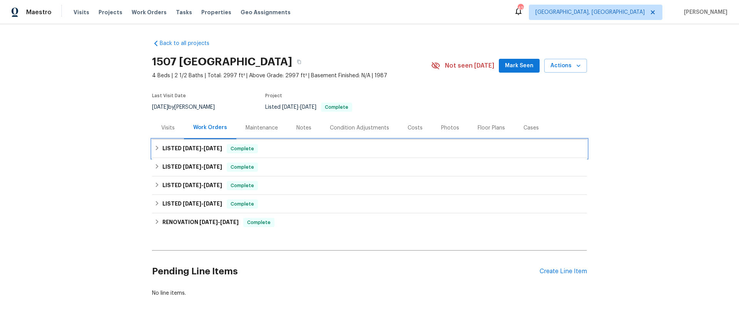
click at [187, 148] on span "[DATE]" at bounding box center [192, 148] width 18 height 5
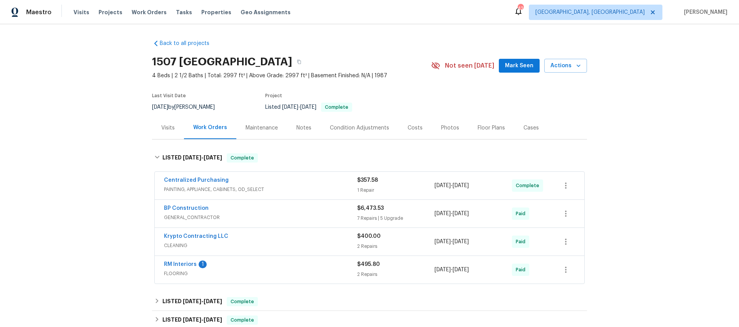
click at [228, 217] on span "GENERAL_CONTRACTOR" at bounding box center [260, 218] width 193 height 8
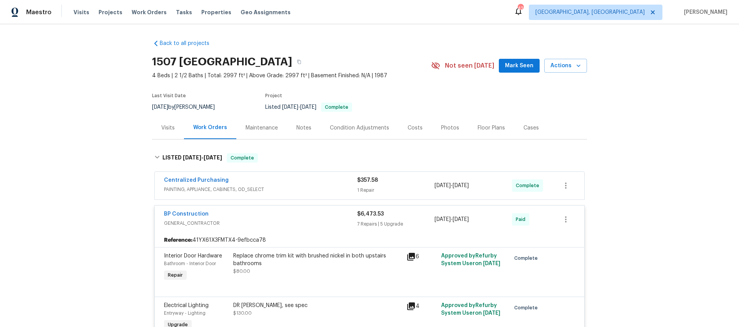
click at [254, 220] on span "GENERAL_CONTRACTOR" at bounding box center [260, 224] width 193 height 8
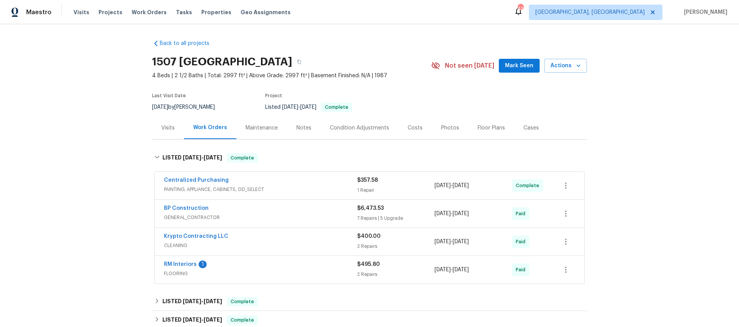
click at [441, 128] on div "Photos" at bounding box center [450, 128] width 18 height 8
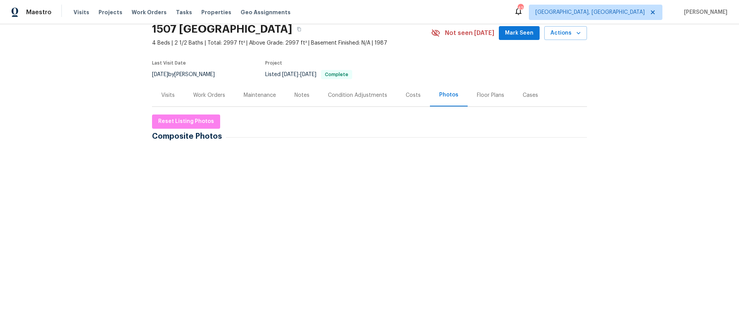
scroll to position [48, 0]
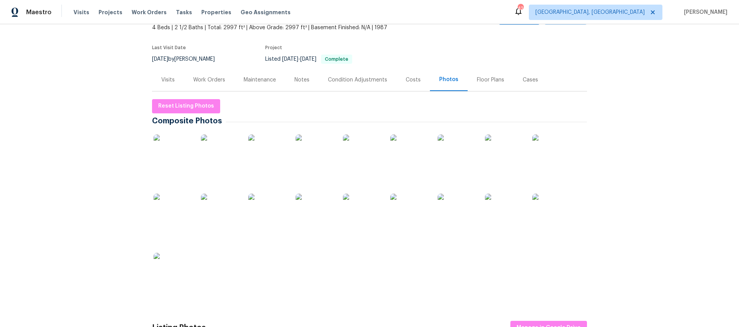
click at [164, 147] on img at bounding box center [172, 154] width 38 height 38
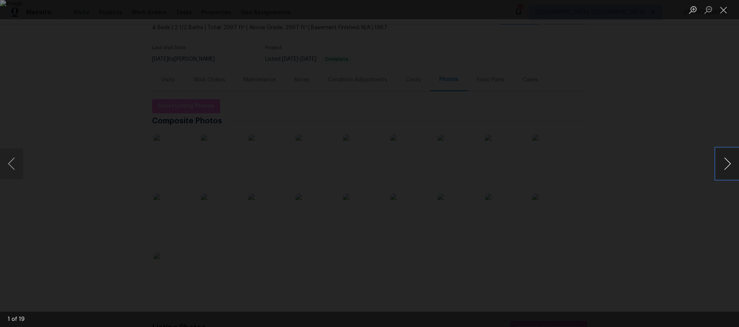
click at [719, 161] on button "Next image" at bounding box center [726, 163] width 23 height 31
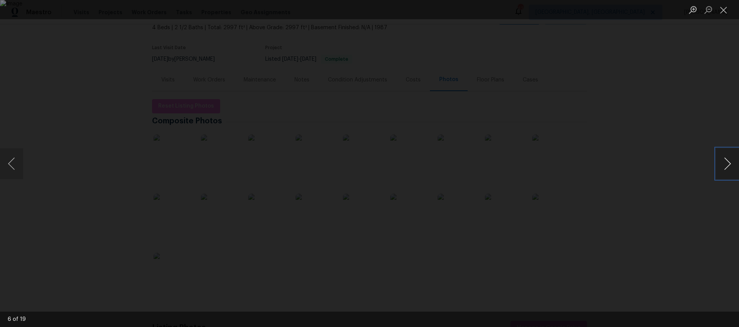
click at [719, 161] on button "Next image" at bounding box center [726, 163] width 23 height 31
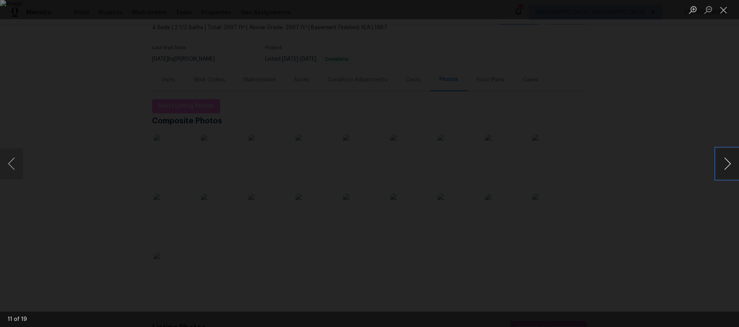
click at [719, 161] on button "Next image" at bounding box center [726, 163] width 23 height 31
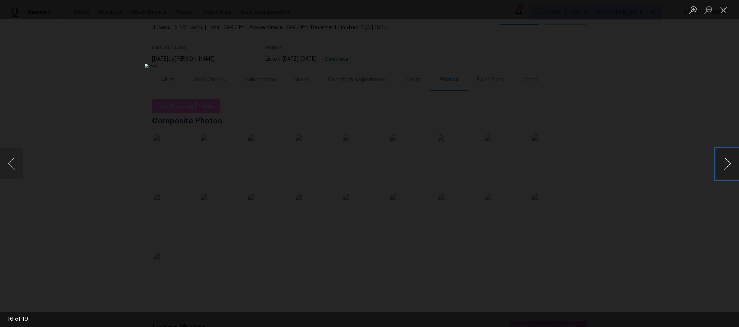
click at [719, 161] on button "Next image" at bounding box center [726, 163] width 23 height 31
click at [620, 127] on div "Lightbox" at bounding box center [369, 163] width 739 height 327
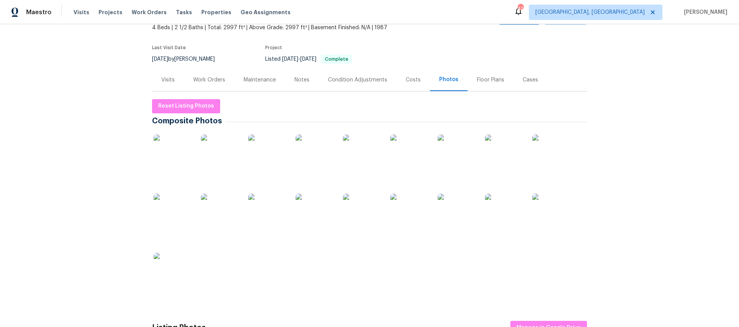
click at [605, 104] on div "Back to all projects [STREET_ADDRESS] 4 Beds | 2 1/2 Baths | Total: 2997 ft² | …" at bounding box center [369, 175] width 739 height 303
click at [28, 102] on div "Back to all projects [STREET_ADDRESS] 4 Beds | 2 1/2 Baths | Total: 2997 ft² | …" at bounding box center [369, 175] width 739 height 303
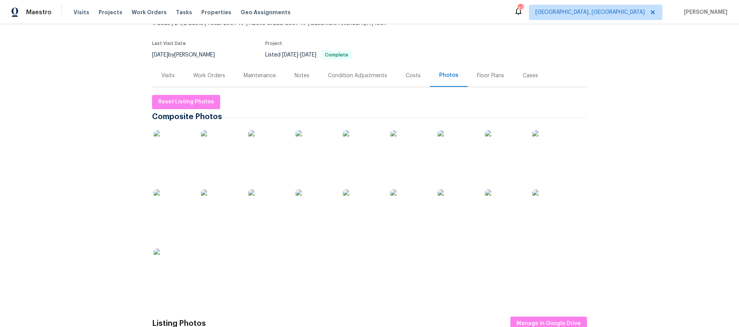
click at [33, 128] on div "Back to all projects [STREET_ADDRESS] 4 Beds | 2 1/2 Baths | Total: 2997 ft² | …" at bounding box center [369, 175] width 739 height 303
click at [452, 47] on section "[STREET_ADDRESS] 4 Beds | 2 1/2 Baths | Total: 2997 ft² | Above Grade: 2997 ft²…" at bounding box center [369, 31] width 435 height 65
click at [397, 70] on div "Costs" at bounding box center [412, 75] width 33 height 23
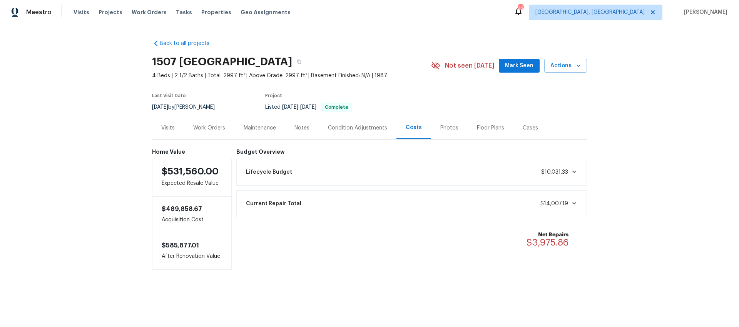
click at [84, 158] on div "Back to all projects [STREET_ADDRESS] 4 Beds | 2 1/2 Baths | Total: 2997 ft² | …" at bounding box center [369, 170] width 739 height 292
click at [656, 123] on div "Back to all projects [STREET_ADDRESS] 4 Beds | 2 1/2 Baths | Total: 2997 ft² | …" at bounding box center [369, 170] width 739 height 292
drag, startPoint x: 600, startPoint y: 100, endPoint x: 593, endPoint y: 100, distance: 7.3
click at [600, 100] on div "Back to all projects [STREET_ADDRESS] 4 Beds | 2 1/2 Baths | Total: 2997 ft² | …" at bounding box center [369, 170] width 739 height 292
click at [290, 47] on div "Back to all projects [STREET_ADDRESS] 4 Beds | 2 1/2 Baths | Total: 2997 ft² | …" at bounding box center [369, 151] width 435 height 237
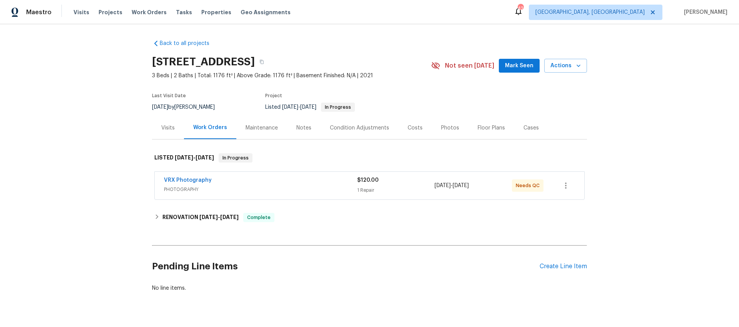
click at [433, 127] on div "Photos" at bounding box center [450, 128] width 37 height 23
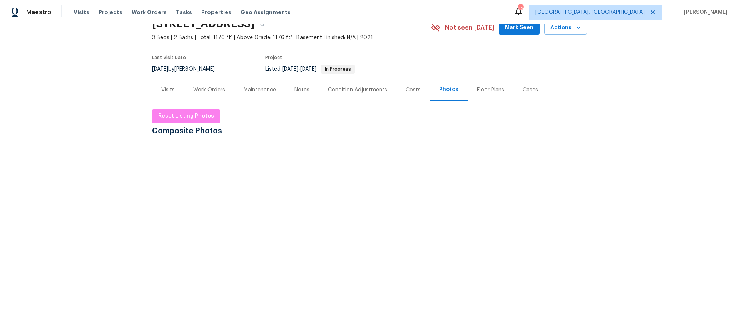
scroll to position [38, 0]
click at [405, 86] on div "Costs" at bounding box center [412, 90] width 15 height 8
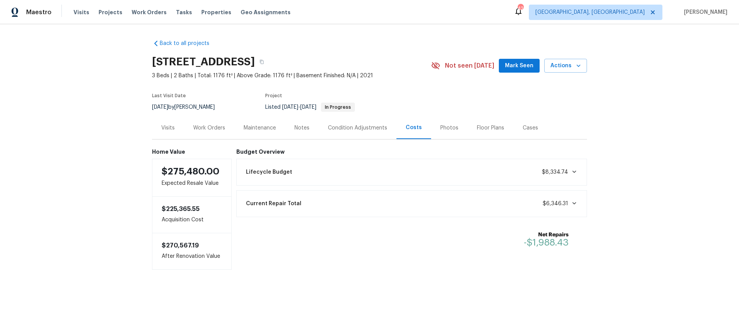
click at [202, 126] on div "Work Orders" at bounding box center [209, 128] width 32 height 8
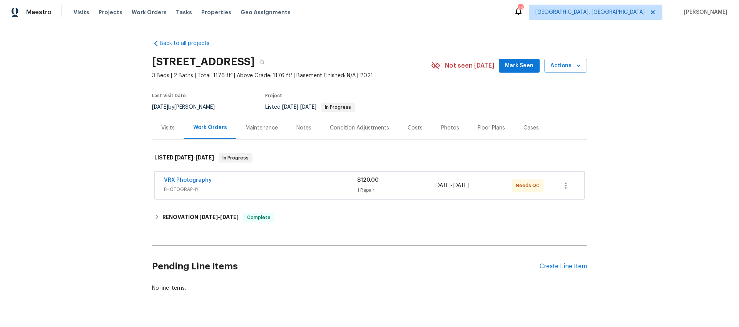
click at [148, 218] on div "Back to all projects [STREET_ADDRESS] 3 Beds | 2 Baths | Total: 1176 ft² | Abov…" at bounding box center [369, 175] width 739 height 303
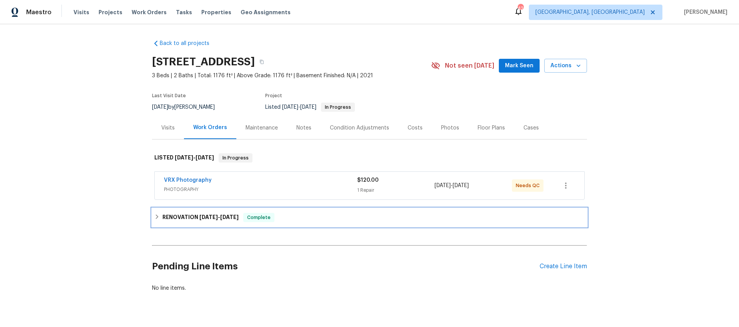
click at [154, 217] on icon at bounding box center [156, 216] width 5 height 5
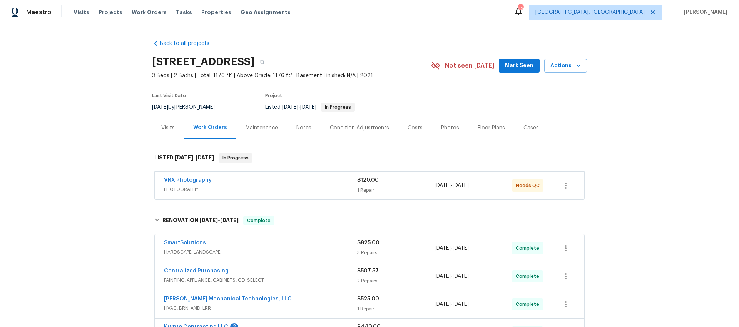
click at [309, 130] on div "Notes" at bounding box center [303, 128] width 33 height 23
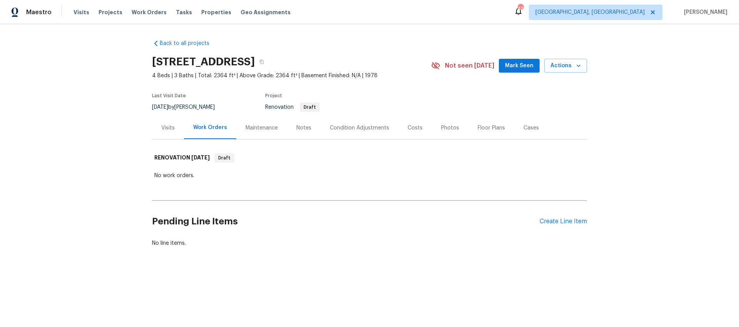
click at [299, 130] on div "Notes" at bounding box center [303, 128] width 15 height 8
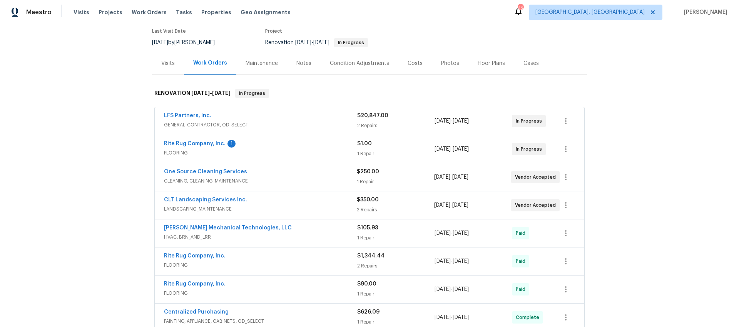
scroll to position [60, 0]
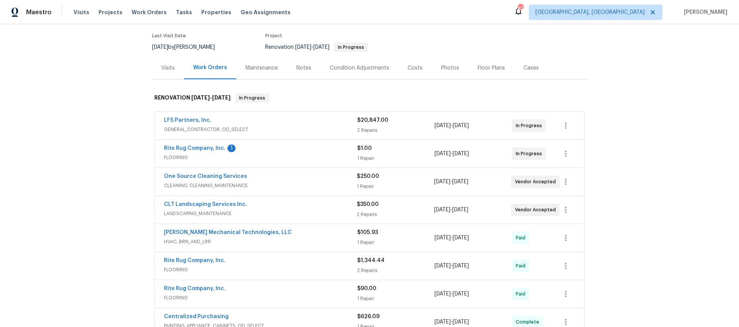
click at [120, 118] on div "Back to all projects [STREET_ADDRESS] 3 Beds | 2 Baths | Total: 1460 ft² | Abov…" at bounding box center [369, 175] width 739 height 303
click at [291, 150] on div "Rite Rug Company, Inc. 1" at bounding box center [260, 149] width 193 height 9
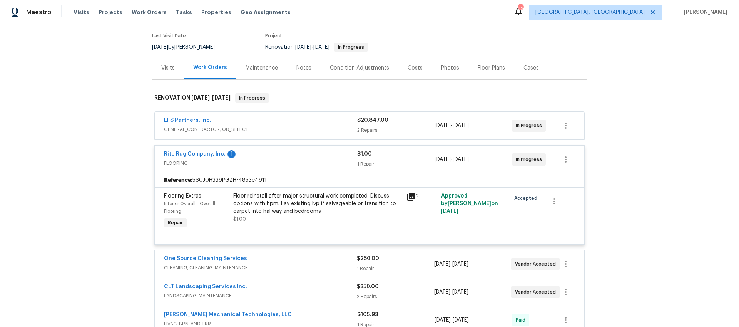
click at [298, 205] on div "Floor reinstall after major structural work completed. Discuss options with hpm…" at bounding box center [317, 203] width 168 height 23
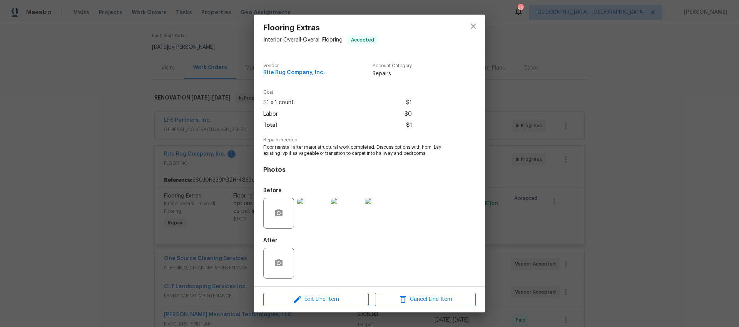
click at [310, 223] on img at bounding box center [312, 213] width 31 height 31
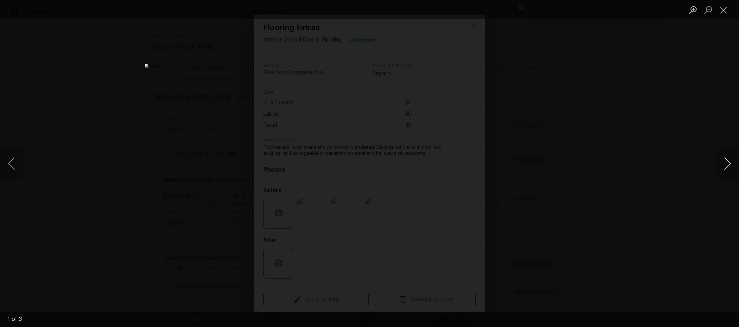
click at [727, 165] on button "Next image" at bounding box center [726, 163] width 23 height 31
click at [687, 113] on div "Lightbox" at bounding box center [369, 163] width 739 height 327
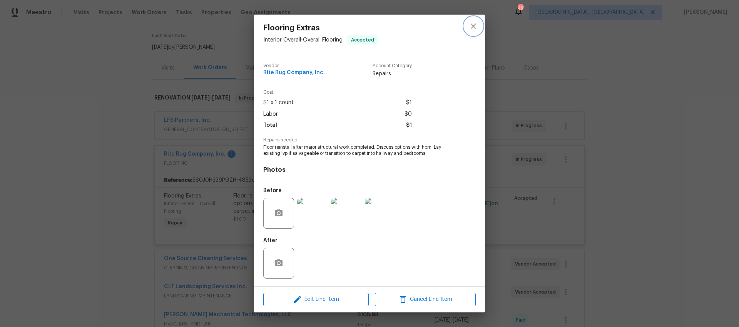
click at [472, 23] on icon "close" at bounding box center [472, 26] width 9 height 9
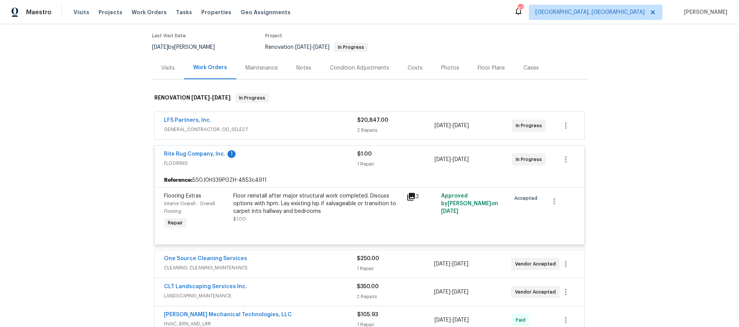
click at [305, 167] on span "FLOORING" at bounding box center [260, 164] width 193 height 8
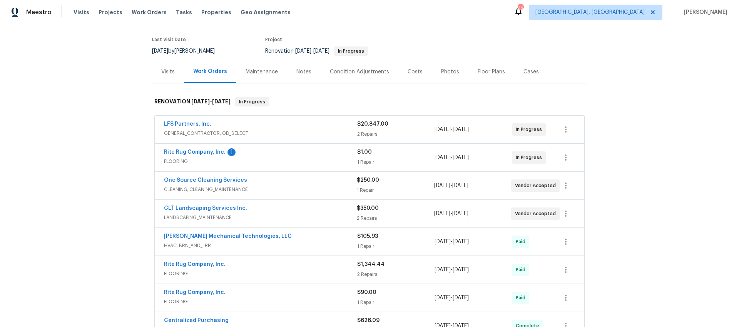
scroll to position [39, 0]
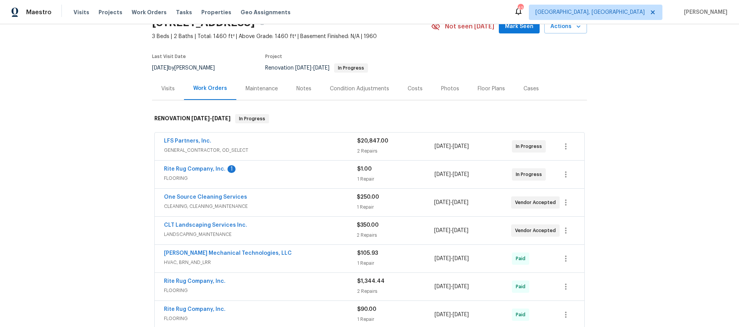
click at [348, 96] on div "Condition Adjustments" at bounding box center [359, 88] width 78 height 23
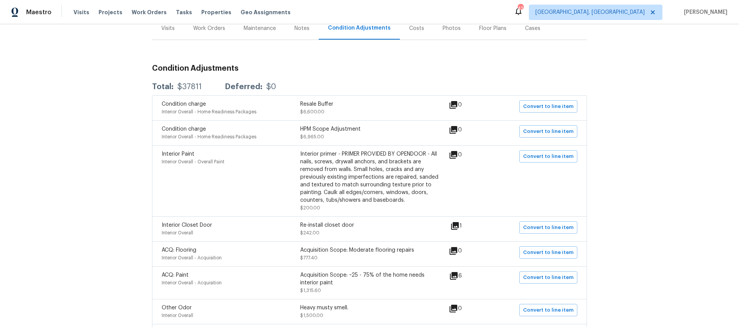
scroll to position [90, 0]
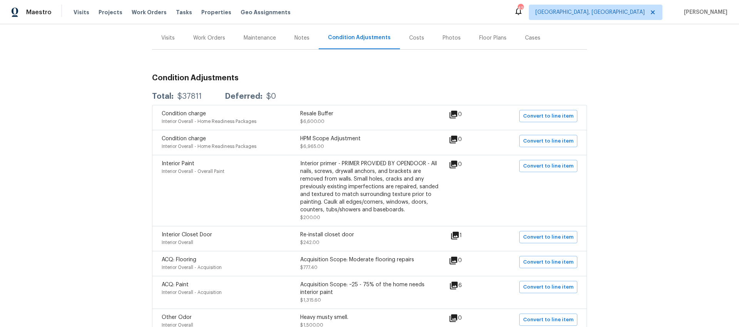
click at [191, 95] on div "$37811" at bounding box center [189, 97] width 24 height 8
click at [414, 41] on div "Costs" at bounding box center [416, 38] width 15 height 8
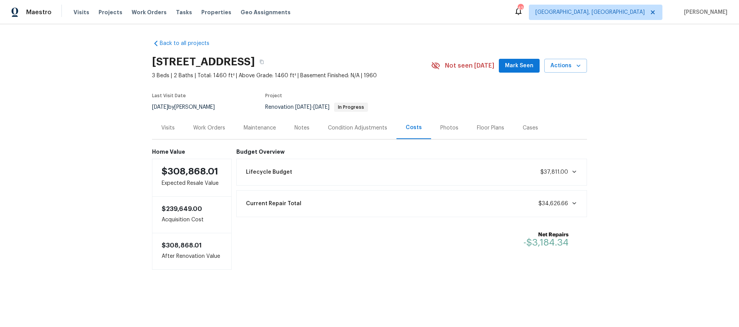
click at [613, 86] on div "Back to all projects [STREET_ADDRESS] 3 Beds | 2 Baths | Total: 1460 ft² | Abov…" at bounding box center [369, 170] width 739 height 292
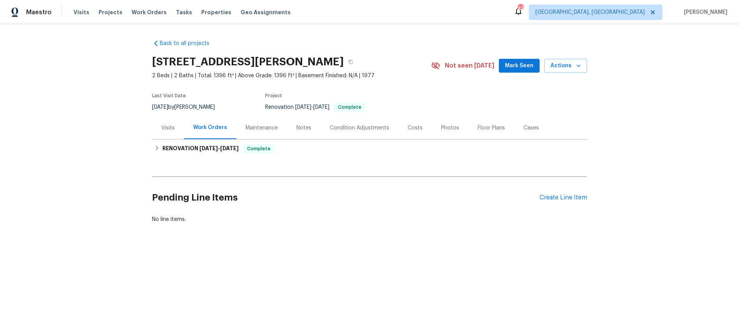
click at [407, 128] on div "Costs" at bounding box center [414, 128] width 15 height 8
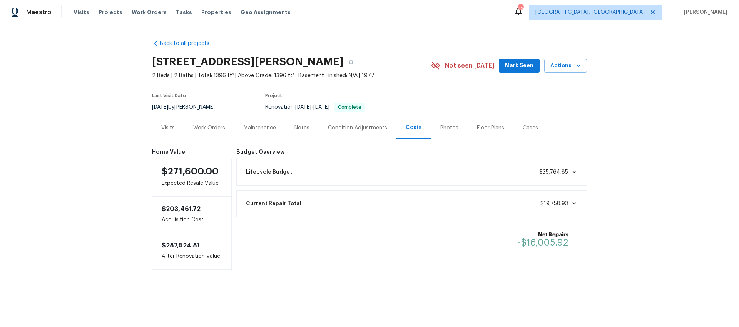
click at [449, 130] on div "Photos" at bounding box center [449, 128] width 18 height 8
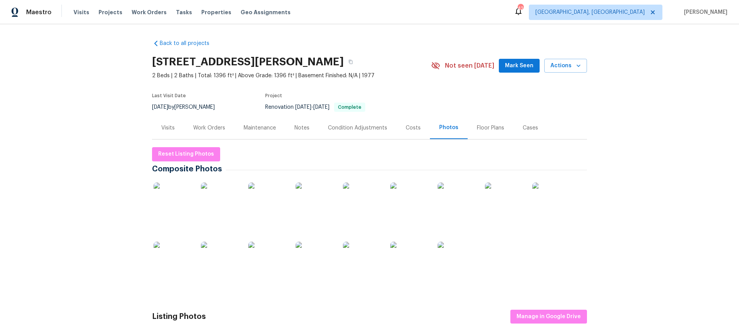
click at [175, 194] on img at bounding box center [172, 202] width 38 height 38
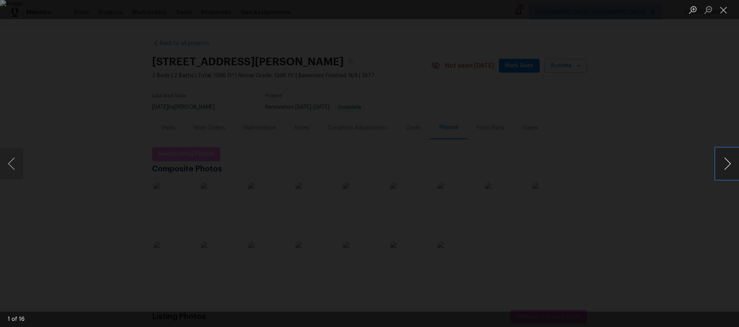
click at [728, 163] on button "Next image" at bounding box center [726, 163] width 23 height 31
click at [727, 161] on button "Next image" at bounding box center [726, 163] width 23 height 31
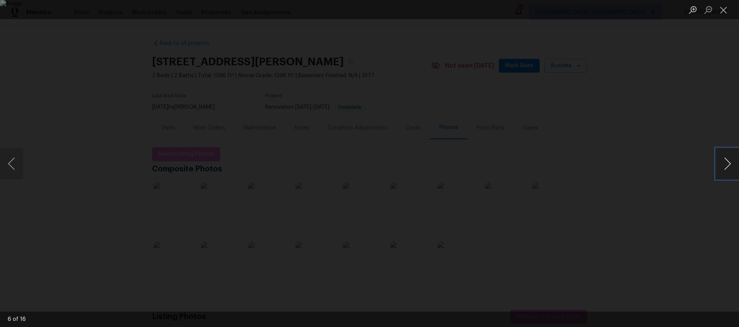
click at [719, 159] on button "Next image" at bounding box center [726, 163] width 23 height 31
drag, startPoint x: 14, startPoint y: 169, endPoint x: 247, endPoint y: 168, distance: 232.7
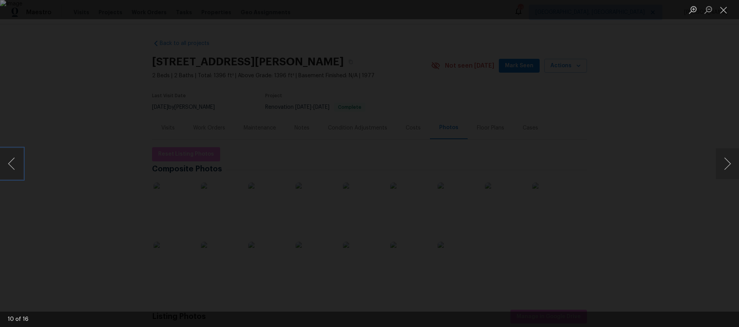
click at [14, 168] on button "Previous image" at bounding box center [11, 163] width 23 height 31
click at [718, 160] on button "Next image" at bounding box center [726, 163] width 23 height 31
click at [718, 161] on button "Next image" at bounding box center [726, 163] width 23 height 31
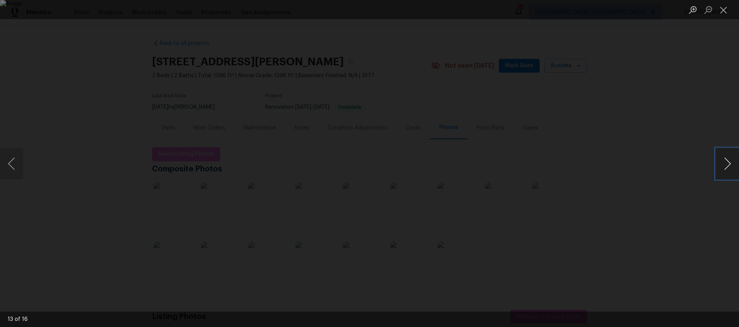
click at [732, 167] on button "Next image" at bounding box center [726, 163] width 23 height 31
drag, startPoint x: 10, startPoint y: 173, endPoint x: 82, endPoint y: 168, distance: 72.2
click at [10, 173] on button "Previous image" at bounding box center [11, 163] width 23 height 31
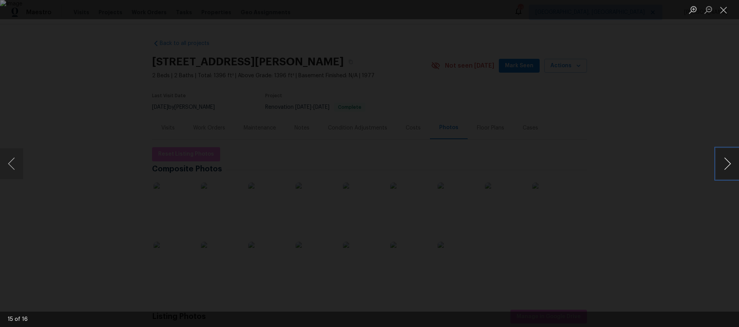
click at [722, 164] on button "Next image" at bounding box center [726, 163] width 23 height 31
click at [589, 84] on div "Lightbox" at bounding box center [369, 163] width 739 height 327
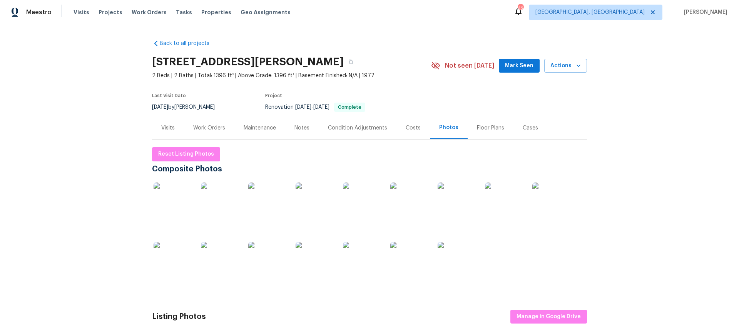
click at [157, 127] on div "Visits" at bounding box center [168, 128] width 32 height 23
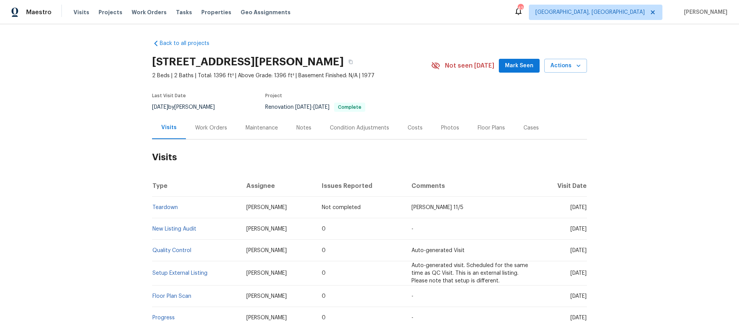
click at [411, 207] on span "COE 11/5" at bounding box center [437, 207] width 52 height 5
click at [608, 132] on div "Back to all projects 108 Mistywood Dr, Mount Holly, NC 28120 2 Beds | 2 Baths |…" at bounding box center [369, 175] width 739 height 303
click at [400, 126] on div "Costs" at bounding box center [414, 128] width 33 height 23
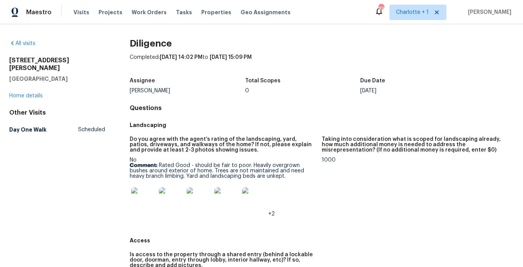
scroll to position [82, 0]
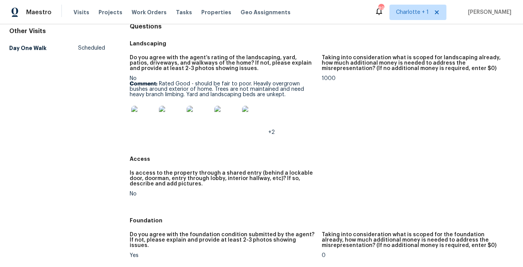
click at [233, 75] on div "Do you agree with the agent’s rating of the landscaping, yard, patios, driveway…" at bounding box center [223, 65] width 186 height 21
click at [185, 68] on h5 "Do you agree with the agent’s rating of the landscaping, yard, patios, driveway…" at bounding box center [223, 63] width 186 height 16
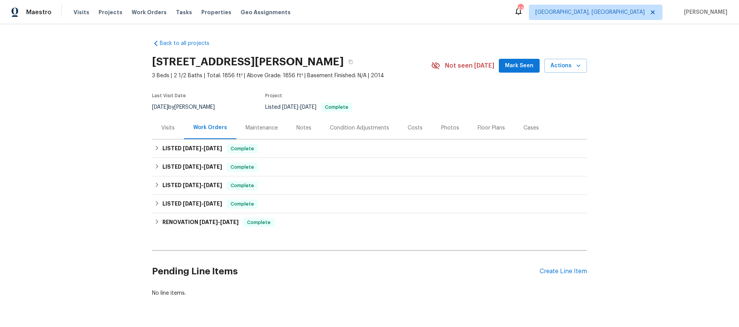
click at [432, 130] on div "Photos" at bounding box center [450, 128] width 37 height 23
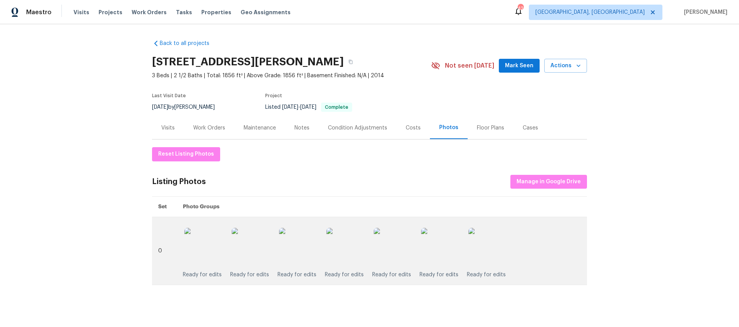
click at [315, 248] on div "Ready for edits" at bounding box center [298, 250] width 42 height 55
click at [305, 255] on img at bounding box center [298, 247] width 38 height 38
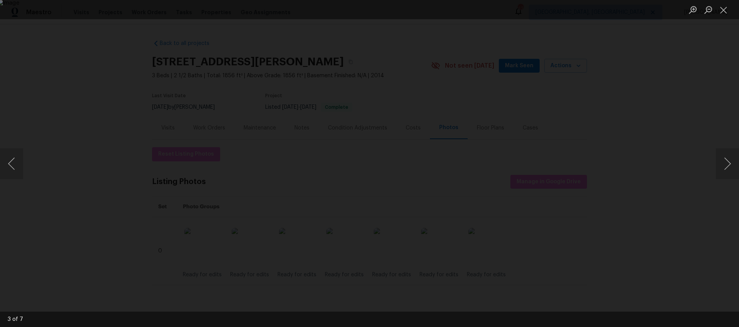
drag, startPoint x: 626, startPoint y: 173, endPoint x: 612, endPoint y: 174, distance: 14.3
click at [626, 173] on div "Lightbox" at bounding box center [369, 163] width 739 height 327
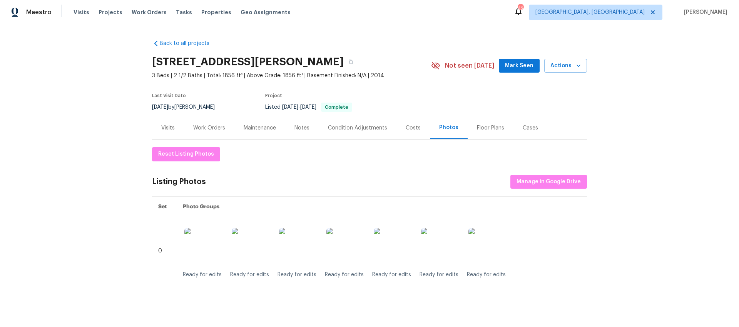
scroll to position [10, 0]
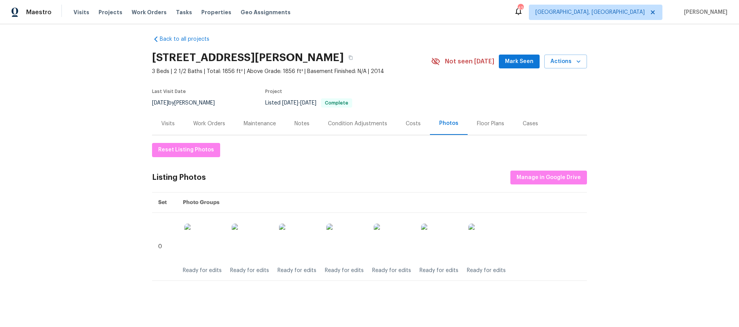
drag, startPoint x: 32, startPoint y: 124, endPoint x: 53, endPoint y: 130, distance: 22.8
click at [32, 124] on div "Back to all projects [STREET_ADDRESS][PERSON_NAME] 3 Beds | 2 1/2 Baths | Total…" at bounding box center [369, 175] width 739 height 303
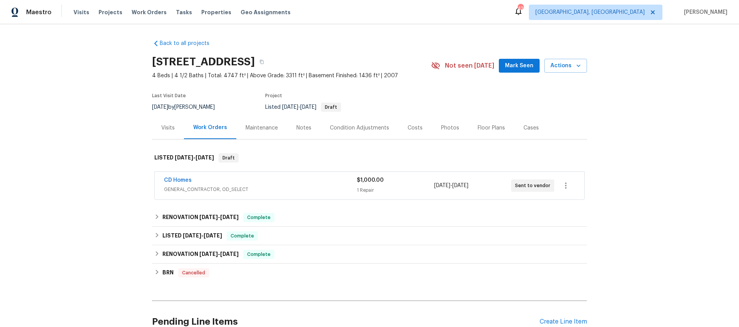
click at [448, 124] on div "Photos" at bounding box center [450, 128] width 18 height 8
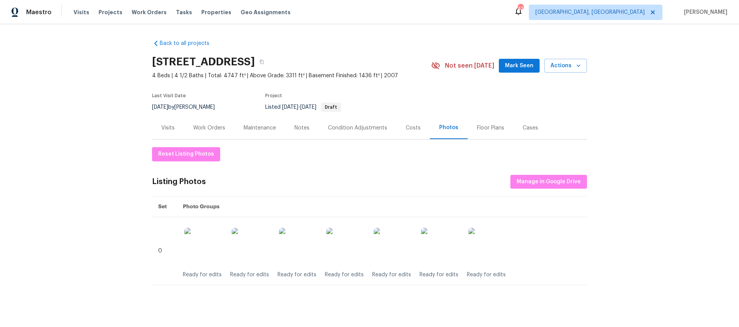
scroll to position [10, 0]
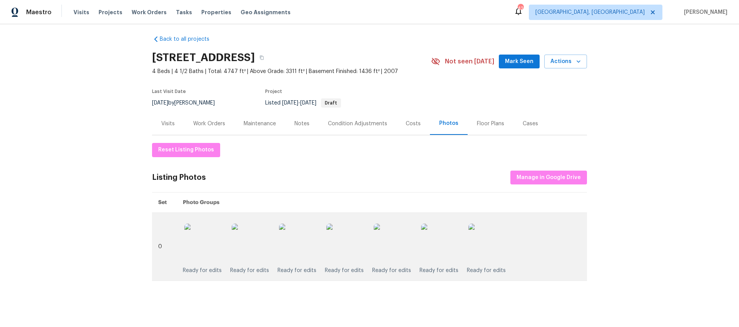
click at [302, 241] on img at bounding box center [298, 243] width 38 height 38
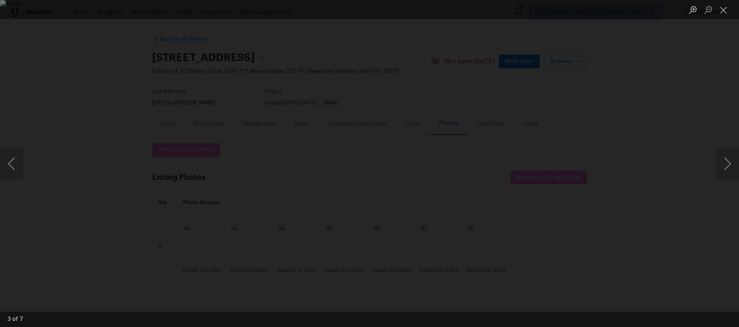
click at [91, 52] on div "Lightbox" at bounding box center [369, 163] width 739 height 327
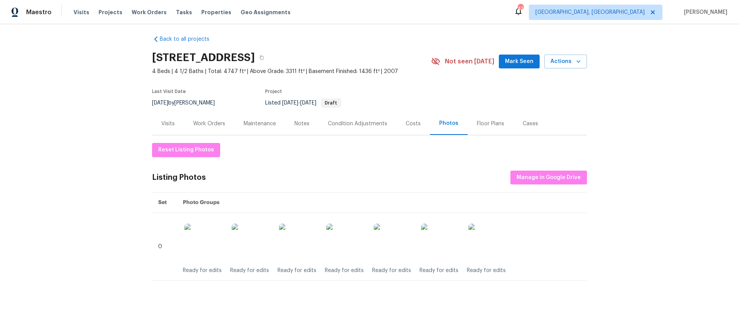
click at [212, 120] on div "Work Orders" at bounding box center [209, 124] width 32 height 8
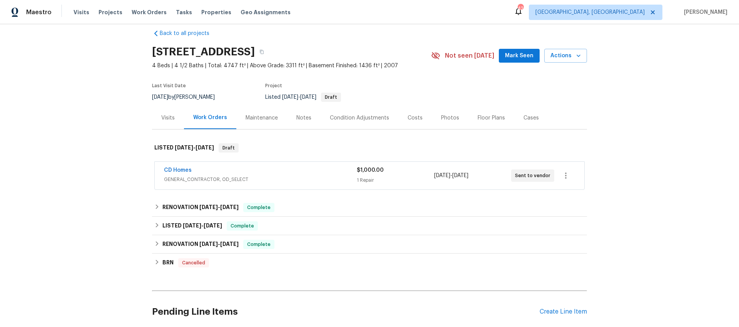
click at [312, 178] on span "GENERAL_CONTRACTOR, OD_SELECT" at bounding box center [260, 180] width 193 height 8
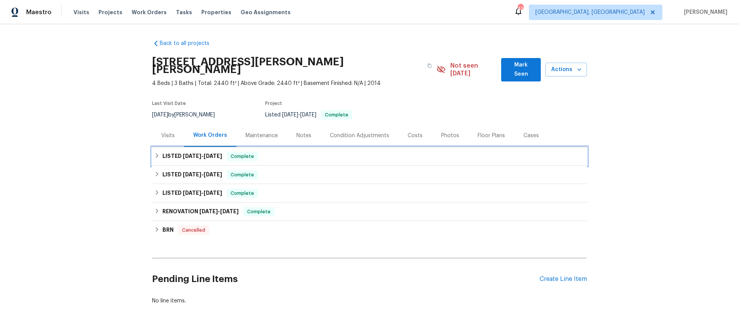
click at [195, 152] on h6 "LISTED [DATE] - [DATE]" at bounding box center [192, 156] width 60 height 9
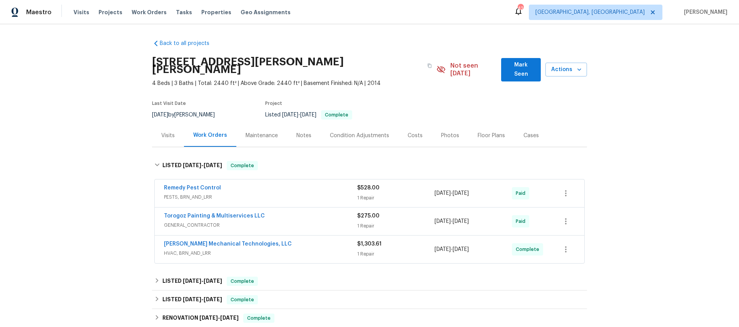
click at [281, 240] on div "[PERSON_NAME] Mechanical Technologies, LLC" at bounding box center [260, 244] width 193 height 9
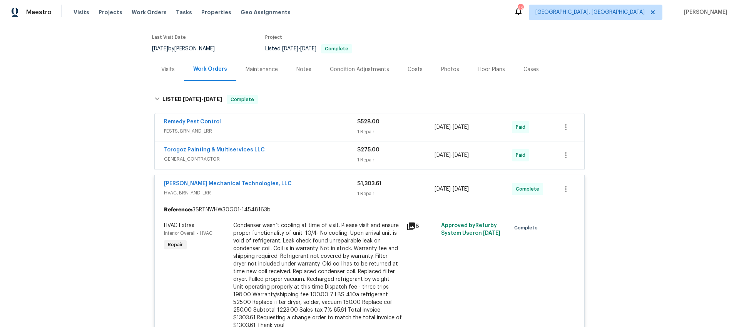
scroll to position [71, 0]
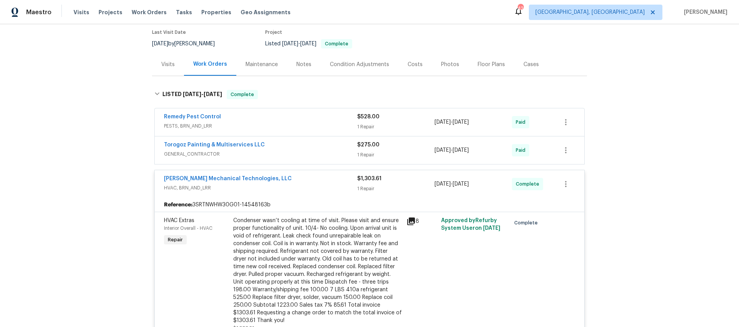
click at [341, 267] on div "Condenser wasn’t cooling at time of visit. Please visit and ensure proper funct…" at bounding box center [317, 271] width 168 height 108
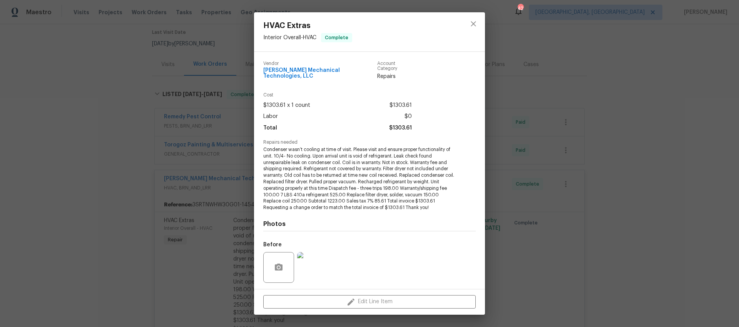
scroll to position [53, 0]
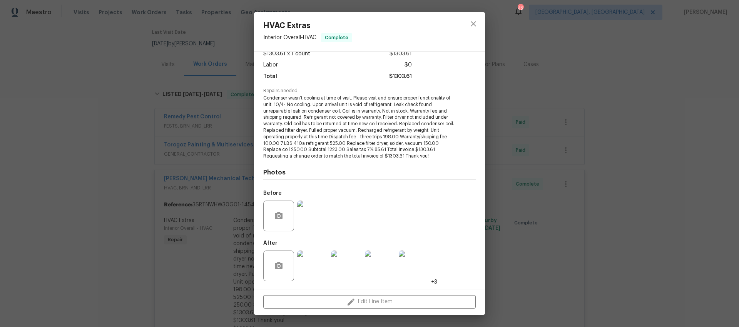
click at [305, 263] on img at bounding box center [312, 266] width 31 height 31
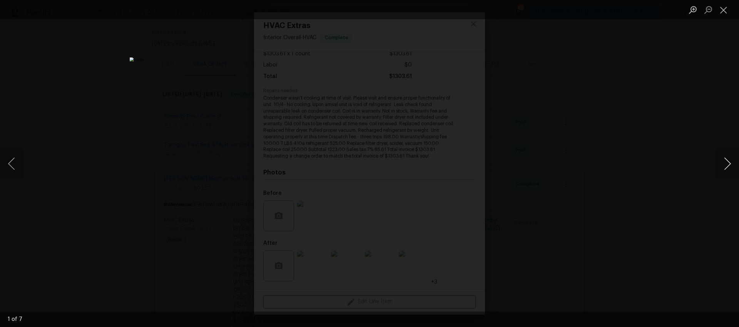
click at [725, 165] on button "Next image" at bounding box center [726, 163] width 23 height 31
click at [725, 163] on button "Next image" at bounding box center [726, 163] width 23 height 31
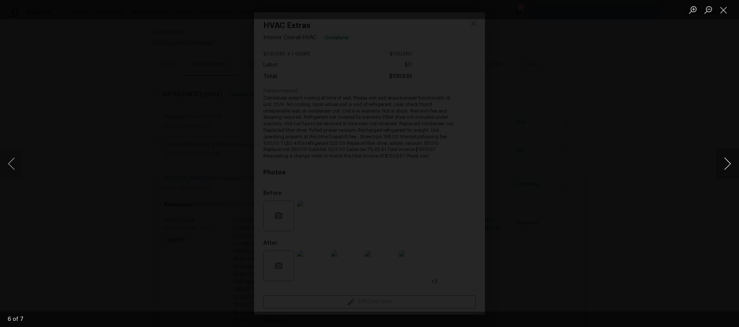
click at [725, 163] on button "Next image" at bounding box center [726, 163] width 23 height 31
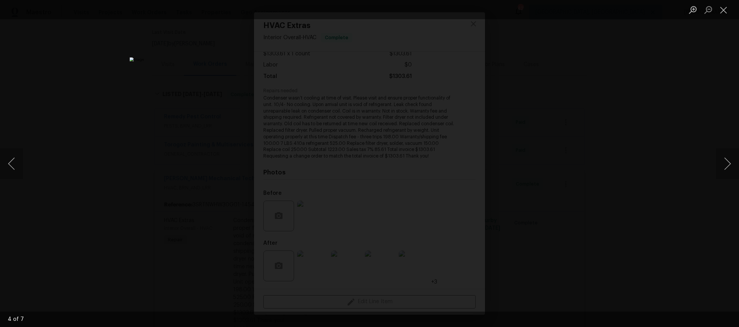
click at [636, 87] on div "Lightbox" at bounding box center [369, 163] width 739 height 327
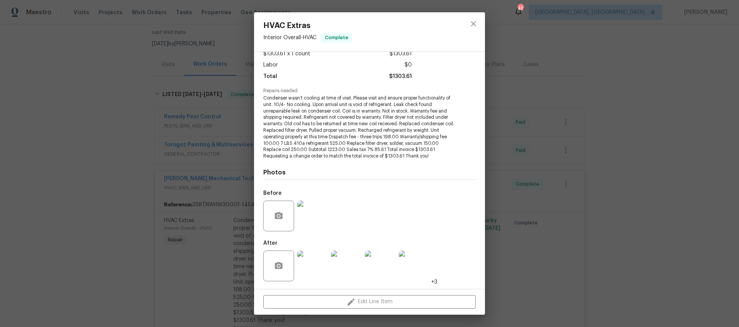
click at [96, 157] on div "HVAC Extras Interior Overall - HVAC Complete Vendor Johnson's Mechanical Techno…" at bounding box center [369, 163] width 739 height 327
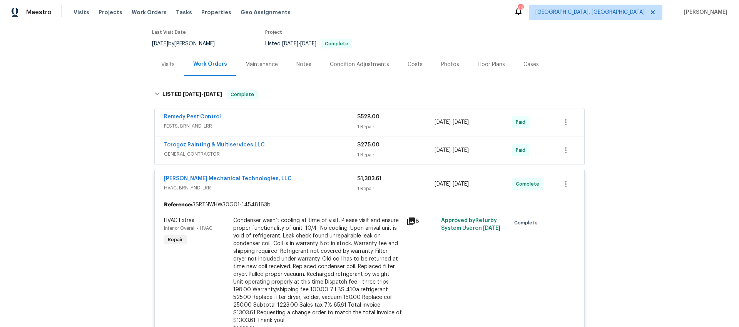
click at [312, 175] on div "Johnson's Mechanical Technologies, LLC" at bounding box center [260, 179] width 193 height 9
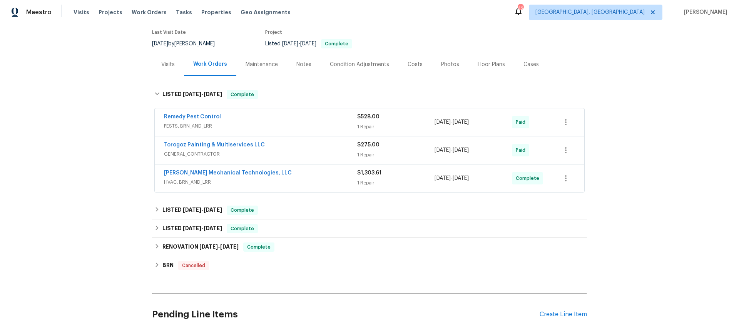
scroll to position [0, 0]
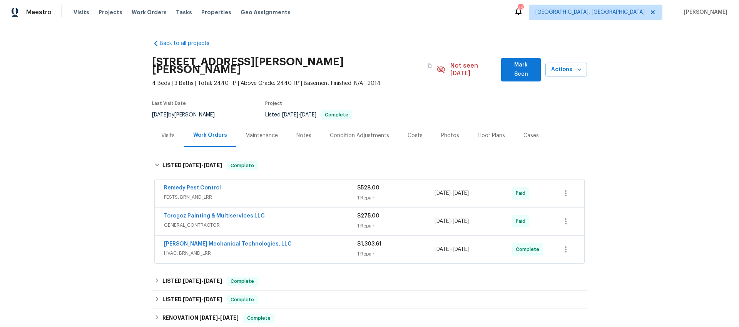
click at [410, 132] on div "Costs" at bounding box center [414, 136] width 15 height 8
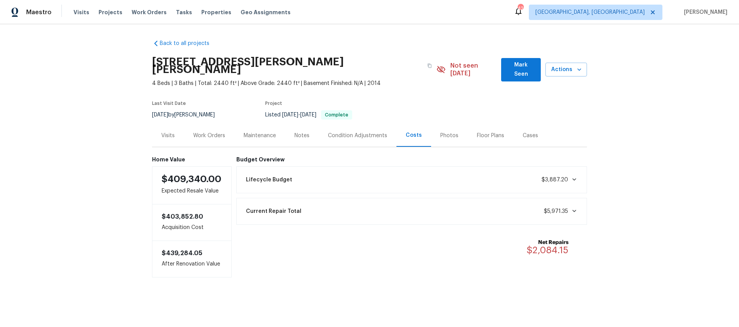
click at [177, 128] on div "Visits" at bounding box center [168, 135] width 32 height 23
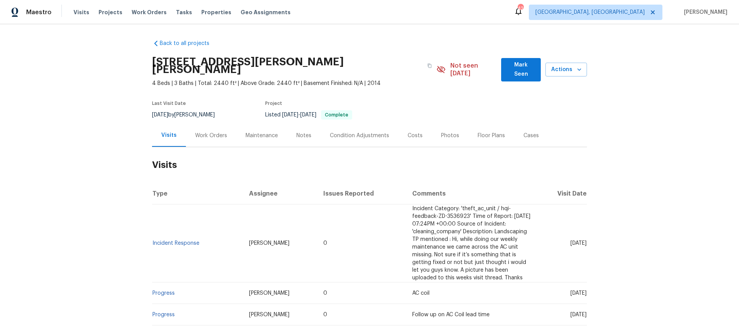
click at [689, 100] on div "Back to all projects 305 Augustus Ln, Mount Holly, NC 28120 4 Beds | 3 Baths | …" at bounding box center [369, 175] width 739 height 303
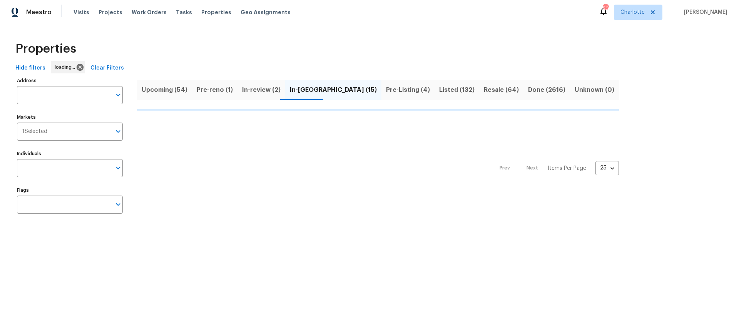
click at [204, 34] on div "Properties Hide filters loading... Clear Filters Address Address Markets 1 Sele…" at bounding box center [369, 129] width 739 height 210
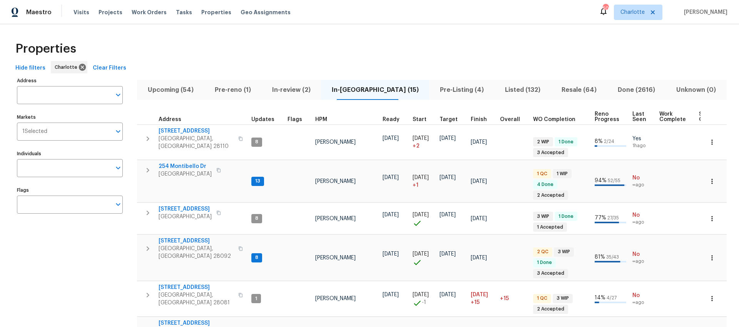
click at [371, 20] on div "Maestro Visits Projects Work Orders Tasks Properties Geo Assignments 50 Charlot…" at bounding box center [369, 12] width 739 height 24
drag, startPoint x: 373, startPoint y: 46, endPoint x: 378, endPoint y: 46, distance: 4.2
click at [373, 46] on div "Properties" at bounding box center [369, 49] width 714 height 25
click at [35, 166] on input "Individuals" at bounding box center [64, 168] width 94 height 18
type input "dan baquero"
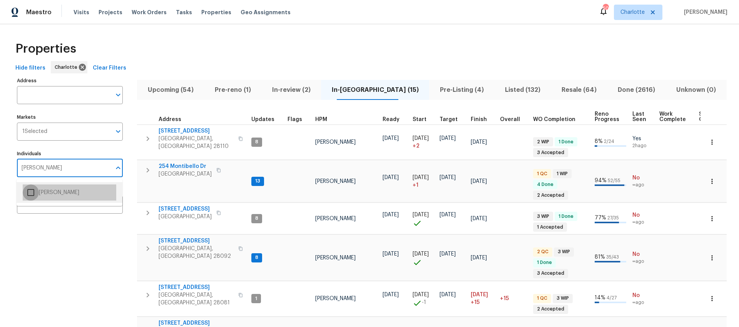
click at [38, 195] on input "checkbox" at bounding box center [31, 193] width 16 height 16
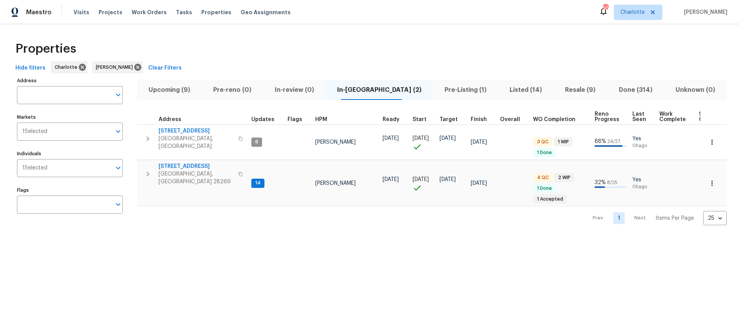
click at [389, 38] on div "Properties" at bounding box center [369, 49] width 714 height 25
click at [179, 225] on div "Properties Hide filters Charlotte Dan Baquero Clear Filters Address Address Mar…" at bounding box center [369, 130] width 739 height 213
click at [183, 89] on span "Upcoming (9)" at bounding box center [169, 90] width 55 height 11
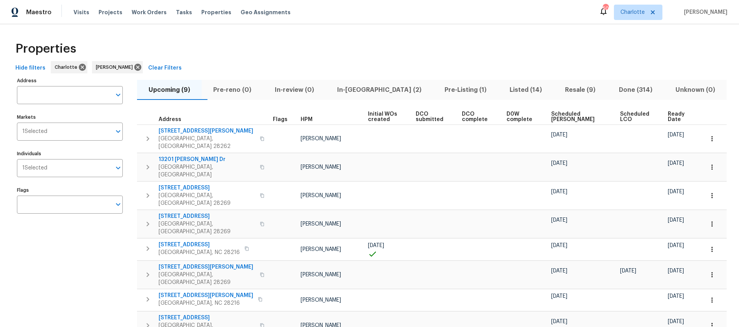
click at [557, 119] on span "Scheduled COE" at bounding box center [579, 117] width 56 height 11
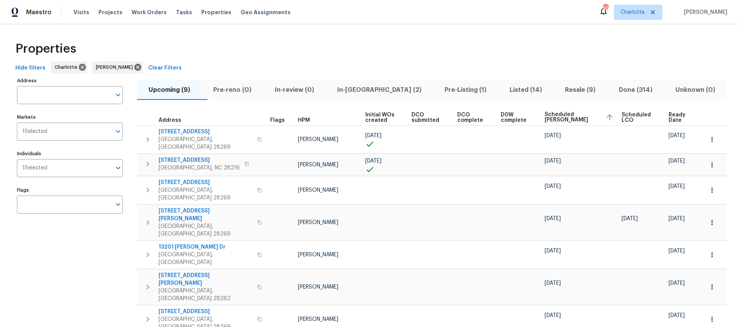
click at [348, 56] on div "Properties" at bounding box center [369, 49] width 714 height 25
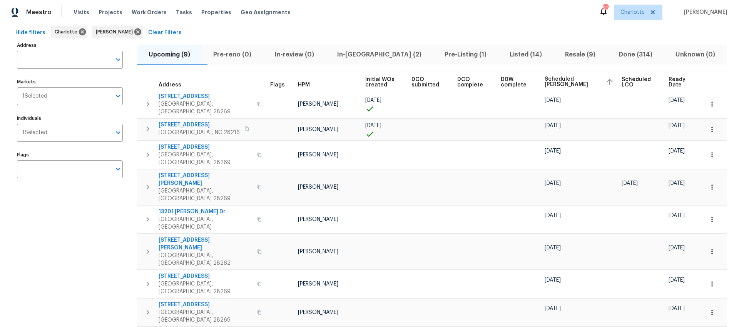
drag, startPoint x: 397, startPoint y: 34, endPoint x: 390, endPoint y: 35, distance: 7.0
click at [397, 34] on div "Hide filters Charlotte Dan Baquero Clear Filters" at bounding box center [369, 33] width 714 height 14
click at [708, 183] on icon "button" at bounding box center [712, 187] width 8 height 8
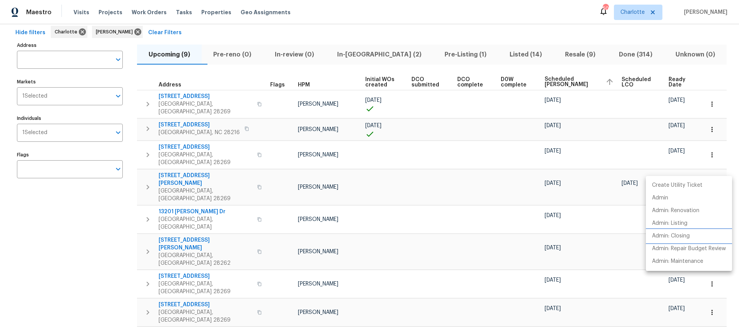
drag, startPoint x: 672, startPoint y: 238, endPoint x: 672, endPoint y: 251, distance: 13.1
click at [672, 251] on ul "Create Utility Ticket Admin Admin: Renovation Admin: Listing Admin: Closing Adm…" at bounding box center [688, 223] width 86 height 95
click at [672, 251] on p "Admin: Repair Budget Review" at bounding box center [689, 249] width 74 height 8
click at [145, 168] on div at bounding box center [369, 163] width 739 height 327
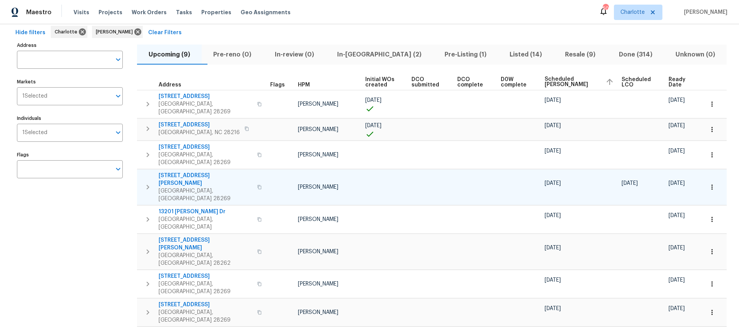
click at [148, 185] on icon "button" at bounding box center [148, 187] width 3 height 5
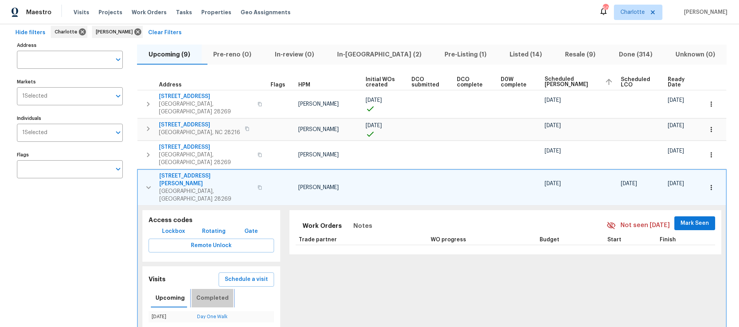
click at [217, 293] on span "Completed" at bounding box center [212, 298] width 32 height 10
click at [168, 293] on span "Upcoming" at bounding box center [169, 298] width 29 height 10
click at [148, 183] on icon "button" at bounding box center [148, 187] width 9 height 9
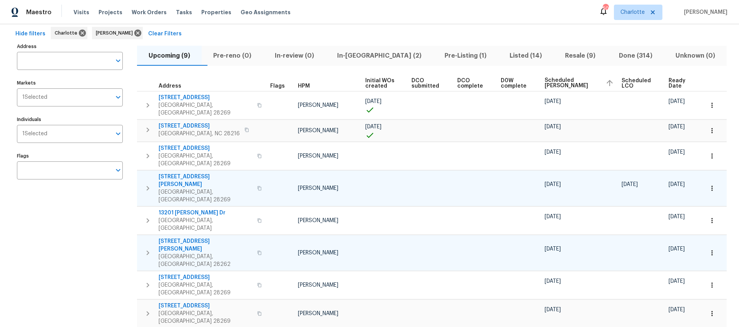
scroll to position [33, 0]
click at [630, 182] on div "10/31/25" at bounding box center [641, 186] width 41 height 8
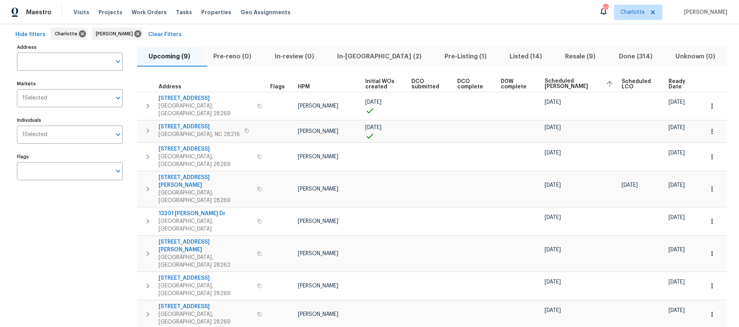
drag, startPoint x: 37, startPoint y: 225, endPoint x: 43, endPoint y: 219, distance: 7.9
click at [38, 224] on div "Address Address Markets 1 Selected Markets Individuals 1 Selected Individuals F…" at bounding box center [74, 209] width 115 height 334
click at [319, 37] on div "Hide filters Charlotte Dan Baquero Clear Filters" at bounding box center [369, 35] width 714 height 14
click at [378, 31] on div "Hide filters Charlotte Dan Baquero Clear Filters" at bounding box center [369, 35] width 714 height 14
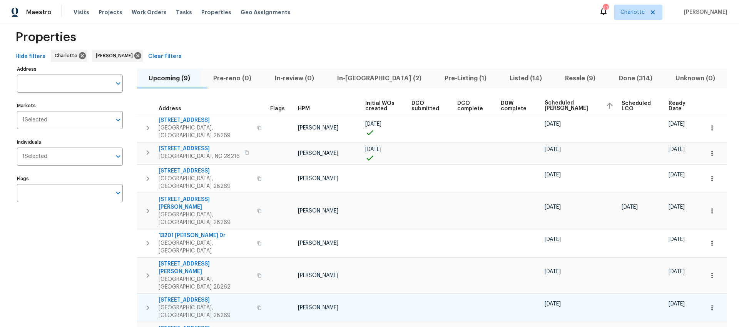
scroll to position [9, 0]
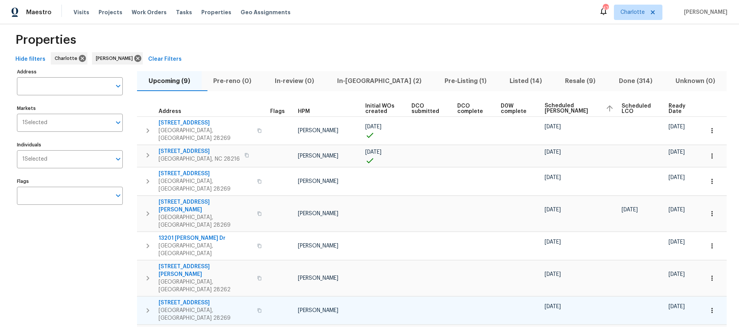
click at [709, 307] on icon "button" at bounding box center [712, 311] width 8 height 8
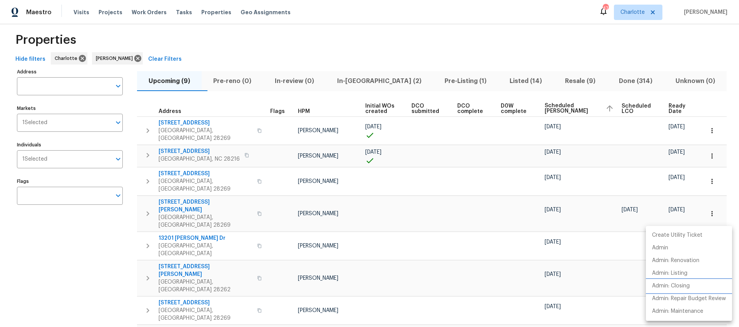
click at [659, 288] on p "Admin: Closing" at bounding box center [671, 286] width 38 height 8
drag, startPoint x: 244, startPoint y: 37, endPoint x: 254, endPoint y: 41, distance: 10.7
click at [246, 38] on div at bounding box center [369, 163] width 739 height 327
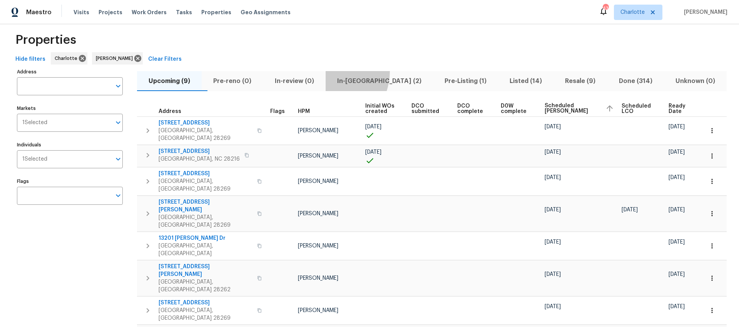
drag, startPoint x: 340, startPoint y: 71, endPoint x: 349, endPoint y: 75, distance: 9.5
click at [341, 71] on button "In-reno (2)" at bounding box center [378, 81] width 107 height 20
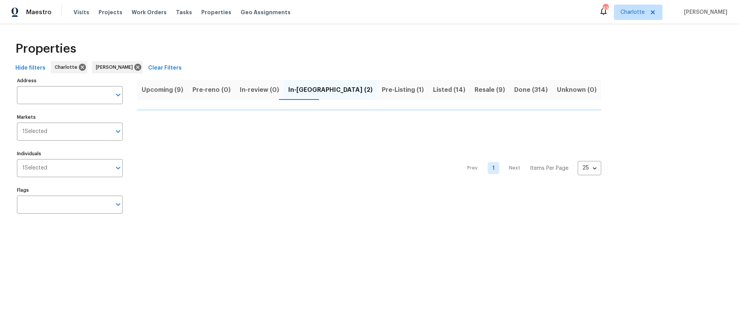
click at [377, 80] on button "Pre-Listing (1)" at bounding box center [402, 90] width 51 height 20
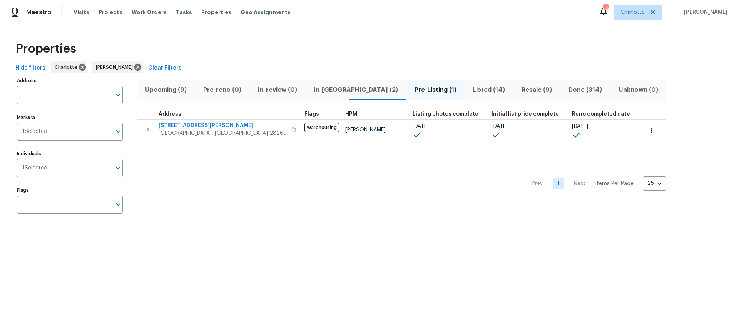
click at [312, 93] on span "In-reno (2)" at bounding box center [356, 90] width 92 height 11
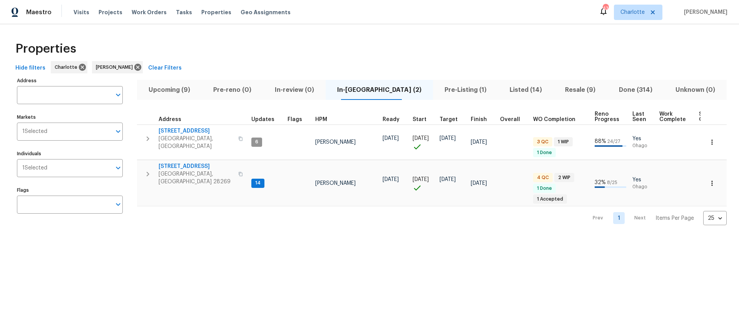
click at [499, 55] on div "Properties" at bounding box center [369, 49] width 714 height 25
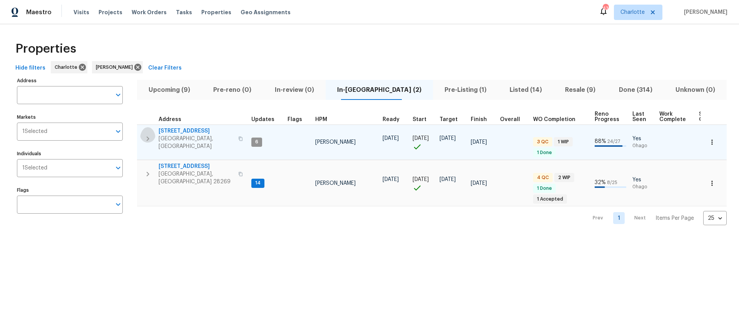
click at [148, 137] on icon "button" at bounding box center [148, 139] width 3 height 5
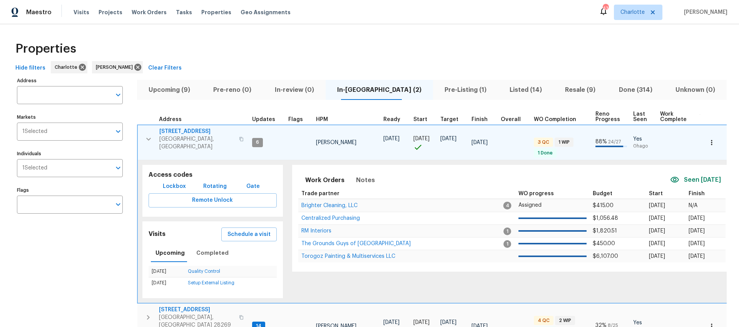
scroll to position [3, 0]
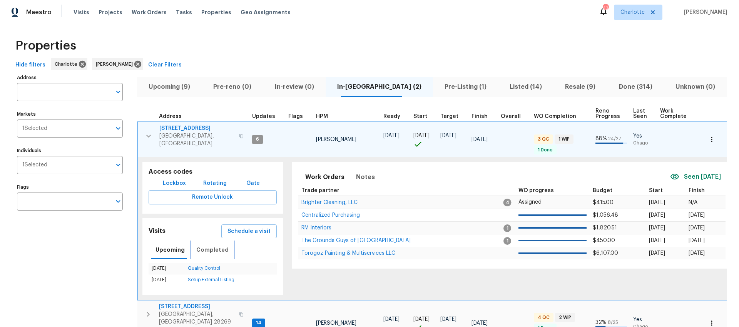
click at [213, 248] on span "Completed" at bounding box center [212, 250] width 32 height 10
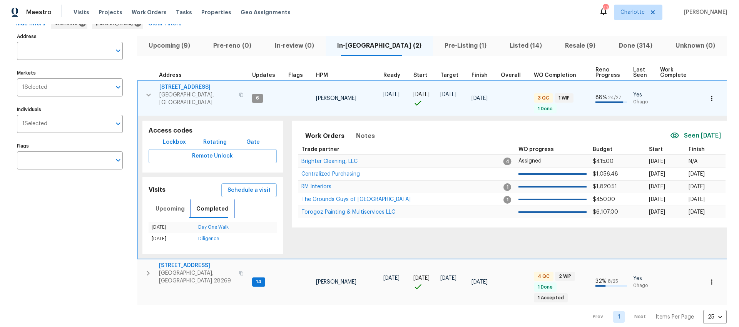
scroll to position [55, 0]
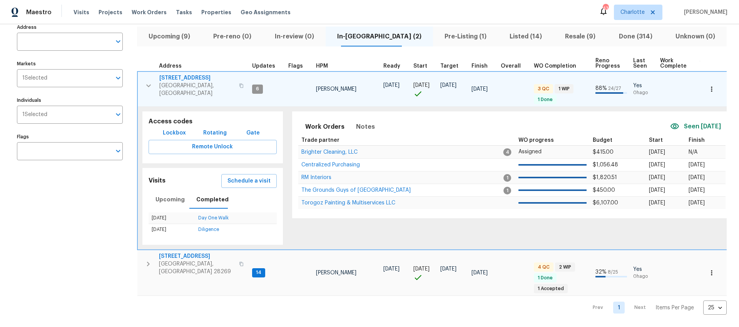
click at [182, 78] on span "9658 Blossom Hill Dr" at bounding box center [196, 78] width 75 height 8
click at [148, 85] on button "button" at bounding box center [148, 85] width 15 height 23
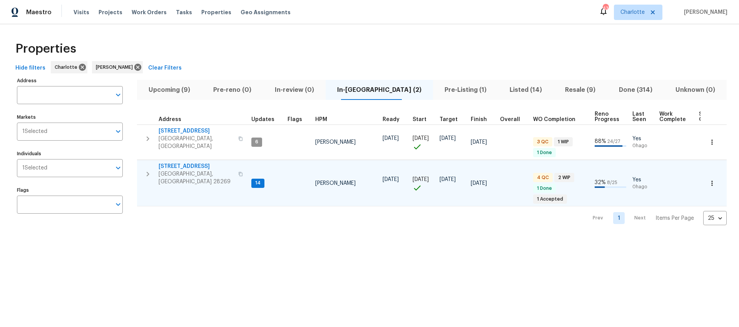
click at [184, 163] on span "5017 Haybridge Rd" at bounding box center [195, 167] width 75 height 8
click at [93, 238] on html "Maestro Visits Projects Work Orders Tasks Properties Geo Assignments 43 Charlot…" at bounding box center [369, 119] width 739 height 238
click at [219, 59] on div "Properties" at bounding box center [369, 49] width 714 height 25
click at [463, 50] on div "Properties" at bounding box center [369, 49] width 714 height 25
click at [437, 85] on span "Pre-Listing (1)" at bounding box center [465, 90] width 56 height 11
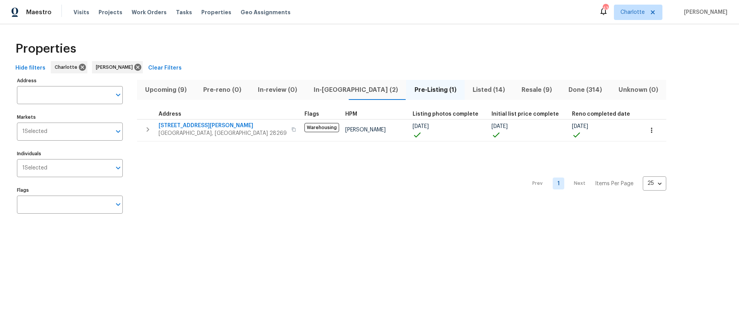
drag, startPoint x: 272, startPoint y: 186, endPoint x: 257, endPoint y: 72, distance: 114.8
click at [271, 186] on div "Prev 1 Next Items Per Page 25 25 ​" at bounding box center [401, 182] width 529 height 80
click at [254, 52] on div "Properties" at bounding box center [369, 49] width 714 height 25
click at [379, 50] on div "Properties" at bounding box center [369, 49] width 714 height 25
click at [411, 33] on div "Properties Hide filters Charlotte Dan Baquero Clear Filters Address Address Mar…" at bounding box center [369, 129] width 739 height 210
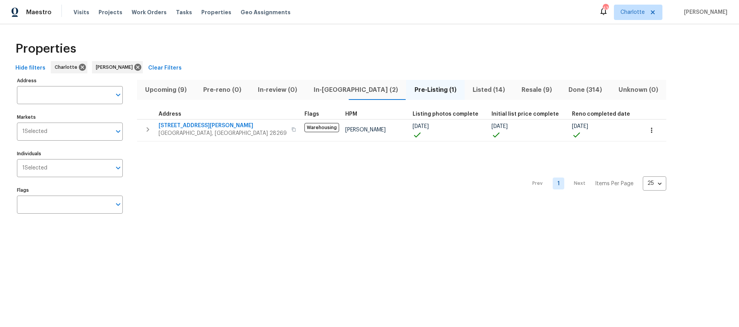
click at [357, 66] on div "Hide filters Charlotte Dan Baquero Clear Filters" at bounding box center [369, 68] width 714 height 14
drag, startPoint x: 285, startPoint y: 177, endPoint x: 241, endPoint y: 172, distance: 44.5
click at [284, 176] on div "Prev 1 Next Items Per Page 25 25 ​" at bounding box center [401, 182] width 529 height 80
click at [418, 42] on div "Properties" at bounding box center [369, 49] width 714 height 25
click at [464, 97] on button "Listed (14)" at bounding box center [488, 90] width 49 height 20
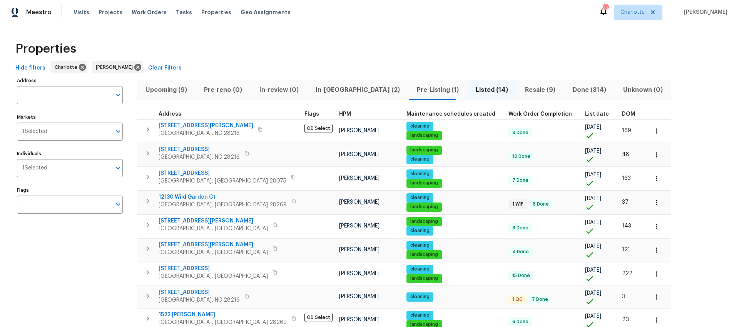
click at [622, 113] on span "DOM" at bounding box center [628, 114] width 13 height 5
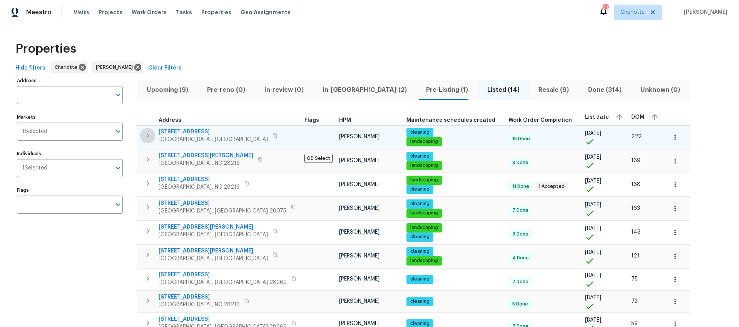
click at [147, 137] on icon "button" at bounding box center [148, 135] width 3 height 5
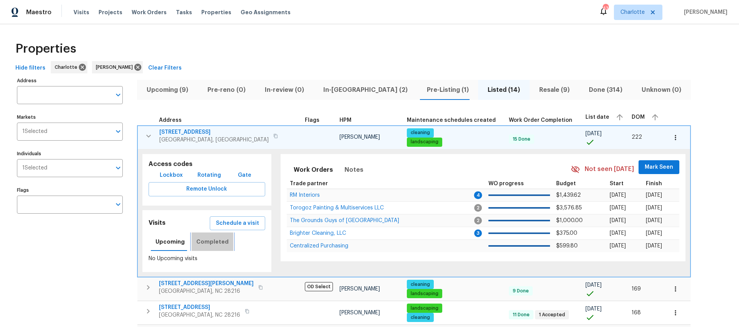
click at [210, 245] on span "Completed" at bounding box center [212, 242] width 32 height 10
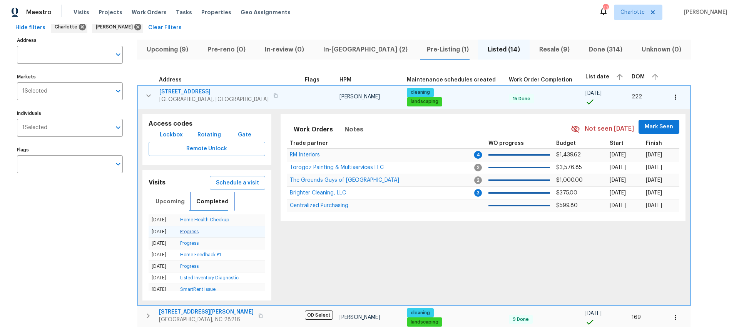
scroll to position [42, 0]
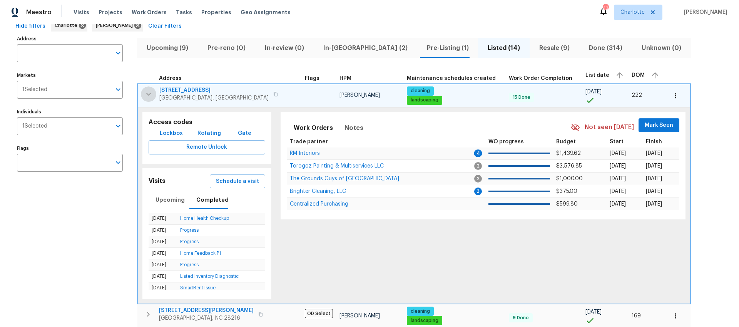
click at [151, 97] on icon "button" at bounding box center [148, 94] width 9 height 9
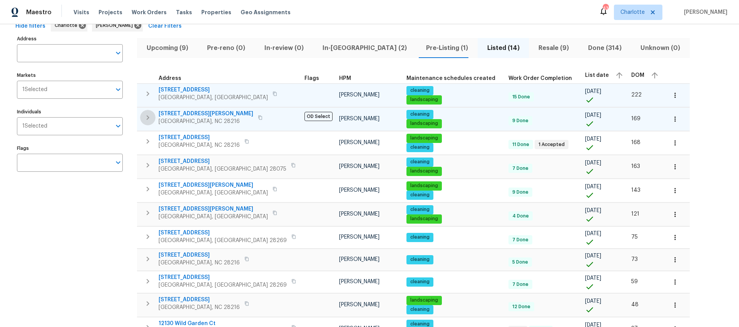
click at [150, 114] on icon "button" at bounding box center [147, 117] width 9 height 9
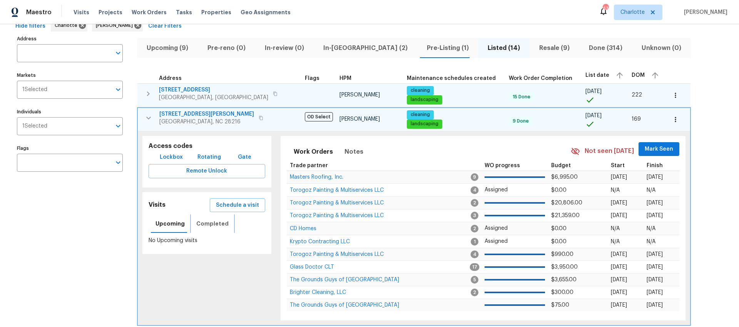
click at [208, 224] on span "Completed" at bounding box center [212, 224] width 32 height 10
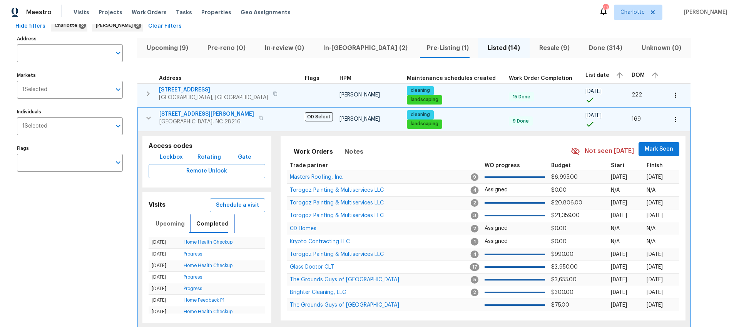
scroll to position [62, 0]
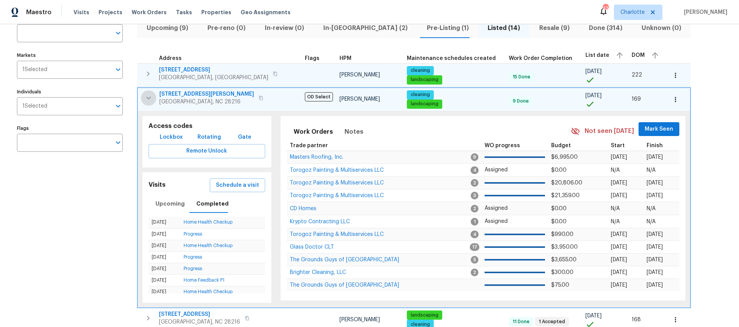
click at [149, 101] on icon "button" at bounding box center [148, 97] width 9 height 9
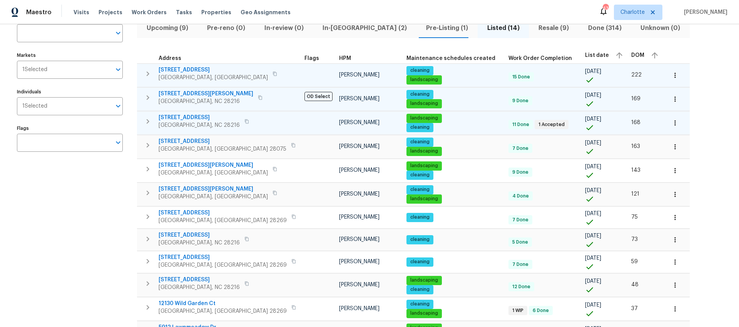
click at [150, 122] on icon "button" at bounding box center [147, 121] width 9 height 9
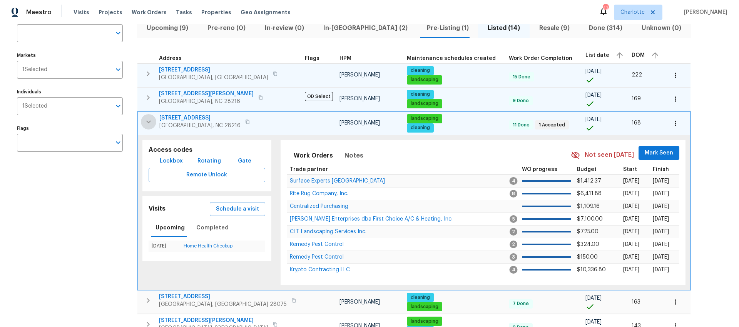
click at [147, 122] on icon "button" at bounding box center [148, 121] width 5 height 3
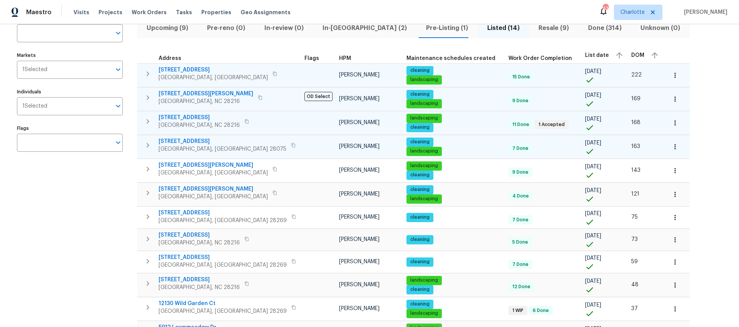
click at [147, 148] on icon "button" at bounding box center [147, 145] width 9 height 9
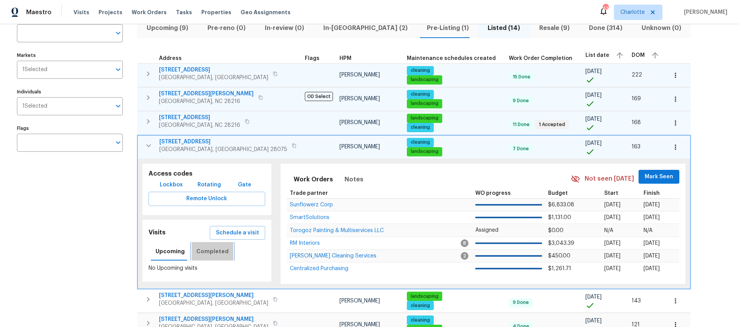
click at [211, 251] on span "Completed" at bounding box center [212, 252] width 32 height 10
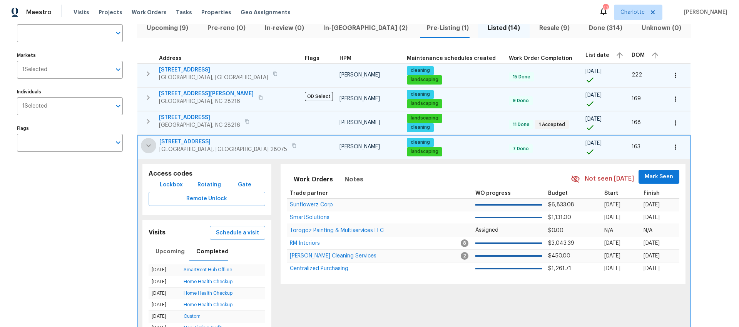
click at [151, 144] on icon "button" at bounding box center [148, 145] width 9 height 9
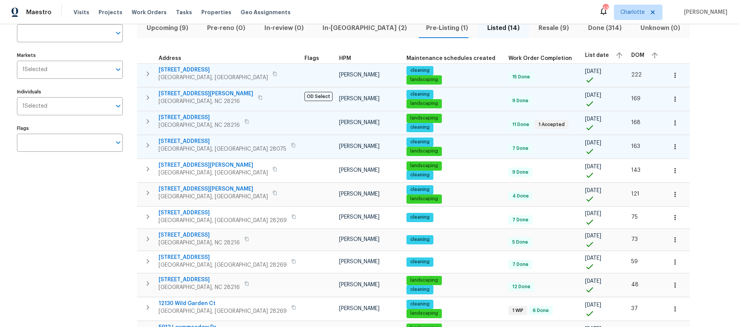
scroll to position [69, 0]
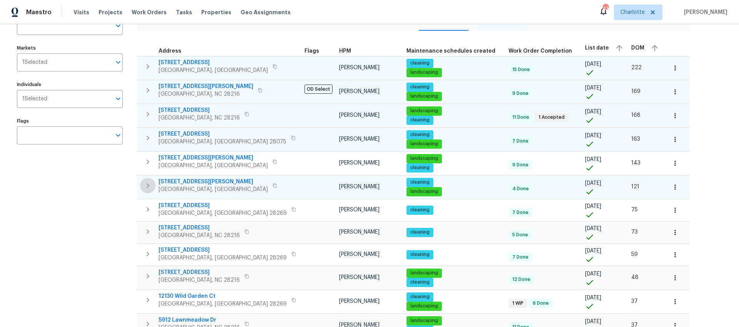
click at [148, 186] on icon "button" at bounding box center [148, 185] width 3 height 5
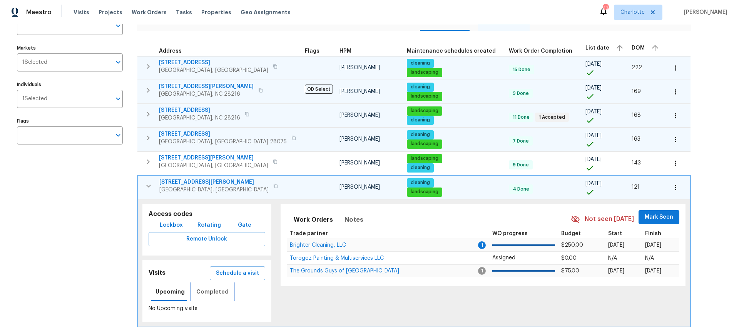
click at [206, 295] on span "Completed" at bounding box center [212, 292] width 32 height 10
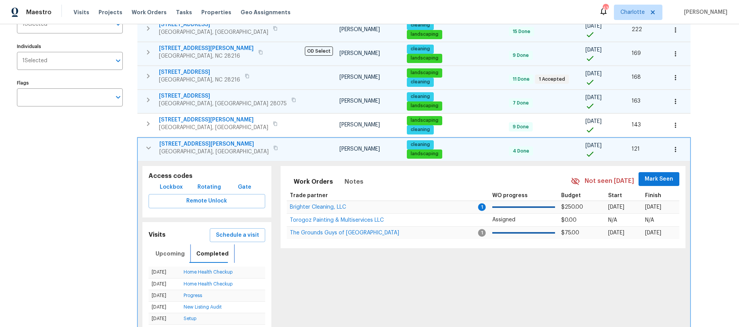
scroll to position [192, 0]
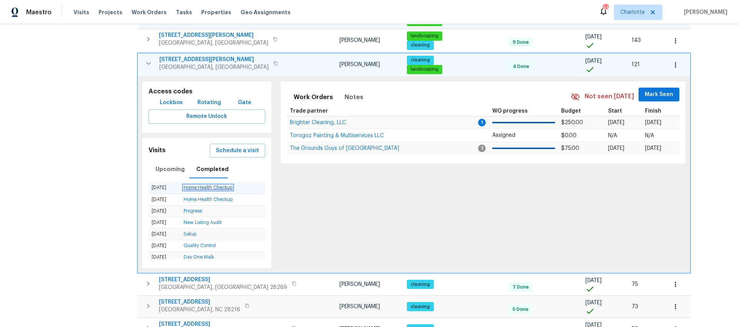
click at [206, 189] on link "Home Health Checkup" at bounding box center [207, 187] width 49 height 5
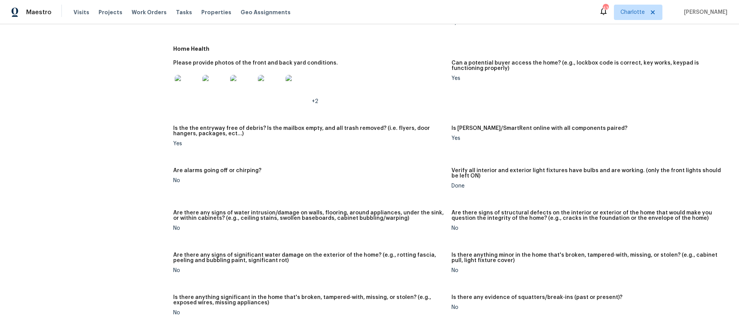
scroll to position [270, 0]
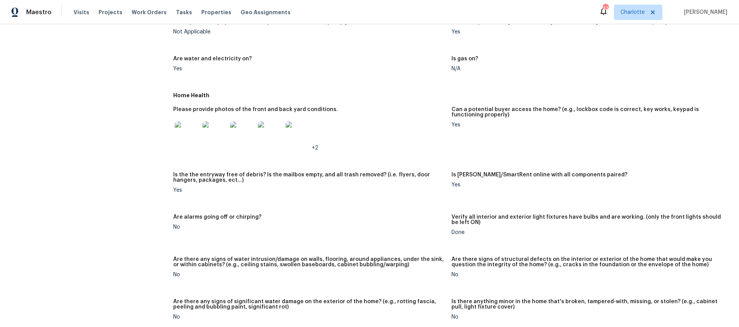
click at [180, 136] on img at bounding box center [187, 134] width 25 height 25
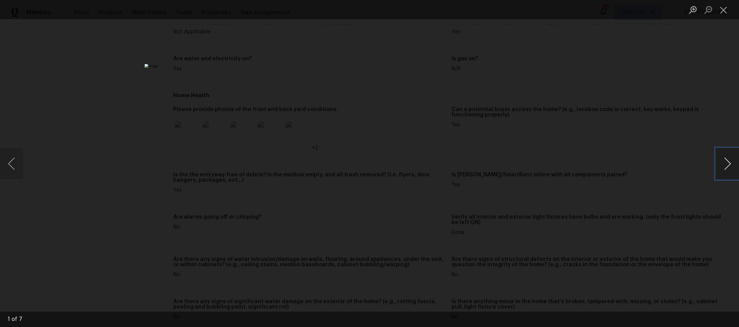
click at [725, 164] on button "Next image" at bounding box center [726, 163] width 23 height 31
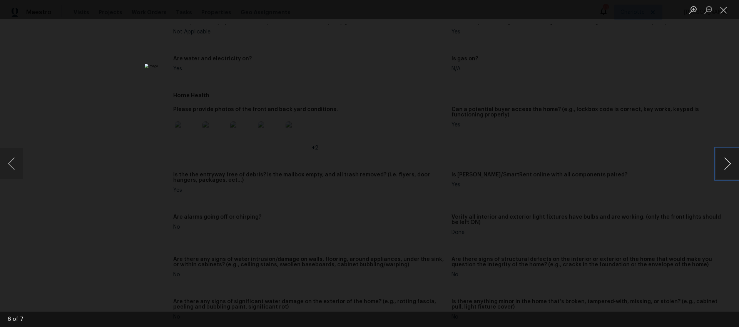
click at [725, 164] on button "Next image" at bounding box center [726, 163] width 23 height 31
click at [610, 98] on div "Lightbox" at bounding box center [369, 163] width 739 height 327
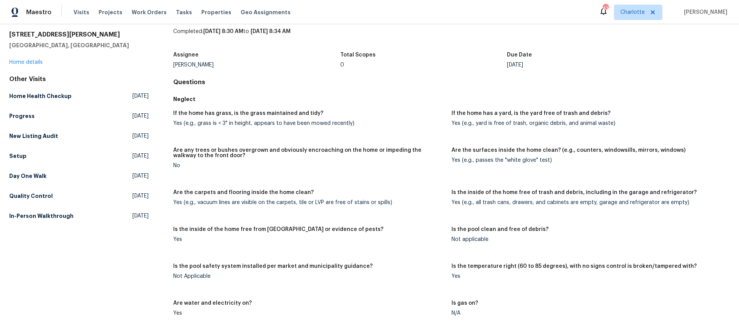
scroll to position [0, 0]
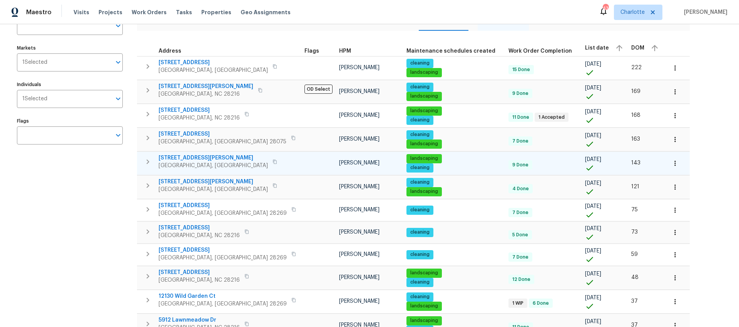
scroll to position [69, 0]
click at [145, 165] on icon "button" at bounding box center [147, 162] width 9 height 9
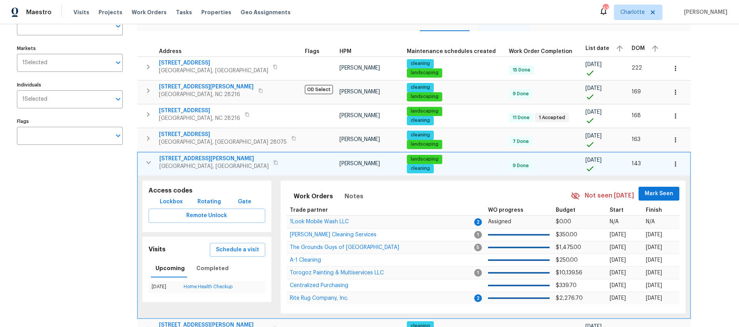
click at [149, 160] on icon "button" at bounding box center [148, 162] width 9 height 9
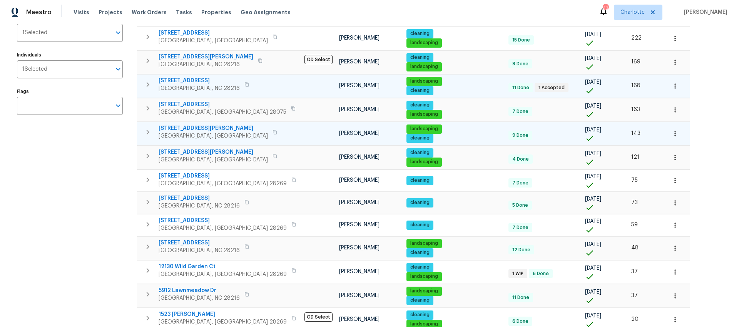
scroll to position [83, 0]
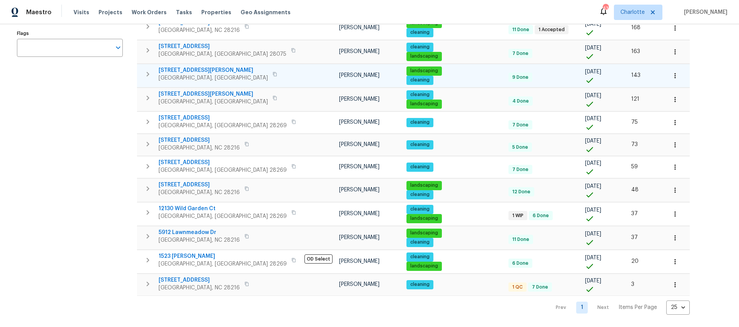
click at [88, 207] on div "Address Address Markets 1 Selected Markets Individuals 1 Selected Individuals F…" at bounding box center [74, 116] width 115 height 397
click at [81, 202] on div "Address Address Markets 1 Selected Markets Individuals 1 Selected Individuals F…" at bounding box center [74, 116] width 115 height 397
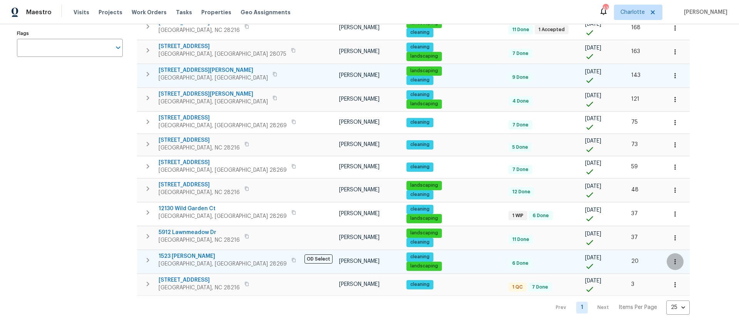
click at [671, 260] on icon "button" at bounding box center [675, 262] width 8 height 8
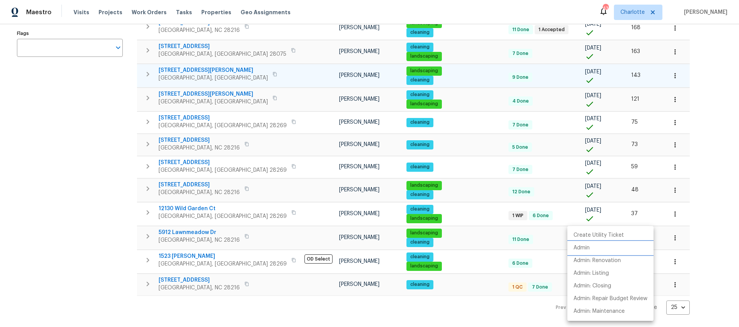
click at [586, 244] on p "Admin" at bounding box center [581, 248] width 16 height 8
click at [93, 189] on div at bounding box center [369, 163] width 739 height 327
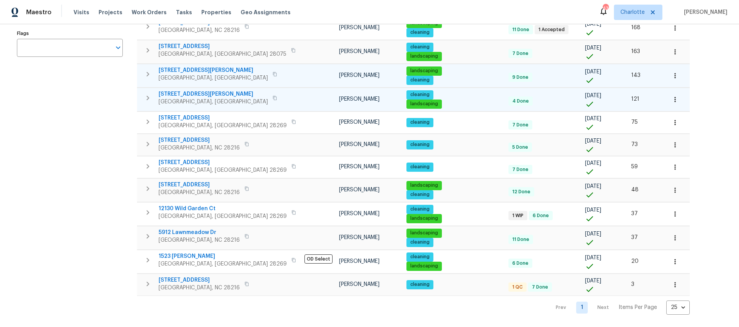
scroll to position [159, 0]
click at [107, 113] on div "Address Address Markets 1 Selected Markets Individuals 1 Selected Individuals F…" at bounding box center [74, 116] width 115 height 397
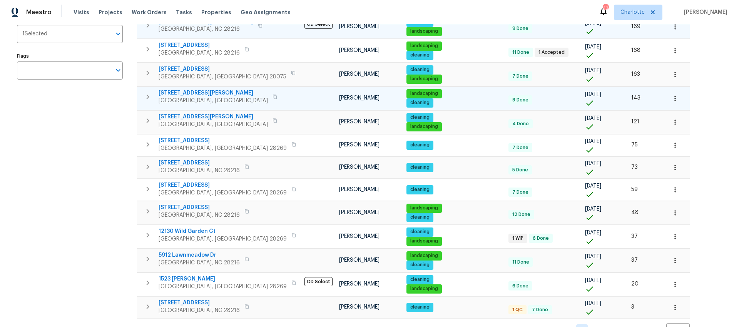
scroll to position [0, 0]
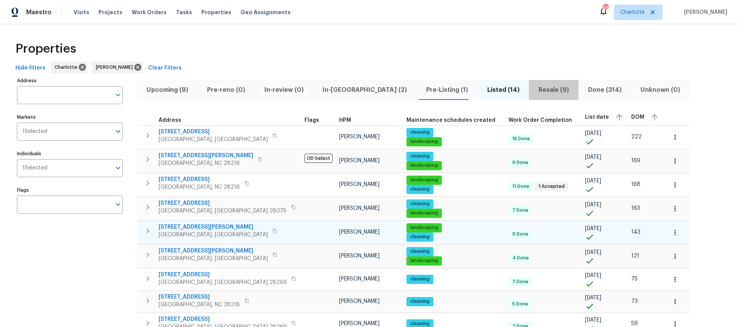
click at [533, 92] on span "Resale (9)" at bounding box center [553, 90] width 40 height 11
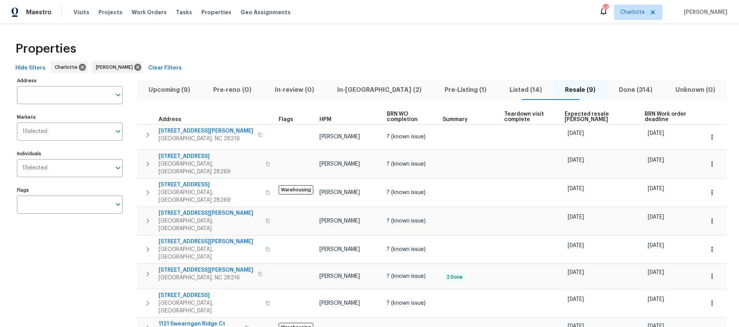
click at [585, 112] on span "Expected resale COE" at bounding box center [597, 117] width 67 height 11
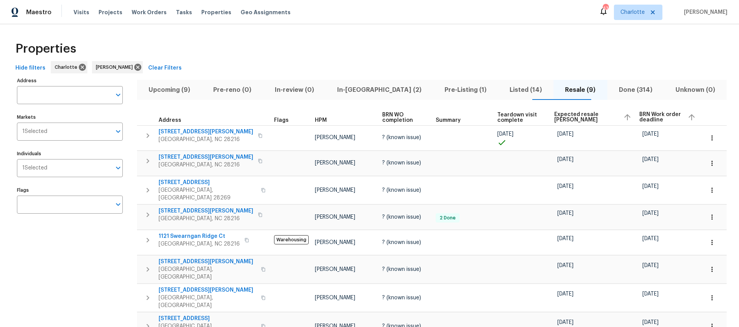
click at [559, 113] on span "Expected resale COE" at bounding box center [585, 117] width 63 height 11
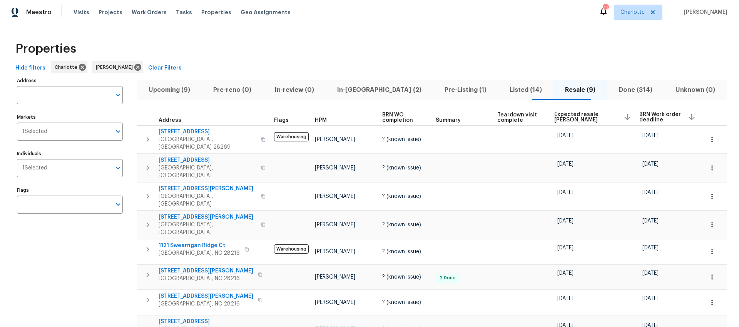
click at [180, 50] on div "Properties" at bounding box center [369, 49] width 714 height 25
click at [343, 33] on div "Properties Hide filters Charlotte Dan Baquero Clear Filters Address Address Mar…" at bounding box center [369, 212] width 739 height 376
click at [263, 42] on div "Properties" at bounding box center [369, 49] width 714 height 25
click at [72, 268] on div "Address Address Markets 1 Selected Markets Individuals 1 Selected Individuals F…" at bounding box center [74, 231] width 115 height 313
click at [145, 163] on icon "button" at bounding box center [147, 167] width 9 height 9
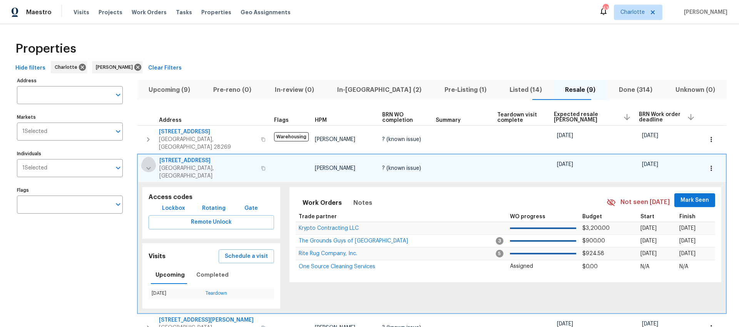
click at [145, 164] on icon "button" at bounding box center [148, 168] width 9 height 9
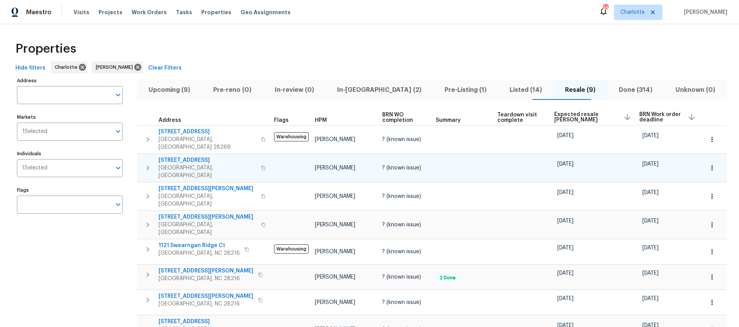
click at [504, 16] on div "Maestro Visits Projects Work Orders Tasks Properties Geo Assignments 43 Charlot…" at bounding box center [369, 12] width 739 height 24
click at [313, 72] on div "Hide filters Charlotte Dan Baquero Clear Filters" at bounding box center [369, 68] width 714 height 14
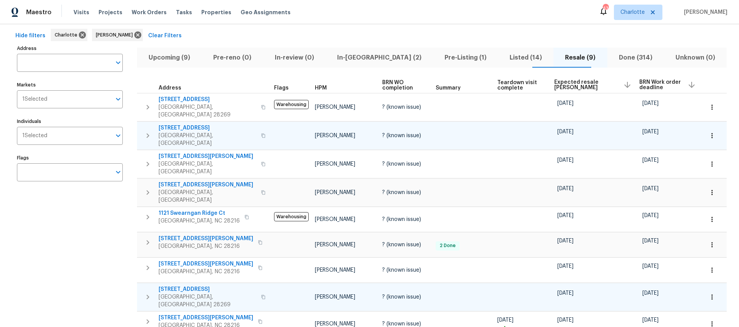
scroll to position [63, 0]
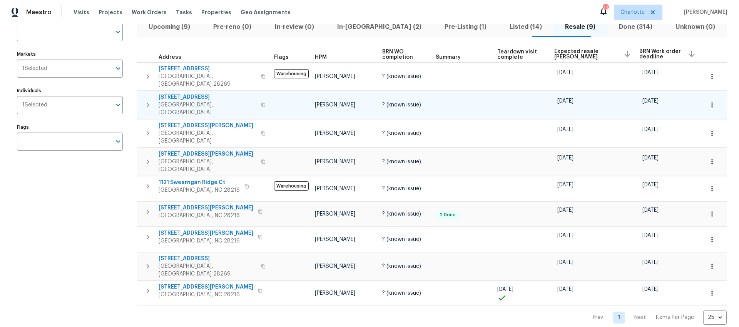
click at [106, 236] on div "Address Address Markets 1 Selected Markets Individuals 1 Selected Individuals F…" at bounding box center [74, 168] width 115 height 313
drag, startPoint x: 107, startPoint y: 236, endPoint x: 91, endPoint y: 240, distance: 17.1
click at [106, 236] on div "Address Address Markets 1 Selected Markets Individuals 1 Selected Individuals F…" at bounding box center [74, 168] width 115 height 313
click at [83, 202] on div "Address Address Markets 1 Selected Markets Individuals 1 Selected Individuals F…" at bounding box center [74, 168] width 115 height 313
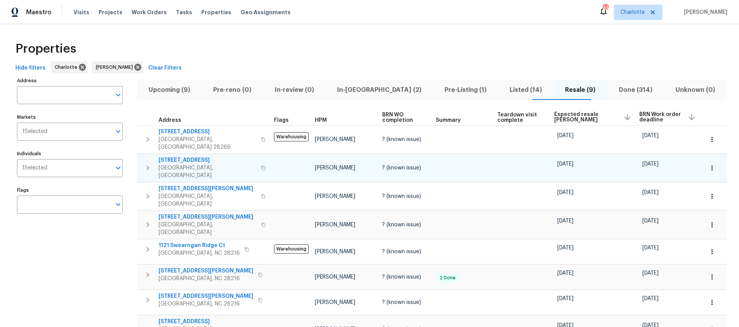
click at [283, 33] on div "Properties Hide filters Charlotte Dan Baquero Clear Filters Address Address Mar…" at bounding box center [369, 212] width 739 height 376
click at [49, 312] on div "Address Address Markets 1 Selected Markets Individuals 1 Selected Individuals F…" at bounding box center [74, 231] width 115 height 313
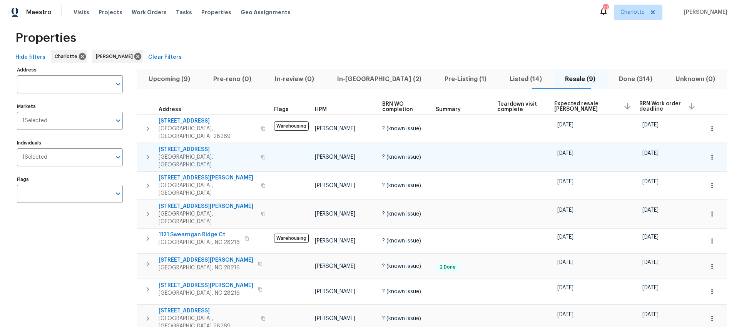
click at [490, 28] on div "Properties" at bounding box center [369, 38] width 714 height 25
click at [438, 22] on div "Maestro Visits Projects Work Orders Tasks Properties Geo Assignments 43 Charlot…" at bounding box center [369, 12] width 739 height 24
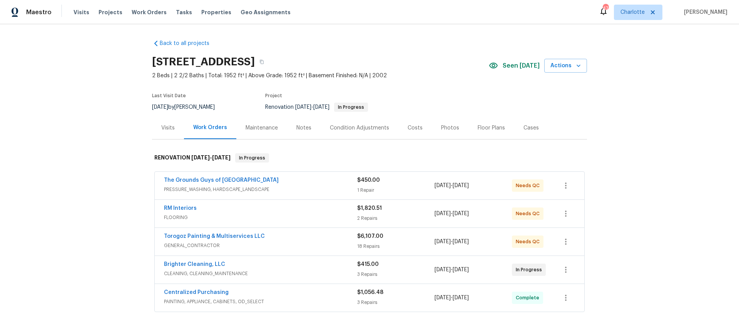
click at [407, 125] on div "Costs" at bounding box center [414, 128] width 15 height 8
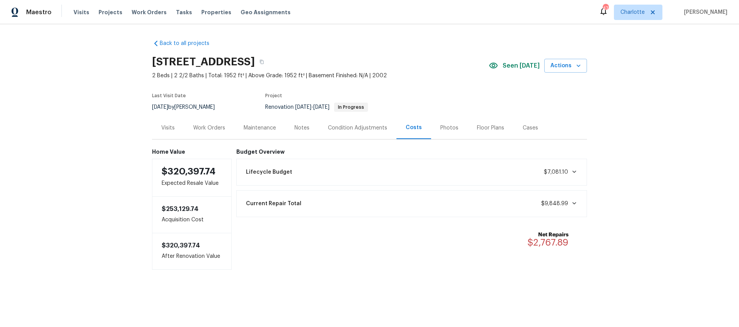
click at [193, 125] on div "Work Orders" at bounding box center [209, 128] width 32 height 8
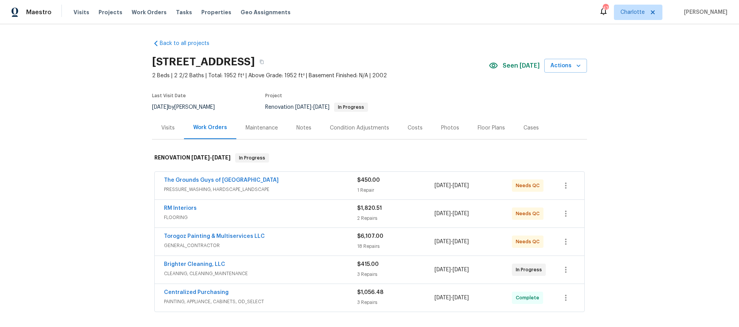
click at [93, 158] on div "Back to all projects [STREET_ADDRESS] 2 Beds | 2 2/2 Baths | Total: 1952 ft² | …" at bounding box center [369, 175] width 739 height 303
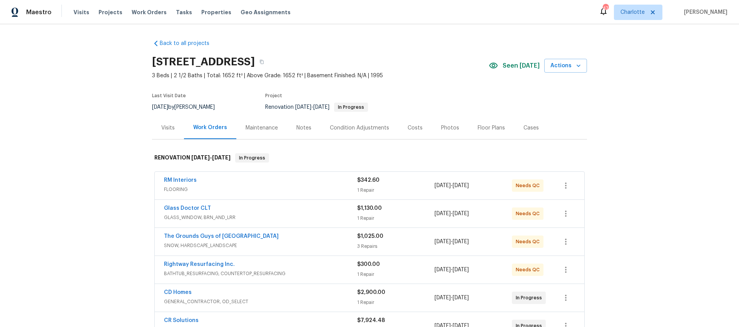
click at [75, 177] on div "Back to all projects [STREET_ADDRESS] 3 Beds | 2 1/2 Baths | Total: 1652 ft² | …" at bounding box center [369, 175] width 739 height 303
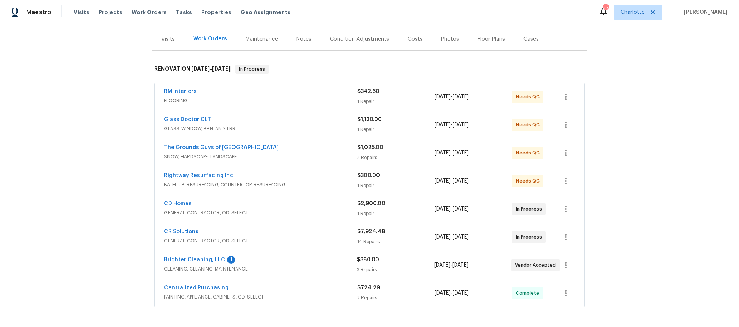
scroll to position [90, 0]
click at [282, 237] on span "GENERAL_CONTRACTOR, OD_SELECT" at bounding box center [260, 240] width 193 height 8
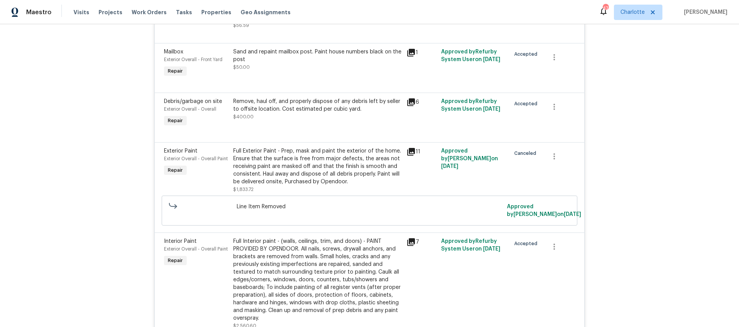
scroll to position [384, 0]
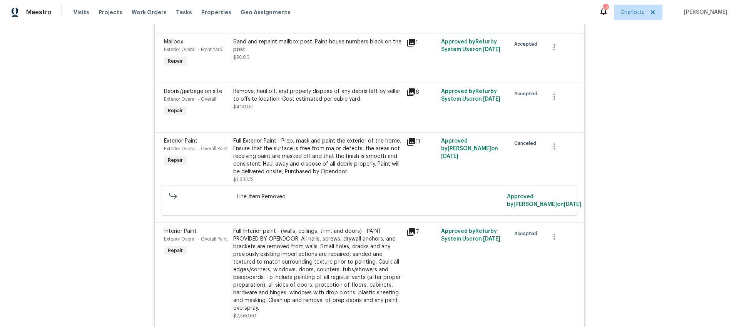
click at [297, 157] on div "Full Exterior Paint - Prep, mask and paint the exterior of the home. Ensure tha…" at bounding box center [317, 156] width 168 height 38
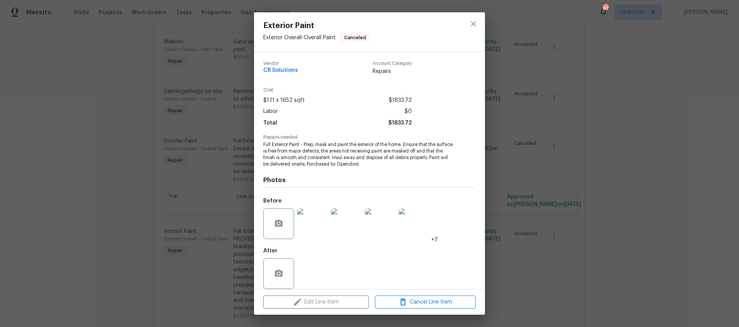
scroll to position [8, 0]
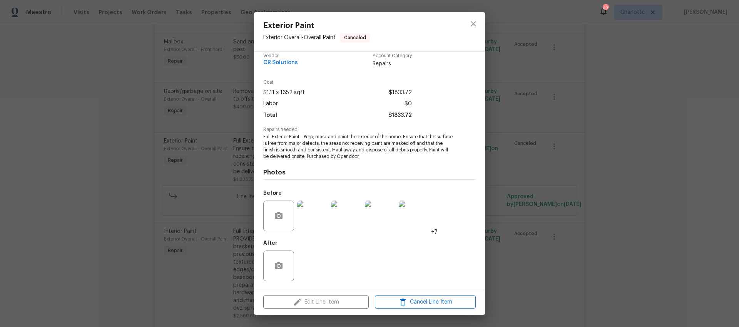
click at [319, 226] on img at bounding box center [312, 216] width 31 height 31
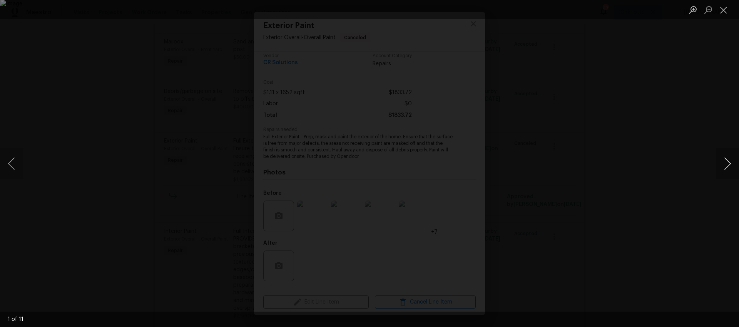
click at [722, 163] on button "Next image" at bounding box center [726, 163] width 23 height 31
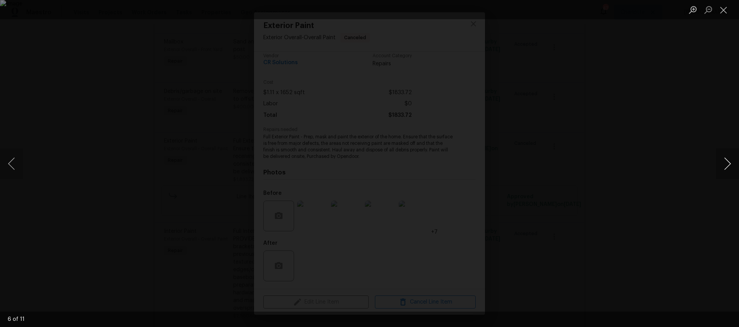
click at [722, 163] on button "Next image" at bounding box center [726, 163] width 23 height 31
click at [623, 88] on div "Lightbox" at bounding box center [369, 163] width 739 height 327
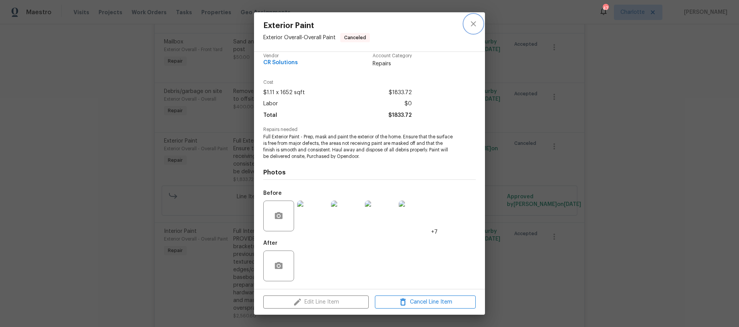
click at [467, 20] on button "close" at bounding box center [473, 24] width 18 height 18
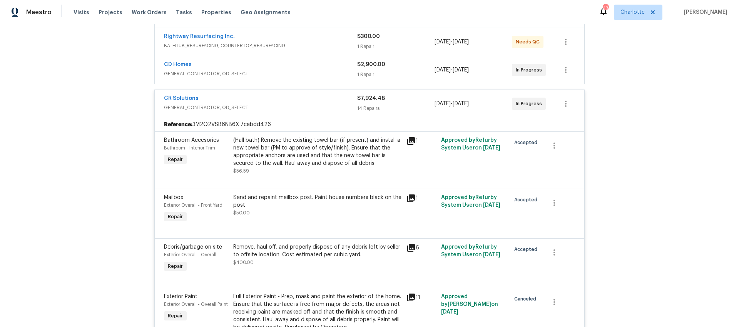
scroll to position [227, 0]
click at [282, 107] on span "GENERAL_CONTRACTOR, OD_SELECT" at bounding box center [260, 109] width 193 height 8
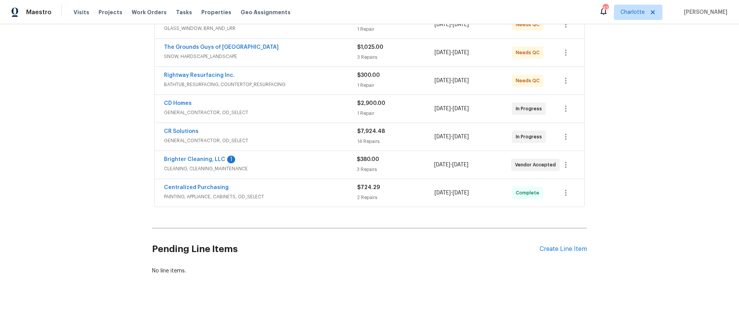
scroll to position [195, 0]
click at [266, 109] on span "GENERAL_CONTRACTOR, OD_SELECT" at bounding box center [260, 113] width 193 height 8
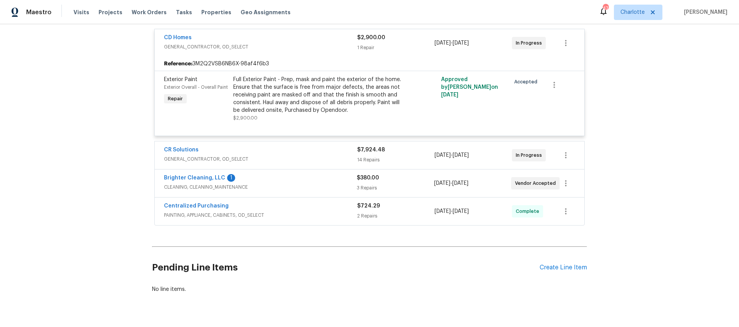
scroll to position [261, 0]
click at [305, 49] on span "GENERAL_CONTRACTOR, OD_SELECT" at bounding box center [260, 47] width 193 height 8
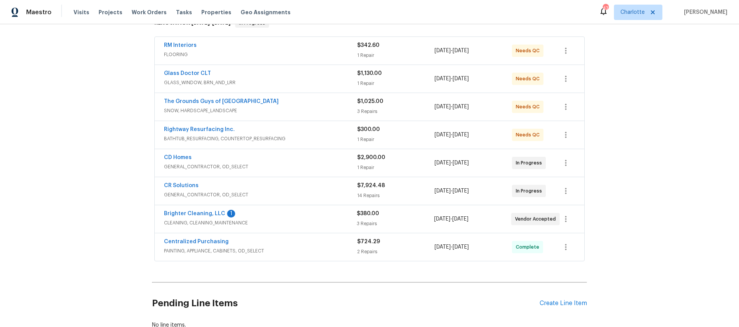
scroll to position [123, 0]
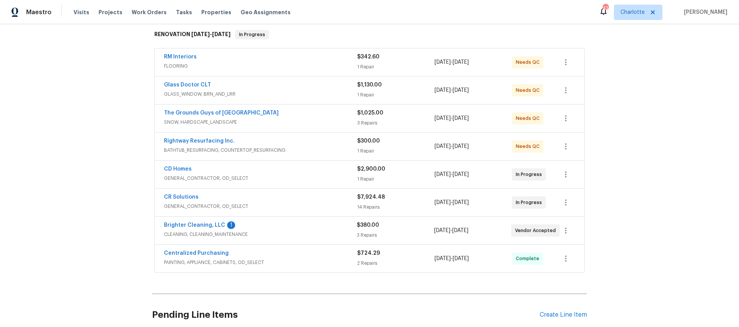
click at [618, 148] on div "Back to all projects [STREET_ADDRESS] 3 Beds | 2 1/2 Baths | Total: 1652 ft² | …" at bounding box center [369, 175] width 739 height 303
click at [683, 103] on div "Back to all projects [STREET_ADDRESS] 3 Beds | 2 1/2 Baths | Total: 1652 ft² | …" at bounding box center [369, 175] width 739 height 303
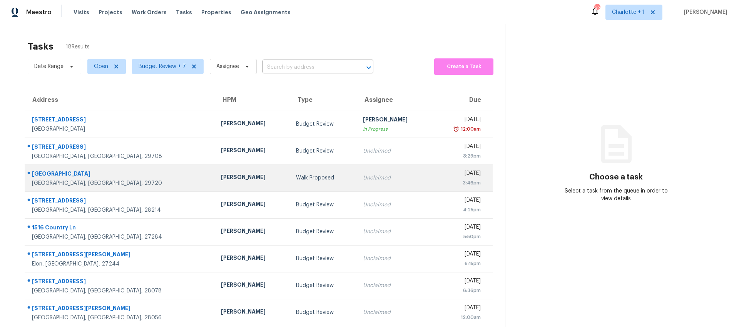
scroll to position [52, 0]
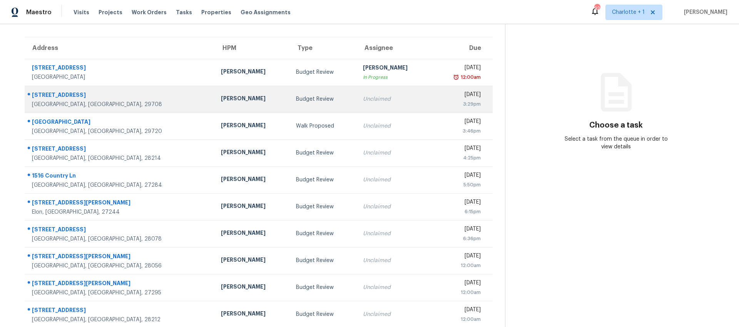
click at [134, 103] on div "[GEOGRAPHIC_DATA], [GEOGRAPHIC_DATA], 29708" at bounding box center [120, 105] width 177 height 8
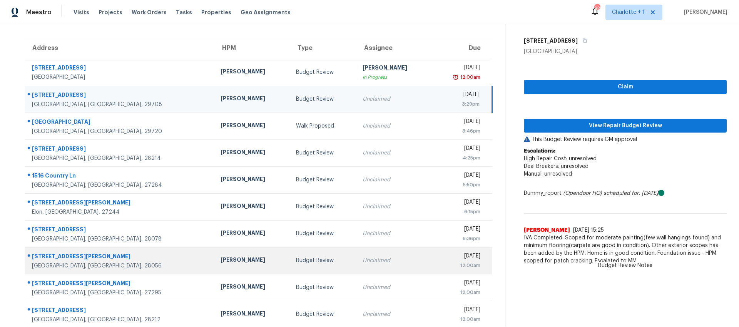
scroll to position [79, 0]
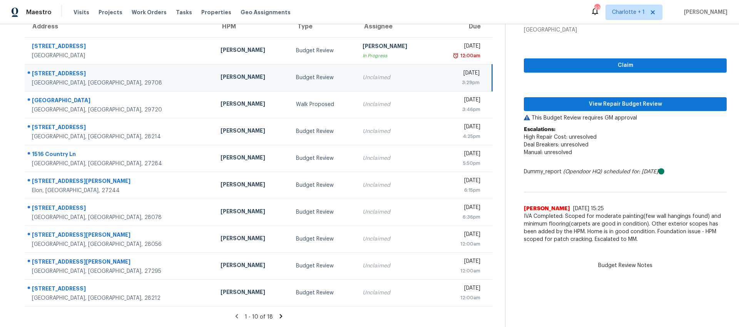
click at [277, 313] on icon at bounding box center [280, 316] width 7 height 7
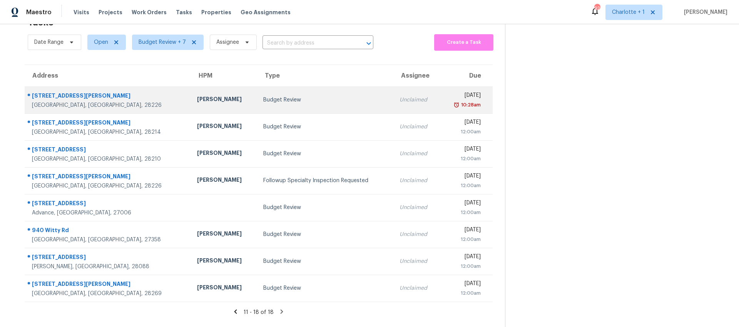
click at [197, 97] on div "[PERSON_NAME]" at bounding box center [224, 100] width 54 height 10
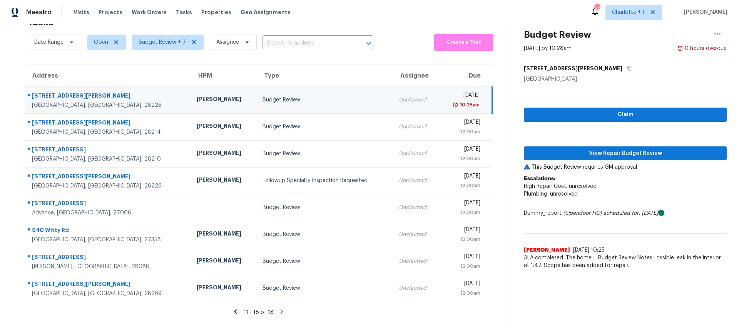
click at [262, 97] on div "Budget Review" at bounding box center [323, 100] width 123 height 8
click at [555, 149] on span "View Repair Budget Review" at bounding box center [625, 154] width 190 height 10
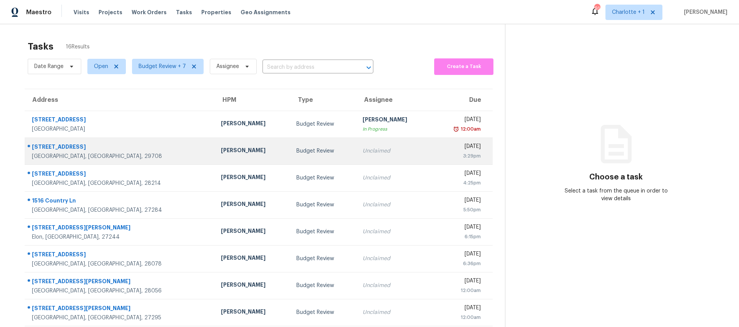
scroll to position [15, 0]
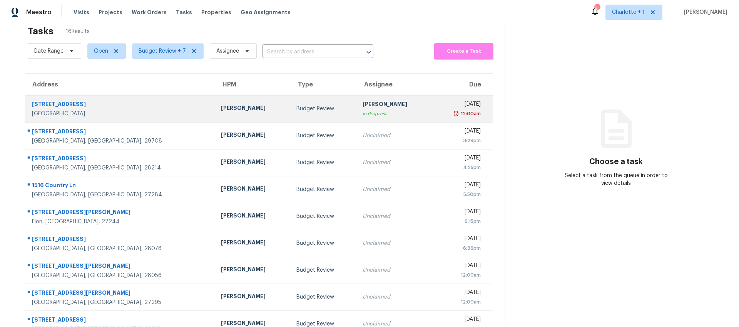
click at [137, 100] on td "[STREET_ADDRESS][PERSON_NAME]" at bounding box center [120, 108] width 190 height 27
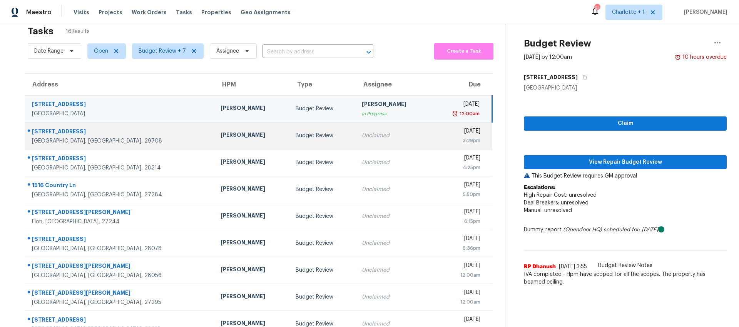
click at [112, 137] on div "[GEOGRAPHIC_DATA], [GEOGRAPHIC_DATA], 29708" at bounding box center [120, 141] width 176 height 8
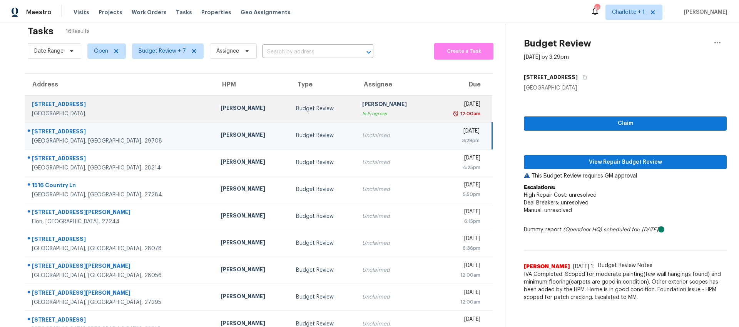
click at [364, 101] on div "[PERSON_NAME]" at bounding box center [393, 105] width 63 height 10
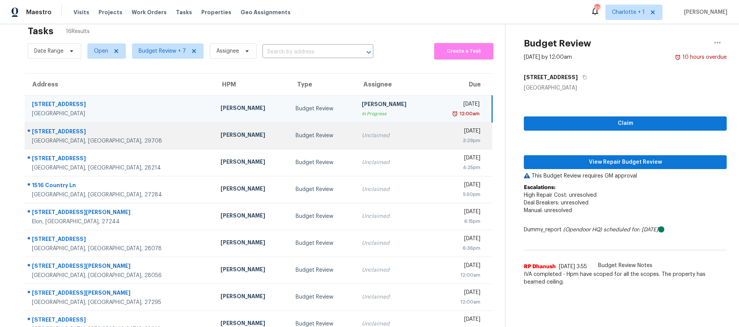
click at [362, 137] on div "Unclaimed" at bounding box center [393, 136] width 63 height 8
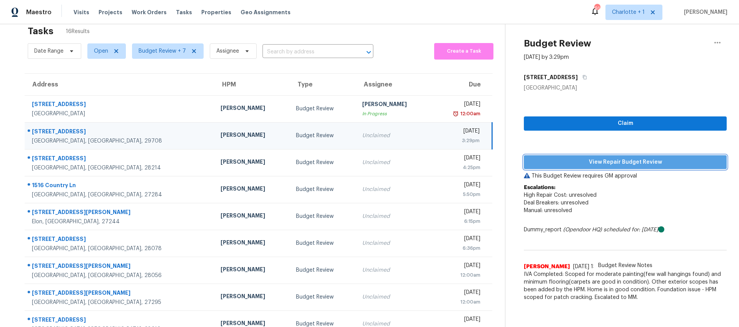
click at [563, 166] on span "View Repair Budget Review" at bounding box center [625, 163] width 190 height 10
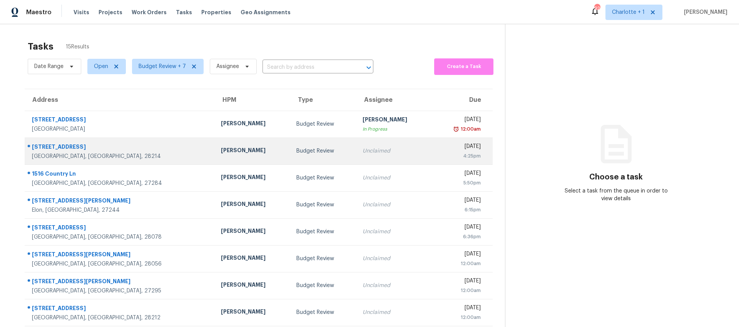
click at [221, 153] on div "[PERSON_NAME]" at bounding box center [252, 152] width 63 height 10
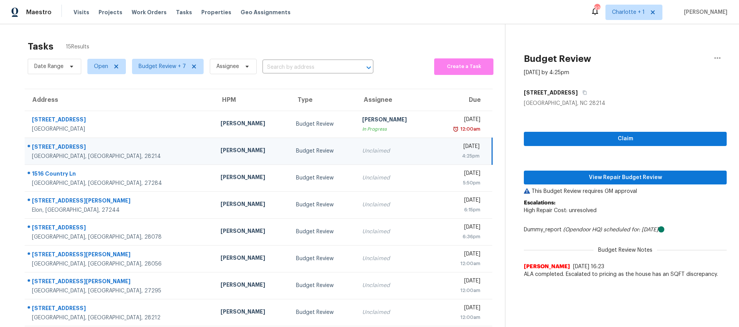
click at [118, 151] on div "[STREET_ADDRESS]" at bounding box center [120, 148] width 176 height 10
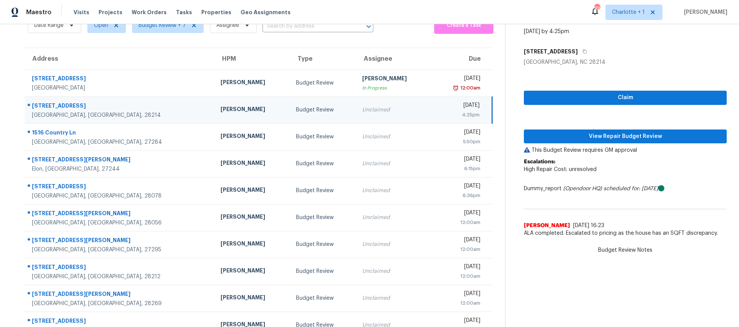
scroll to position [56, 0]
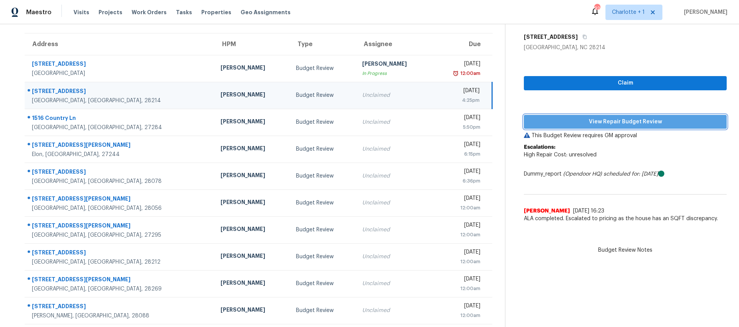
click at [600, 121] on span "View Repair Budget Review" at bounding box center [625, 122] width 190 height 10
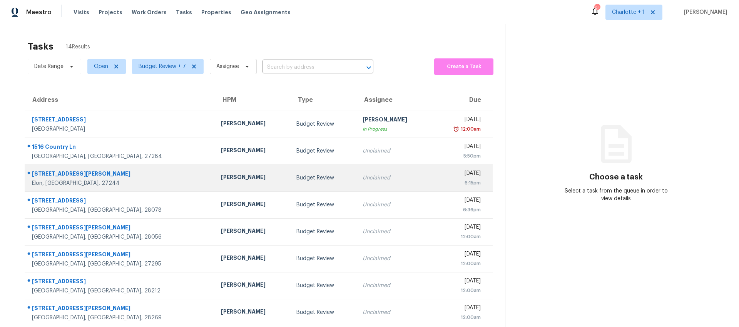
scroll to position [79, 0]
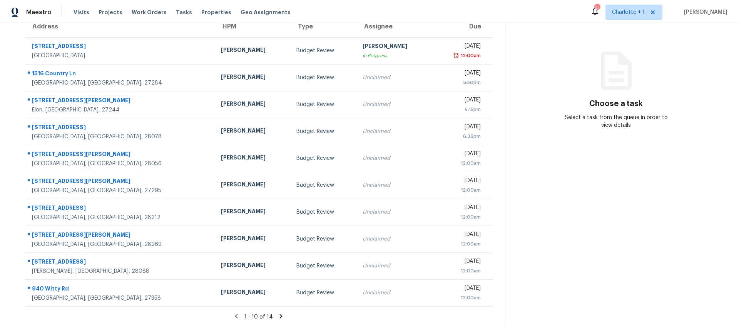
click at [277, 313] on icon at bounding box center [280, 316] width 7 height 7
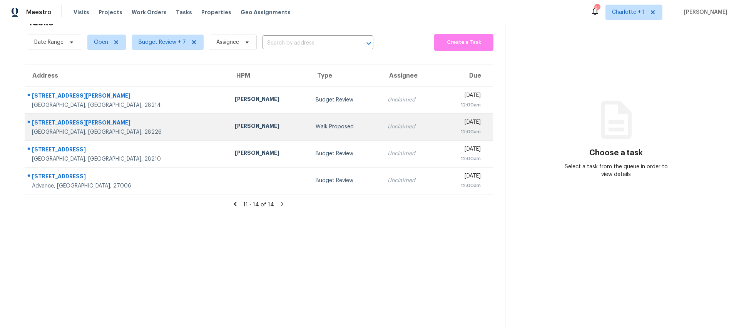
click at [235, 122] on div "[PERSON_NAME]" at bounding box center [269, 127] width 69 height 10
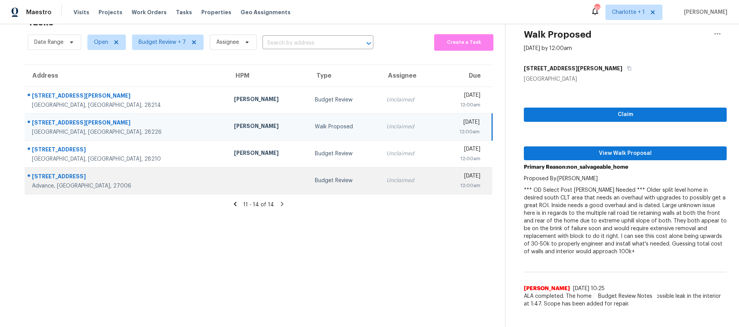
click at [228, 181] on td at bounding box center [268, 180] width 81 height 27
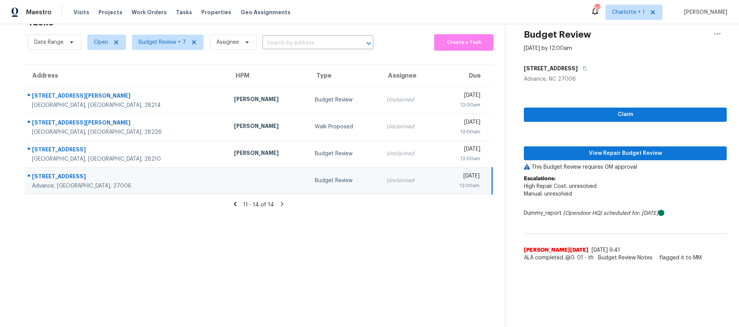
click at [237, 205] on section "Tasks 14 Results Date Range Open Budget Review + 7 Assignee ​ Create a Task Add…" at bounding box center [258, 169] width 492 height 315
click at [234, 202] on icon at bounding box center [235, 204] width 3 height 4
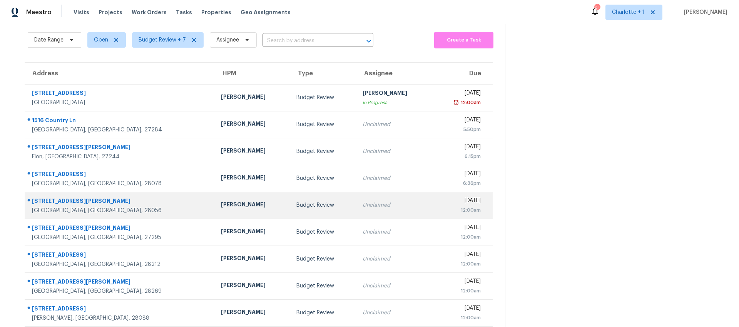
scroll to position [25, 0]
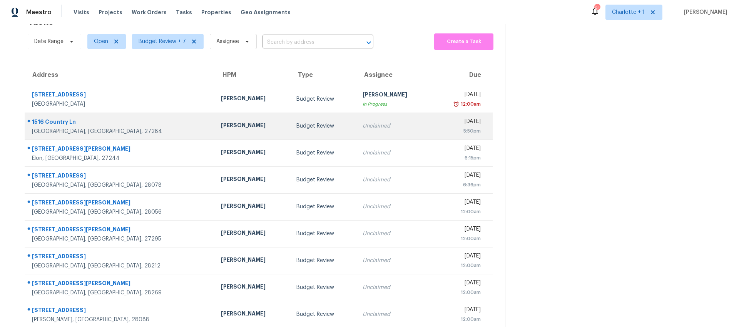
click at [296, 123] on div "Budget Review" at bounding box center [323, 126] width 54 height 8
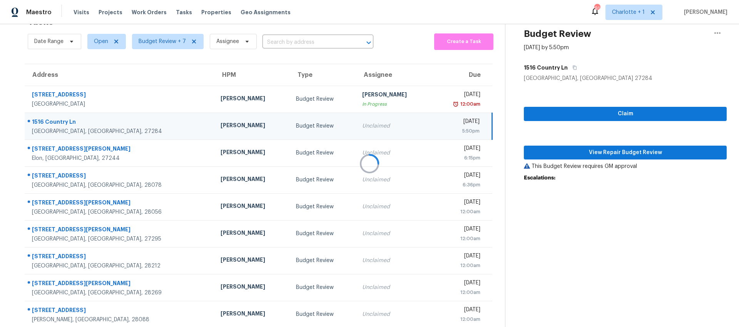
click at [238, 123] on div at bounding box center [369, 163] width 739 height 327
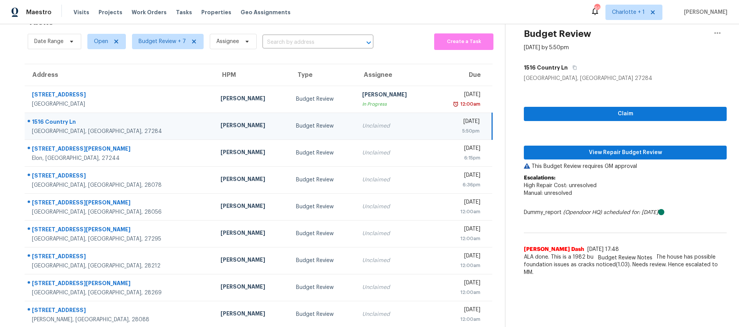
click at [296, 127] on div "Budget Review" at bounding box center [323, 126] width 54 height 8
click at [620, 158] on button "View Repair Budget Review" at bounding box center [624, 153] width 203 height 14
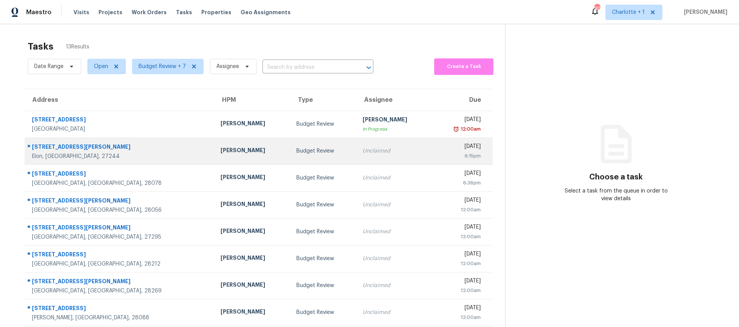
click at [214, 159] on td "[PERSON_NAME]" at bounding box center [251, 151] width 75 height 27
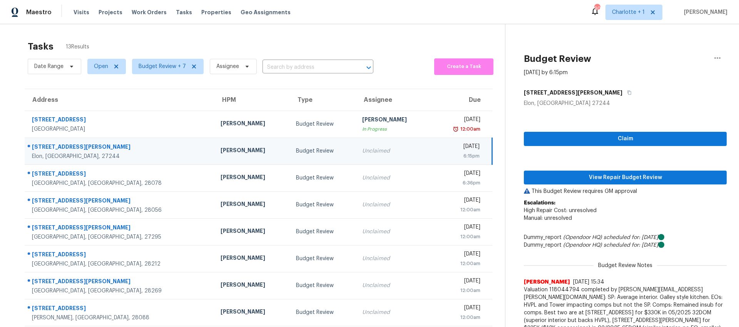
drag, startPoint x: 140, startPoint y: 145, endPoint x: 148, endPoint y: 145, distance: 7.3
click at [140, 145] on div "[STREET_ADDRESS][PERSON_NAME]" at bounding box center [120, 148] width 176 height 10
click at [562, 178] on span "View Repair Budget Review" at bounding box center [625, 178] width 190 height 10
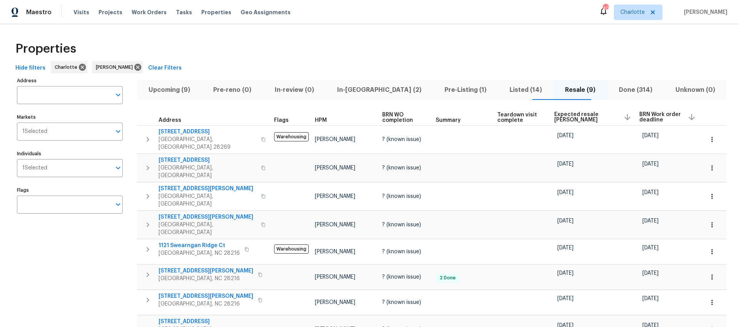
scroll to position [11, 0]
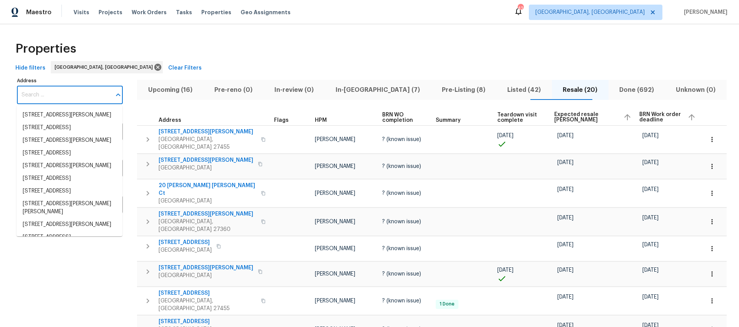
click at [58, 96] on input "Address" at bounding box center [64, 95] width 94 height 18
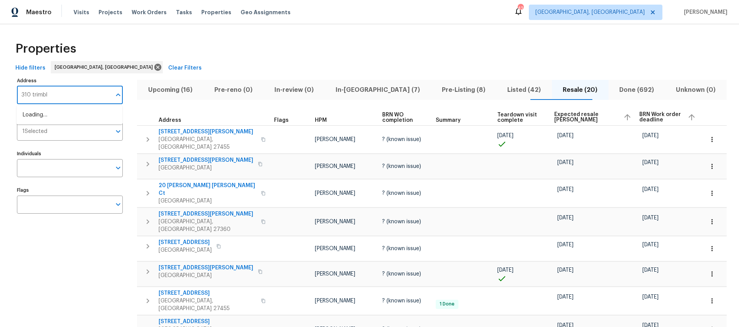
type input "310 [PERSON_NAME]"
click at [49, 119] on li "[STREET_ADDRESS][PERSON_NAME][PERSON_NAME]" at bounding box center [70, 119] width 106 height 21
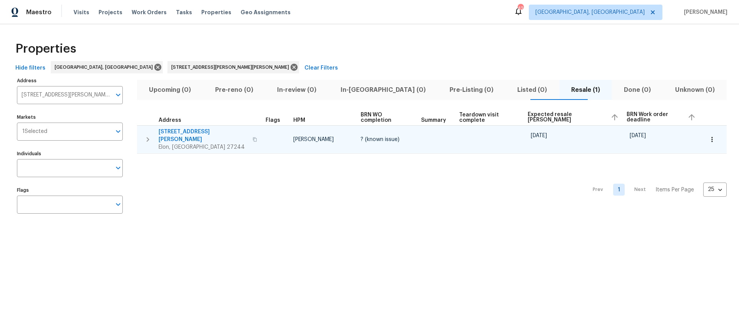
click at [180, 132] on span "[STREET_ADDRESS][PERSON_NAME]" at bounding box center [202, 135] width 89 height 15
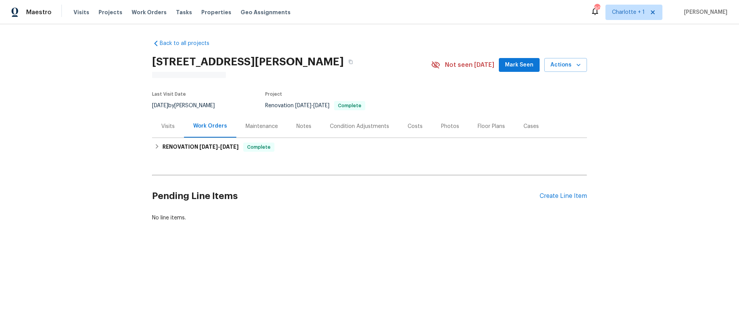
click at [407, 126] on div "Costs" at bounding box center [414, 127] width 15 height 8
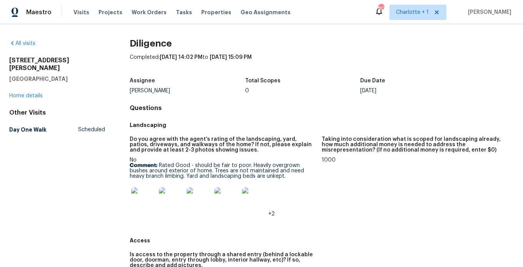
scroll to position [82, 0]
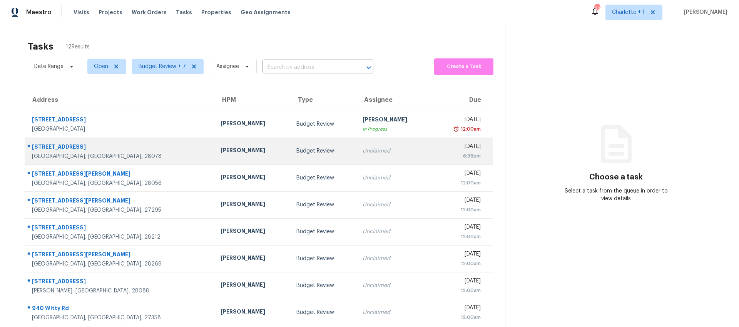
click at [214, 157] on td "[PERSON_NAME]" at bounding box center [251, 151] width 75 height 27
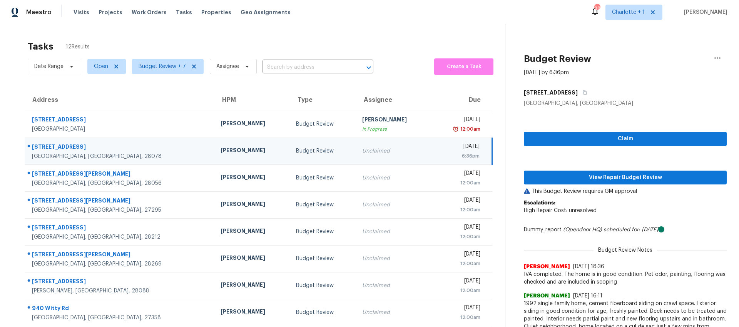
click at [305, 155] on td "Budget Review" at bounding box center [323, 151] width 66 height 27
